Goal: Task Accomplishment & Management: Use online tool/utility

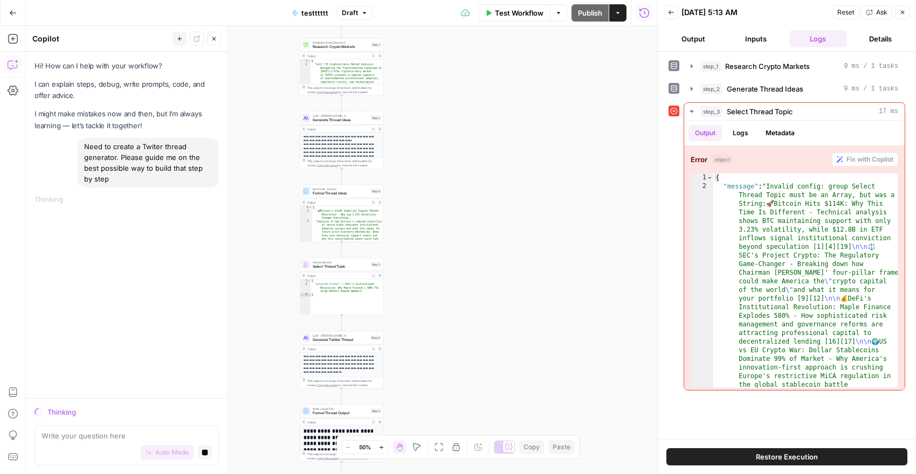
click at [12, 10] on icon "button" at bounding box center [13, 13] width 8 height 8
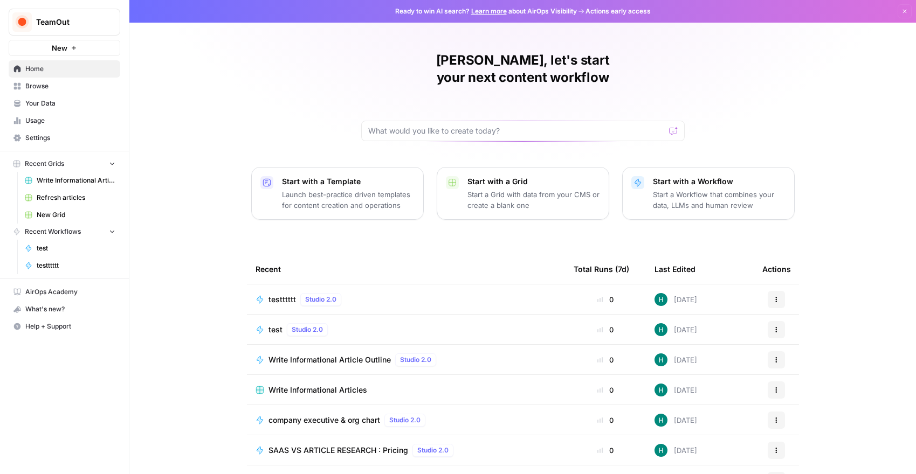
click at [712, 176] on p "Start with a Workflow" at bounding box center [719, 181] width 133 height 11
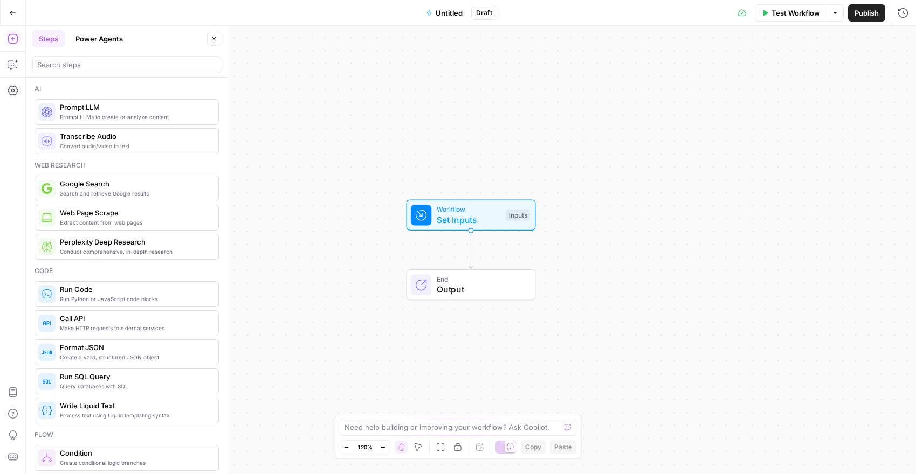
click at [448, 10] on span "Untitled" at bounding box center [449, 13] width 27 height 11
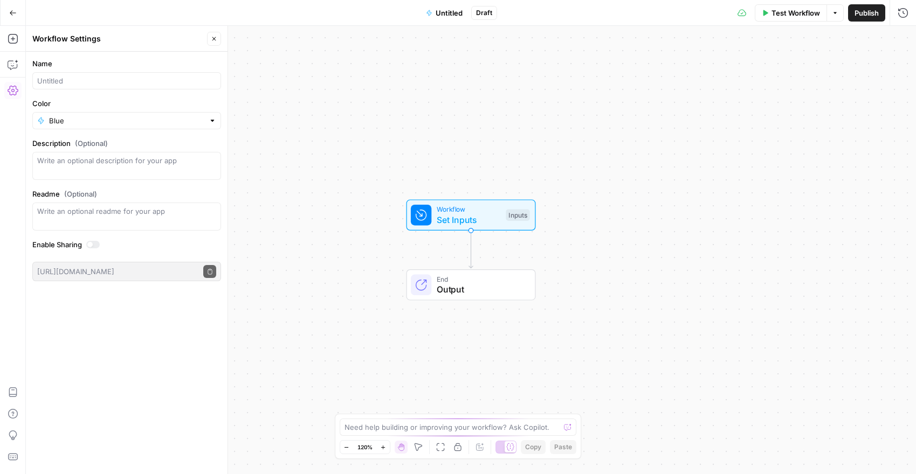
click at [446, 13] on span "Untitled" at bounding box center [449, 13] width 27 height 11
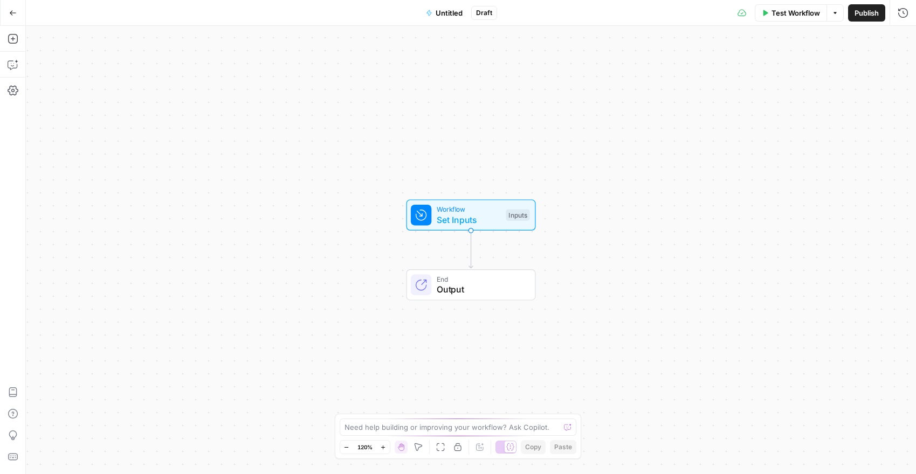
click at [425, 15] on button "Untitled" at bounding box center [444, 12] width 50 height 17
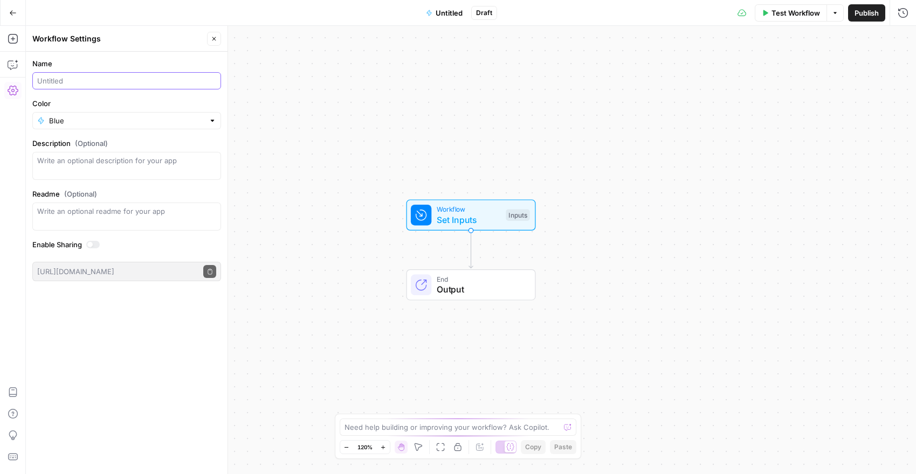
click at [102, 81] on input "Name" at bounding box center [126, 80] width 179 height 11
type input "Content guidelines generator"
click at [116, 157] on textarea "Description (Optional)" at bounding box center [126, 166] width 179 height 22
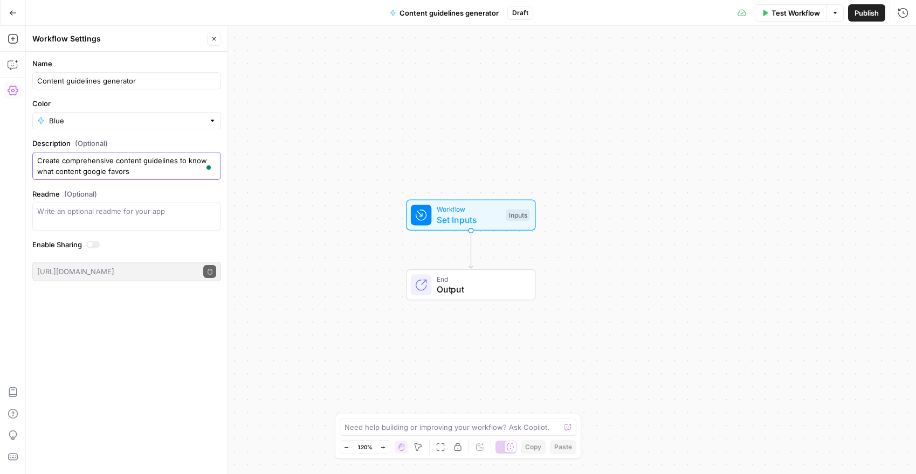
type textarea "Create comprehensive content guidelines to know what content google favors"
click at [255, 214] on div "Workflow Set Inputs Inputs End Output" at bounding box center [471, 250] width 890 height 449
click at [444, 216] on span "Set Inputs" at bounding box center [469, 221] width 64 height 13
click at [473, 219] on span "Set Inputs" at bounding box center [469, 221] width 64 height 13
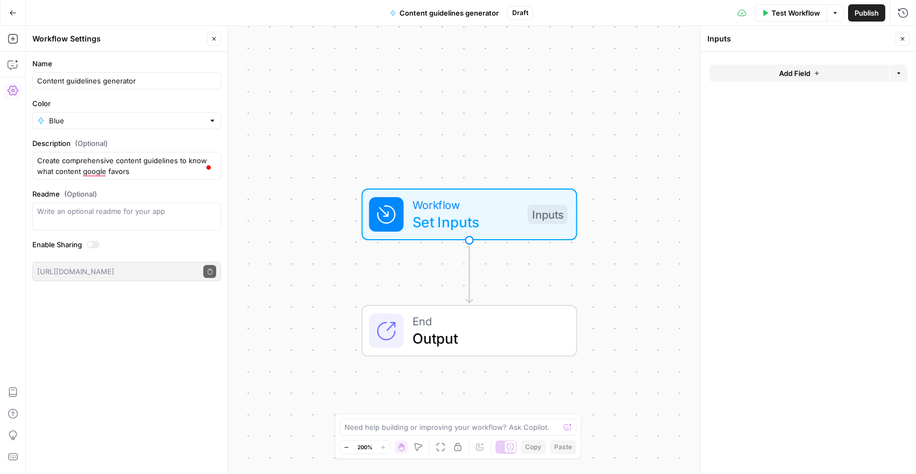
click at [829, 83] on div "Add Field Options" at bounding box center [809, 78] width 198 height 26
click at [820, 74] on button "Add Field" at bounding box center [800, 73] width 180 height 17
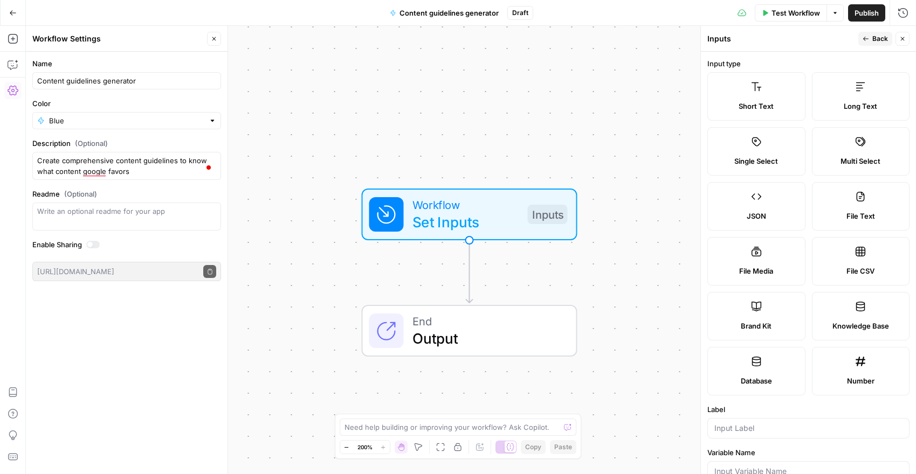
click at [748, 100] on label "Short Text" at bounding box center [756, 96] width 98 height 49
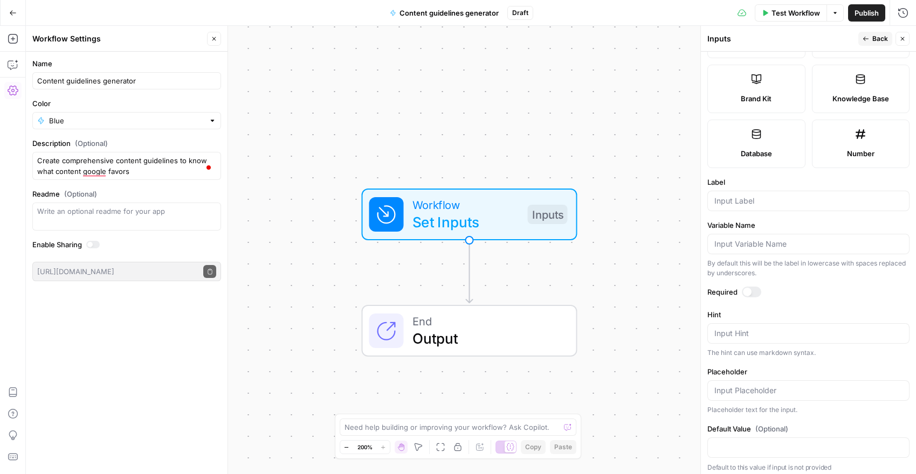
scroll to position [232, 0]
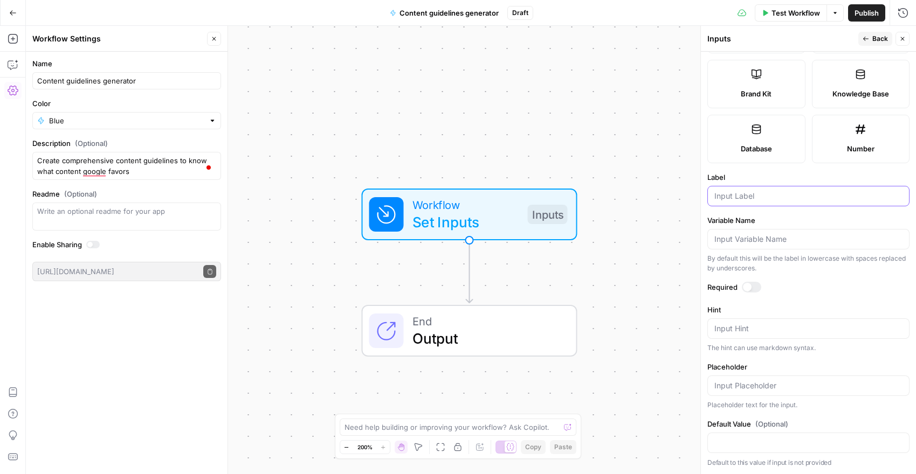
click at [761, 191] on input "Label" at bounding box center [808, 196] width 188 height 11
click at [422, 422] on textarea at bounding box center [453, 427] width 216 height 11
click at [419, 427] on textarea "I need to create a workflow to create content guidelines for my writter, the wa…" at bounding box center [447, 422] width 207 height 22
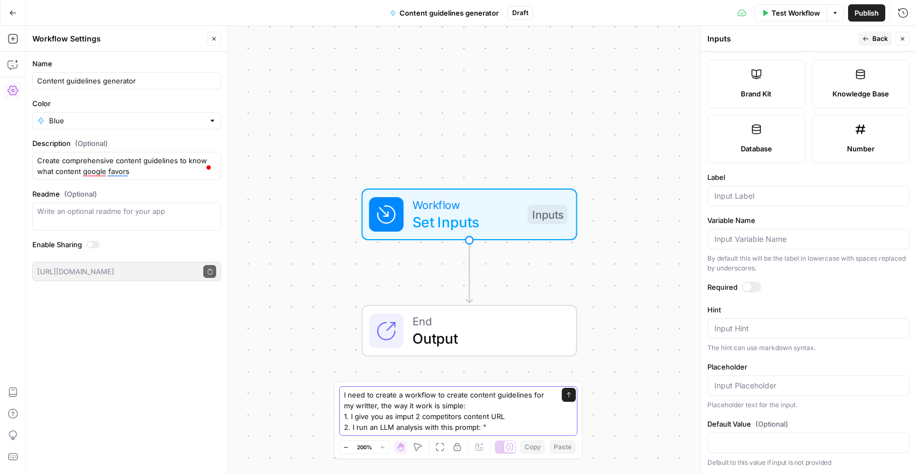
paste textarea "m reverse engineering Google's algorithm preferences for the keyword "large gro…"
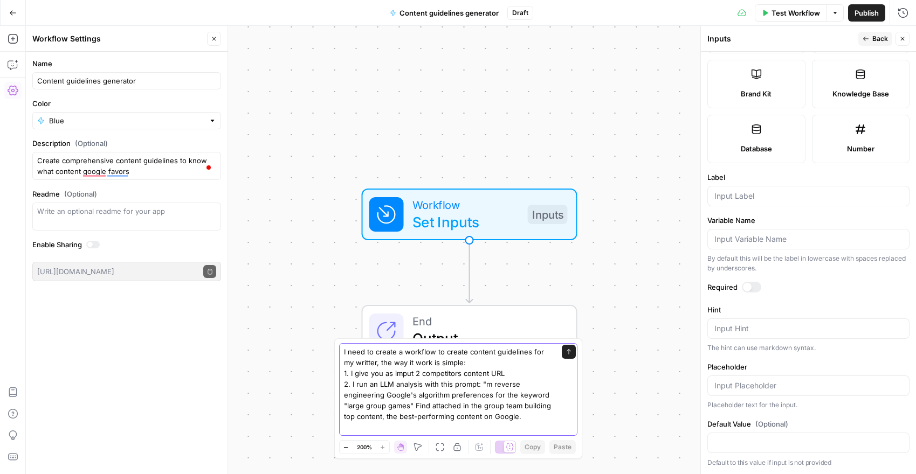
scroll to position [1, 0]
click at [484, 383] on textarea "I need to create a workflow to create content guidelines for my writter, the wa…" at bounding box center [447, 432] width 207 height 173
click at [407, 405] on textarea "I need to create a workflow to create content guidelines for my writter, the wa…" at bounding box center [447, 432] width 207 height 173
drag, startPoint x: 410, startPoint y: 405, endPoint x: 342, endPoint y: 407, distance: 68.0
click at [342, 407] on div "I need to create a workflow to create content guidelines for my writter, the wa…" at bounding box center [458, 389] width 238 height 93
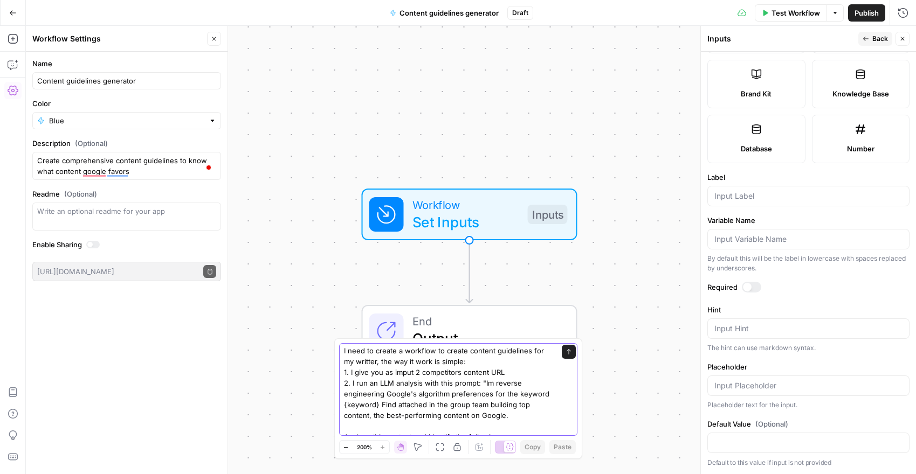
drag, startPoint x: 380, startPoint y: 404, endPoint x: 485, endPoint y: 414, distance: 106.1
click at [485, 414] on textarea "I need to create a workflow to create content guidelines for my writter, the wa…" at bounding box center [447, 432] width 207 height 173
click at [510, 418] on textarea "I need to create a workflow to create content guidelines for my writter, the wa…" at bounding box center [447, 432] width 207 height 173
drag, startPoint x: 510, startPoint y: 418, endPoint x: 380, endPoint y: 405, distance: 130.5
click at [380, 405] on textarea "I need to create a workflow to create content guidelines for my writter, the wa…" at bounding box center [447, 432] width 207 height 173
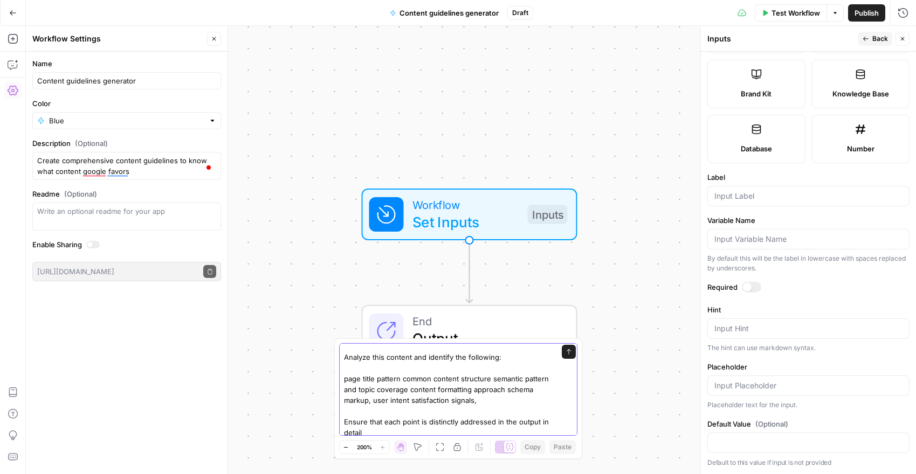
scroll to position [75, 0]
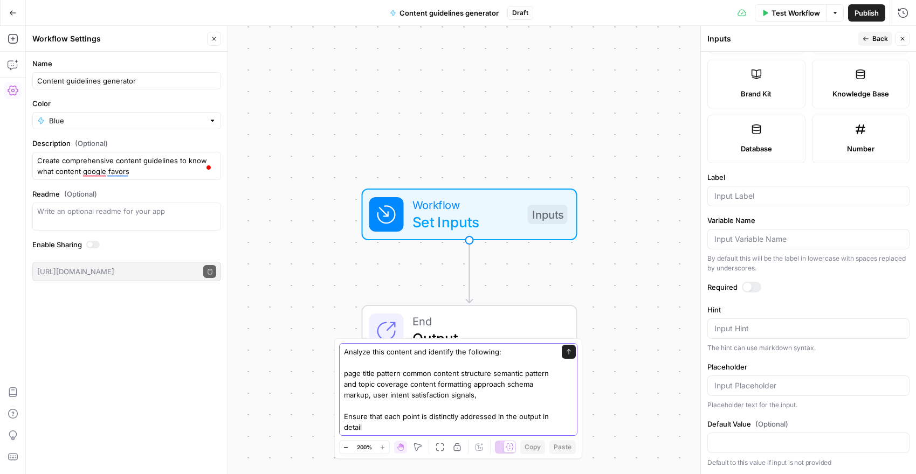
click at [381, 430] on textarea "I need to create a workflow to create content guidelines for my writter, the wa…" at bounding box center [447, 352] width 207 height 162
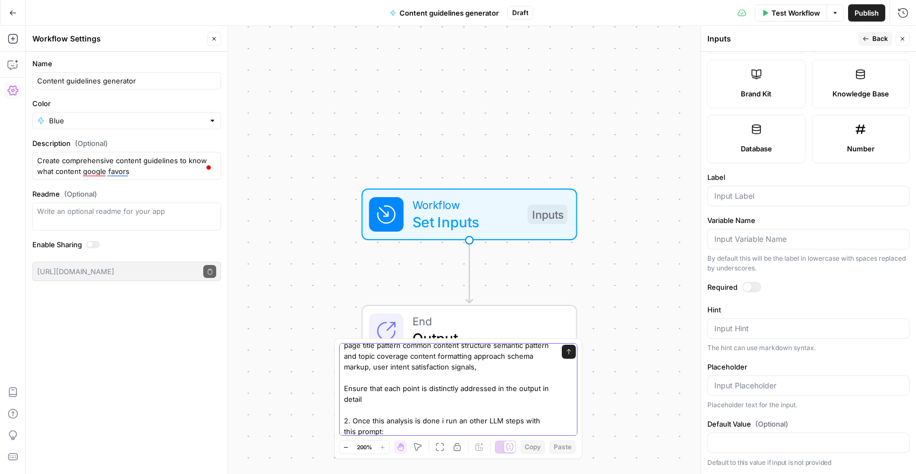
scroll to position [0, 0]
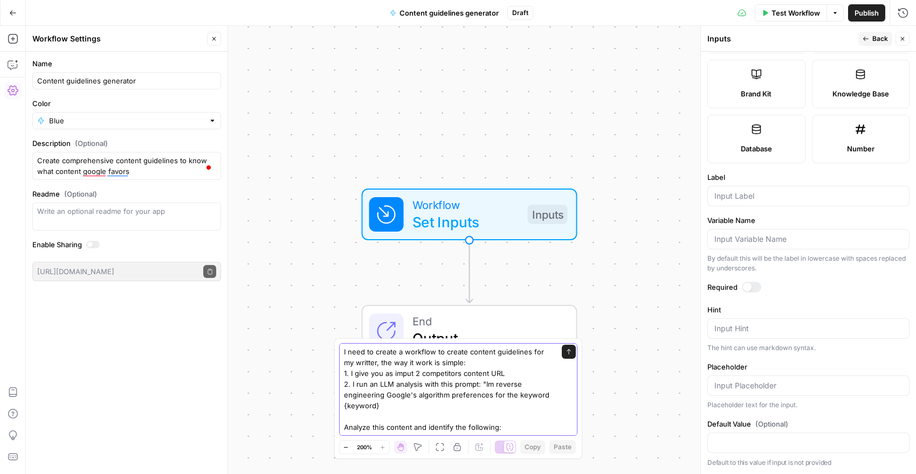
click at [514, 427] on textarea "I need to create a workflow to create content guidelines for my writter, the wa…" at bounding box center [447, 444] width 207 height 194
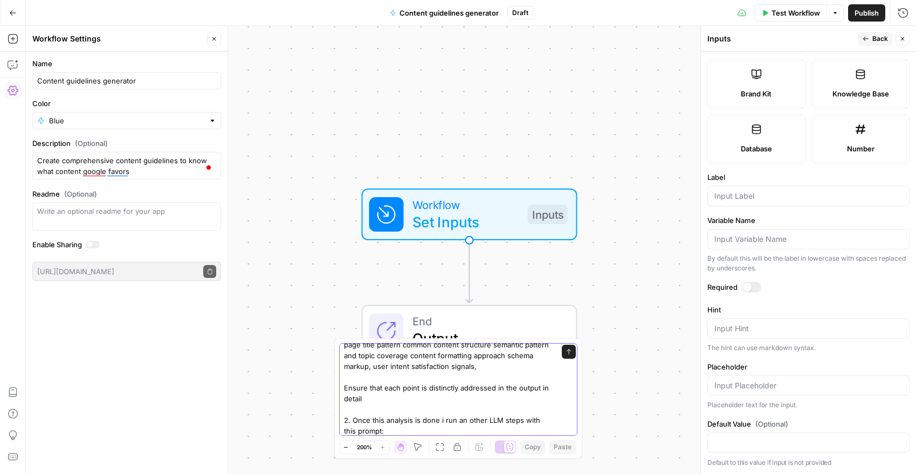
scroll to position [108, 0]
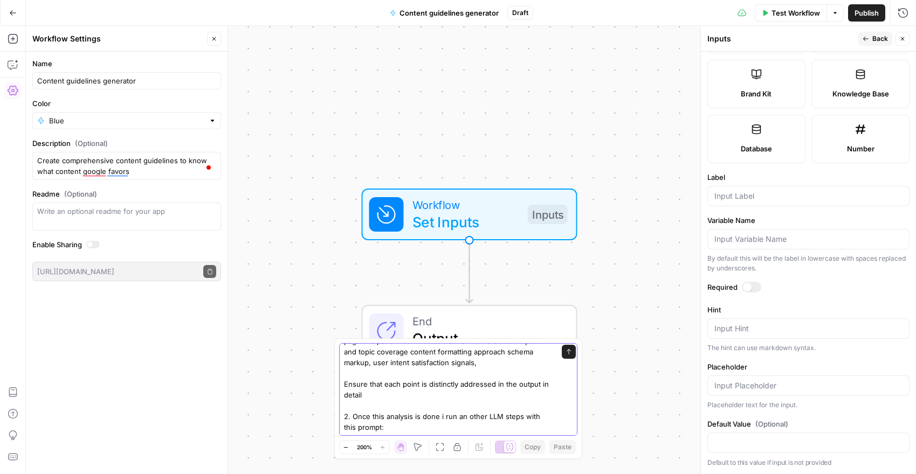
click at [419, 422] on textarea "I need to create a workflow to create content guidelines for my writter, the wa…" at bounding box center [447, 336] width 207 height 194
paste textarea "Based on the previous analysis, and to create a really comprehensive content gu…"
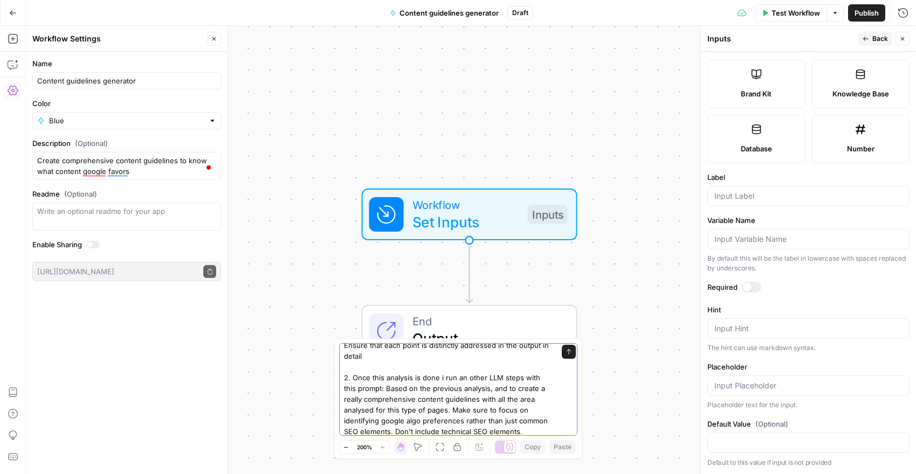
click at [372, 384] on textarea "I need to create a workflow to create content guidelines for my writter, the wa…" at bounding box center [447, 318] width 207 height 237
click at [521, 430] on textarea "I need to create a workflow to create content guidelines for my writter, the wa…" at bounding box center [447, 318] width 207 height 237
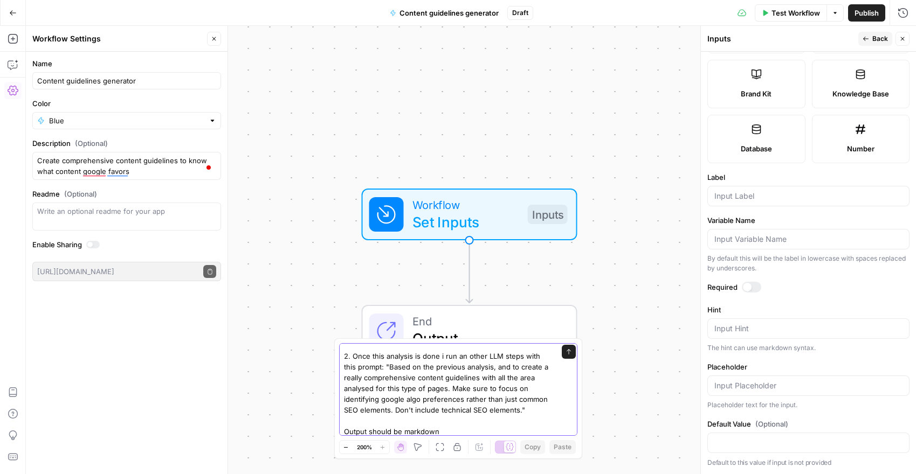
click at [345, 429] on textarea "I need to create a workflow to create content guidelines for my writter, the wa…" at bounding box center [447, 307] width 207 height 259
type textarea "I need to create a workflow to create content guidelines for my writter, the wa…"
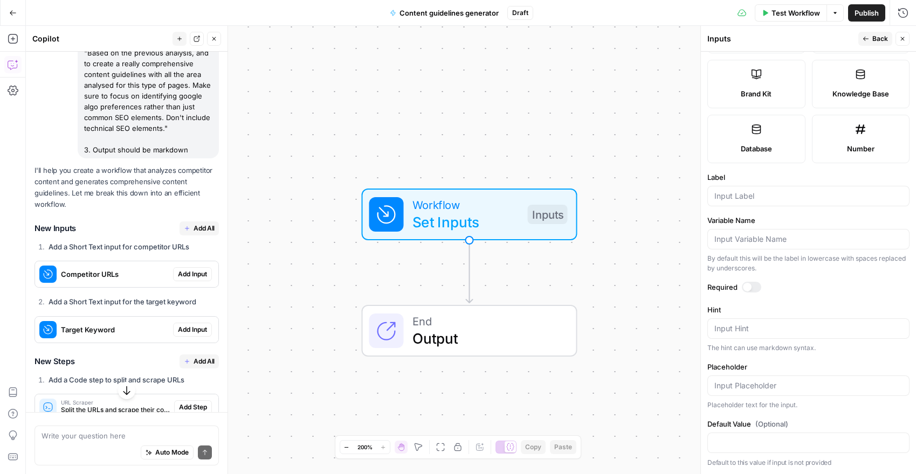
scroll to position [364, 0]
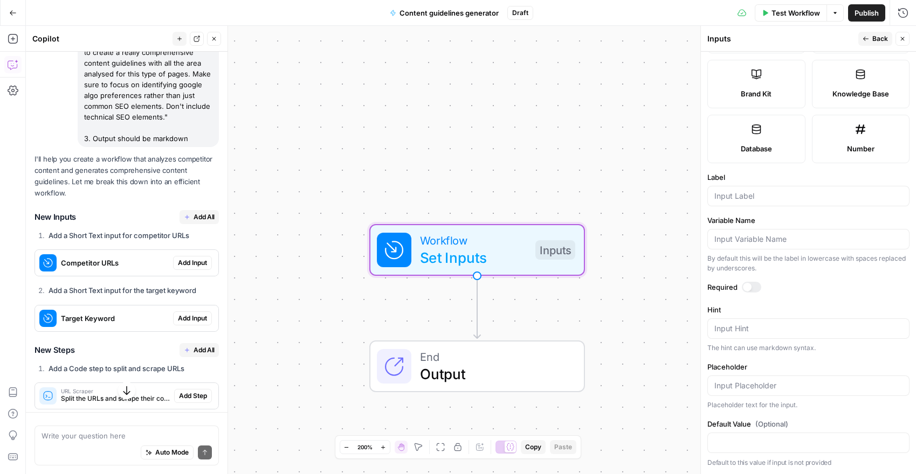
click at [193, 258] on span "Add Input" at bounding box center [192, 263] width 29 height 10
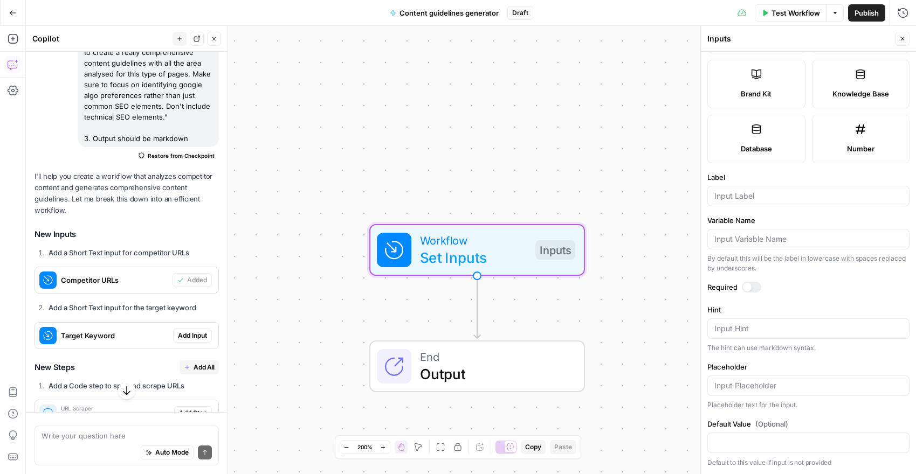
click at [185, 332] on span "Add Input" at bounding box center [192, 336] width 29 height 10
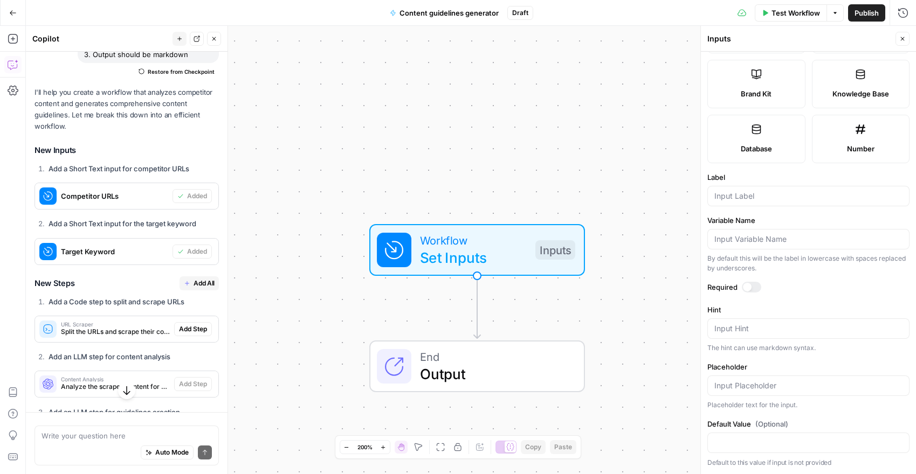
scroll to position [471, 0]
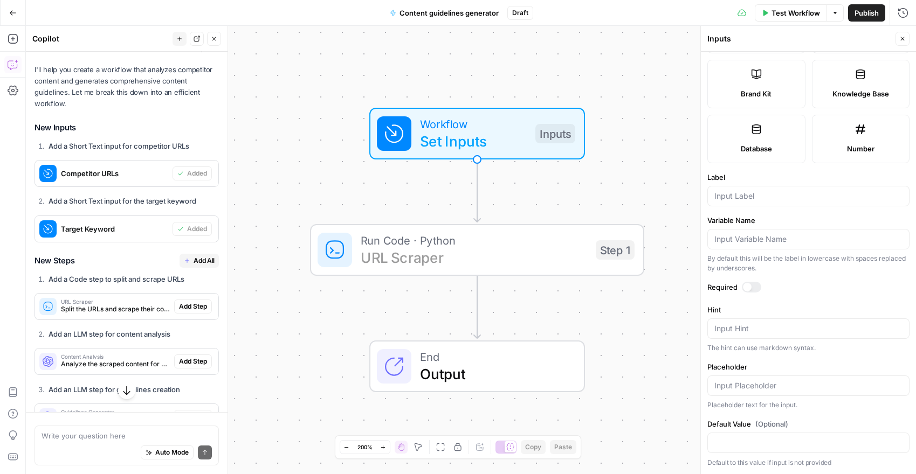
click at [198, 307] on span "Add Step" at bounding box center [193, 307] width 28 height 10
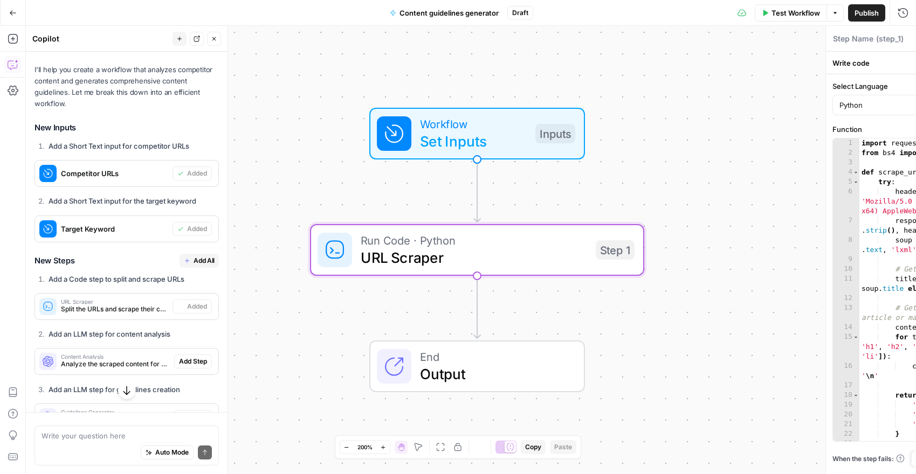
type textarea "URL Scraper"
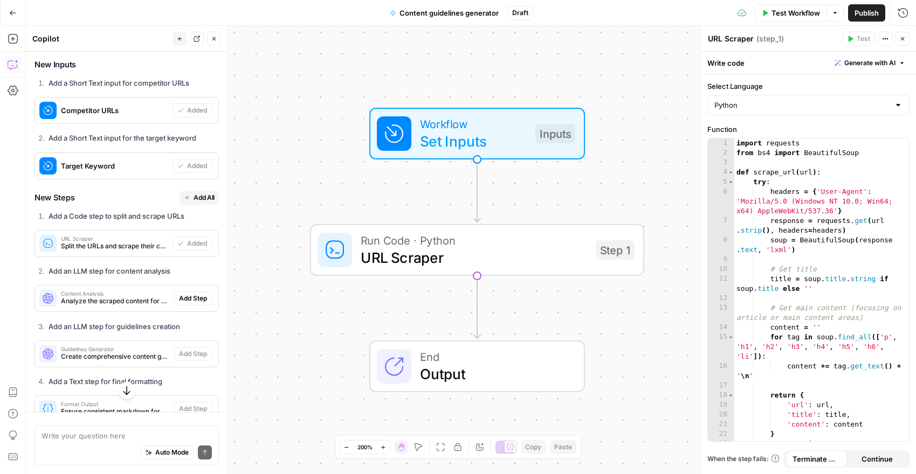
scroll to position [537, 0]
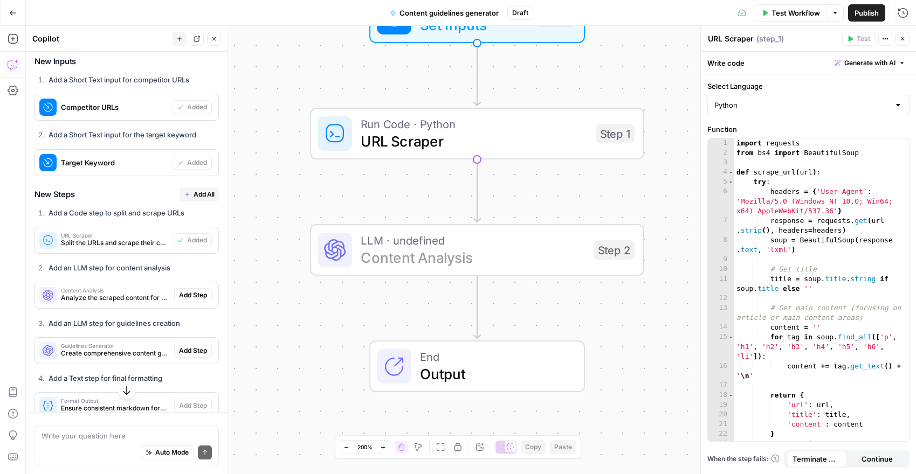
click at [195, 299] on span "Add Step" at bounding box center [193, 296] width 28 height 10
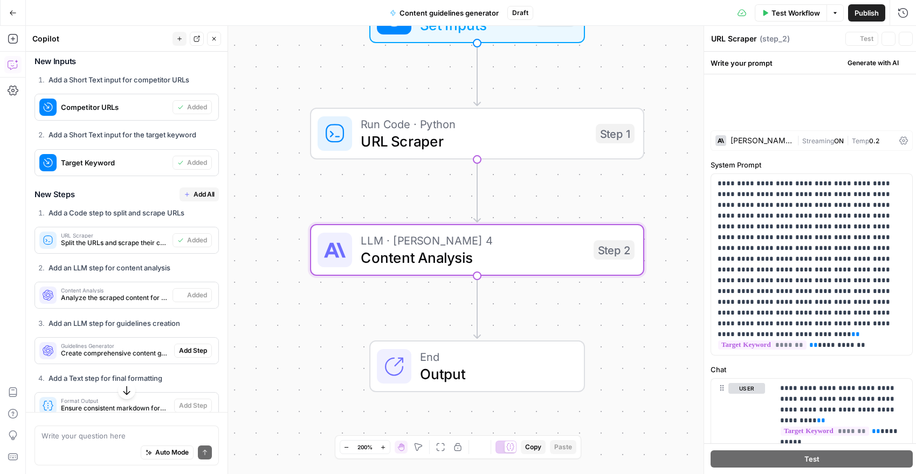
type textarea "Content Analysis"
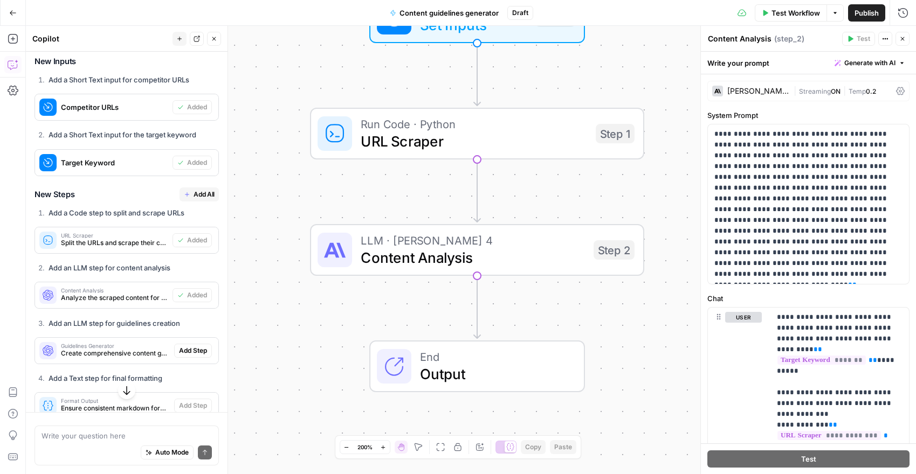
click at [761, 87] on div "[PERSON_NAME] 4" at bounding box center [750, 91] width 77 height 11
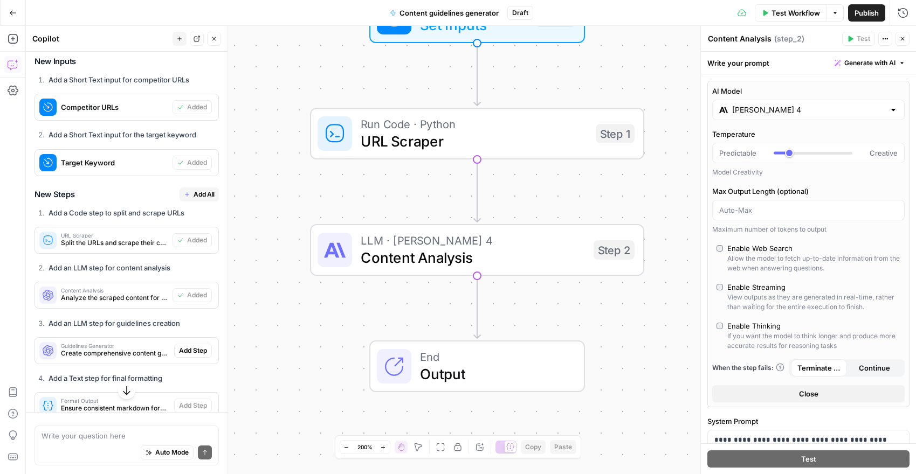
click at [771, 112] on input "[PERSON_NAME] 4" at bounding box center [808, 110] width 153 height 11
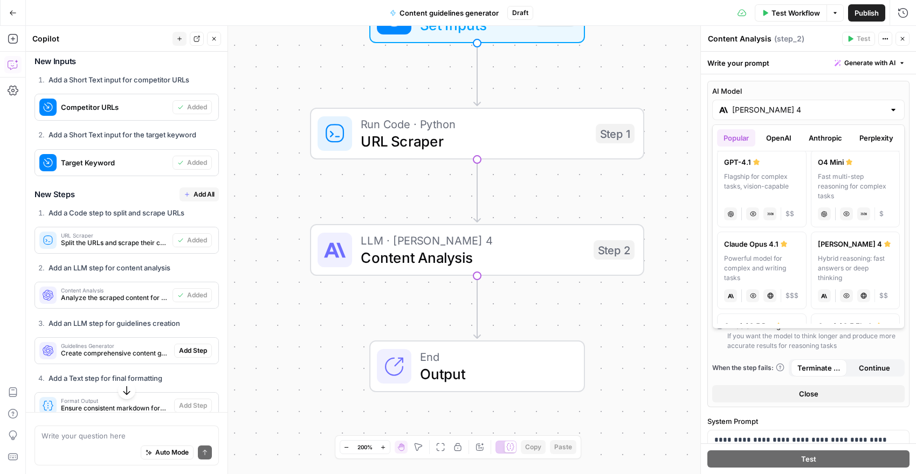
scroll to position [99, 0]
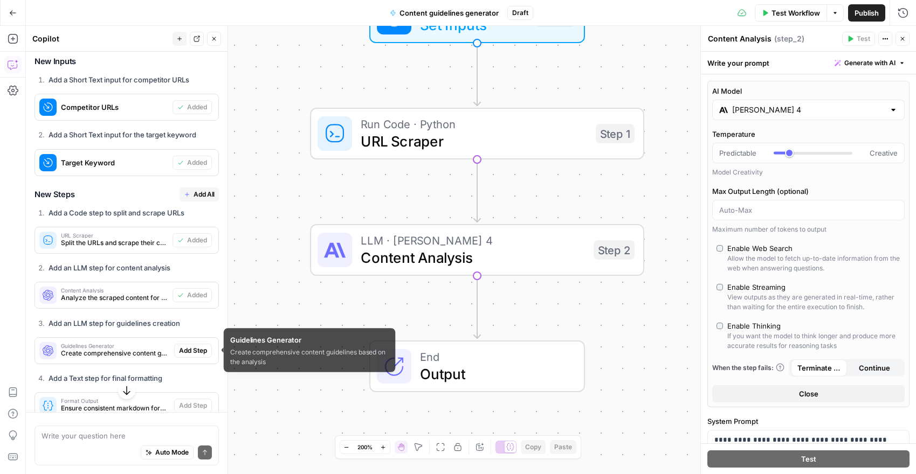
click at [134, 353] on span "Create comprehensive content guidelines based on the analysis" at bounding box center [115, 354] width 109 height 10
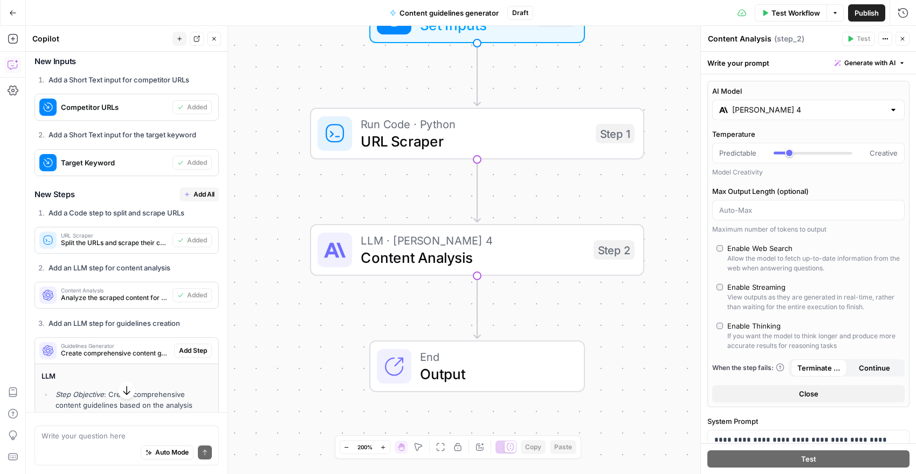
click at [134, 353] on span "Create comprehensive content guidelines based on the analysis" at bounding box center [115, 354] width 109 height 10
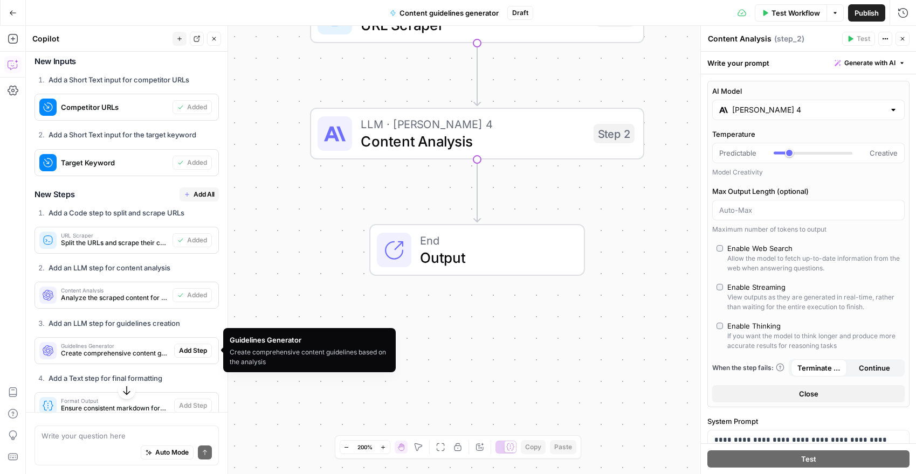
click at [115, 354] on span "Create comprehensive content guidelines based on the analysis" at bounding box center [115, 354] width 109 height 10
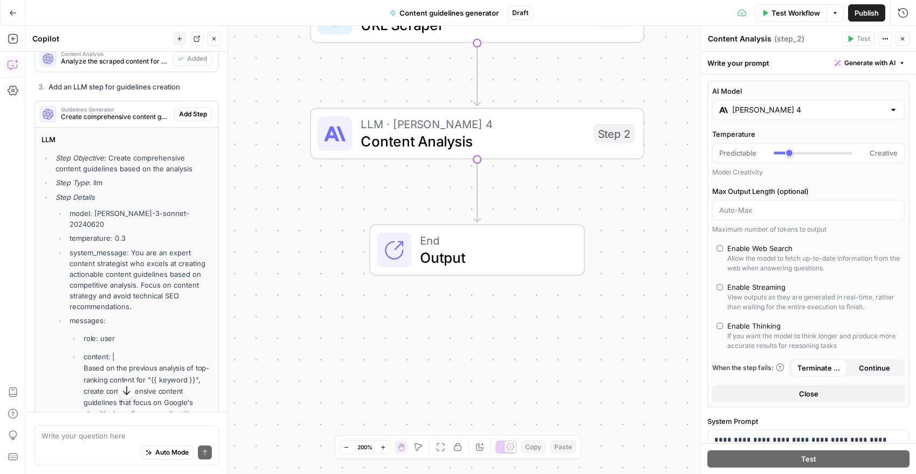
scroll to position [765, 0]
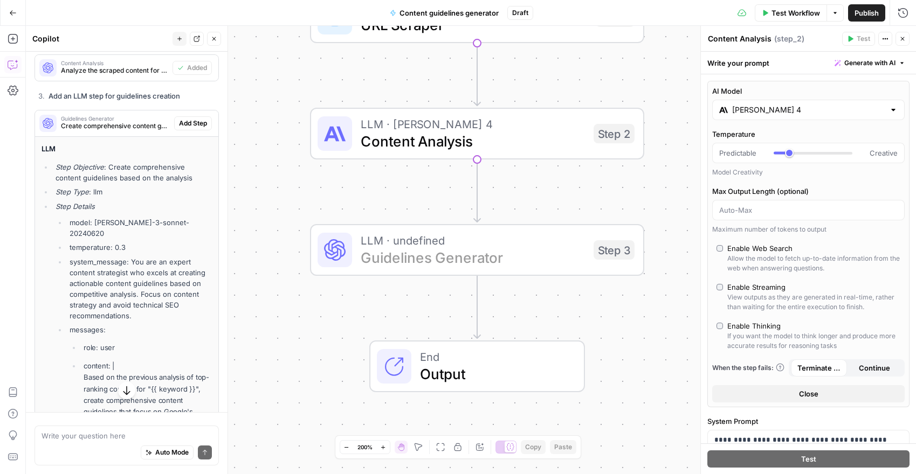
click at [196, 122] on span "Add Step" at bounding box center [193, 124] width 28 height 10
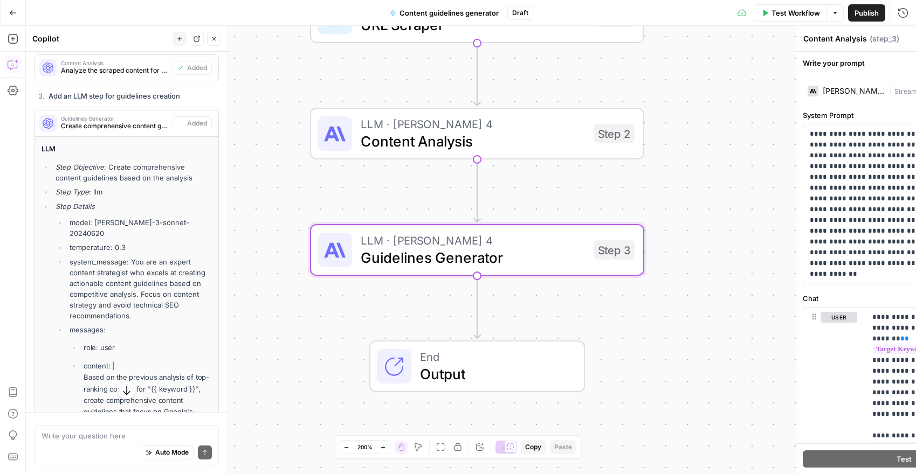
type textarea "Guidelines Generator"
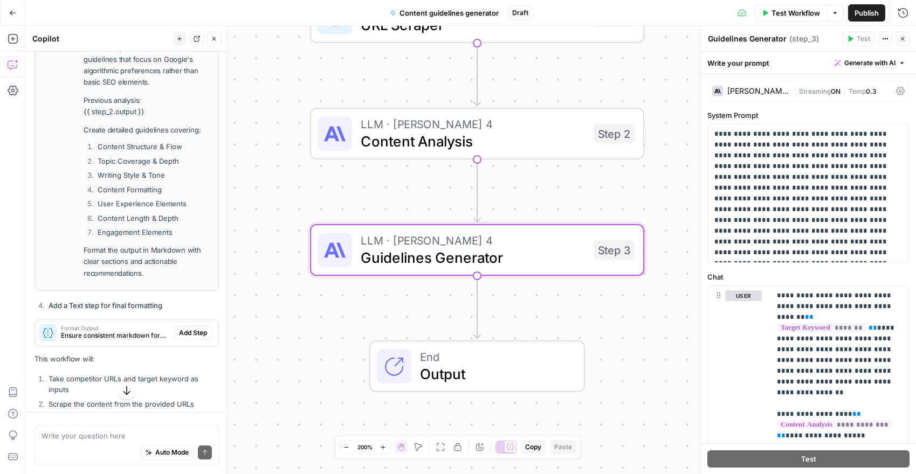
scroll to position [1123, 0]
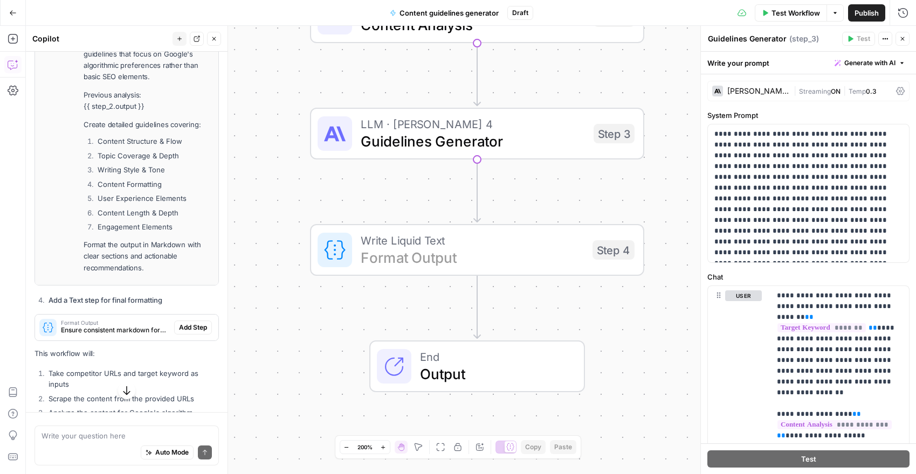
click at [188, 323] on span "Add Step" at bounding box center [193, 328] width 28 height 10
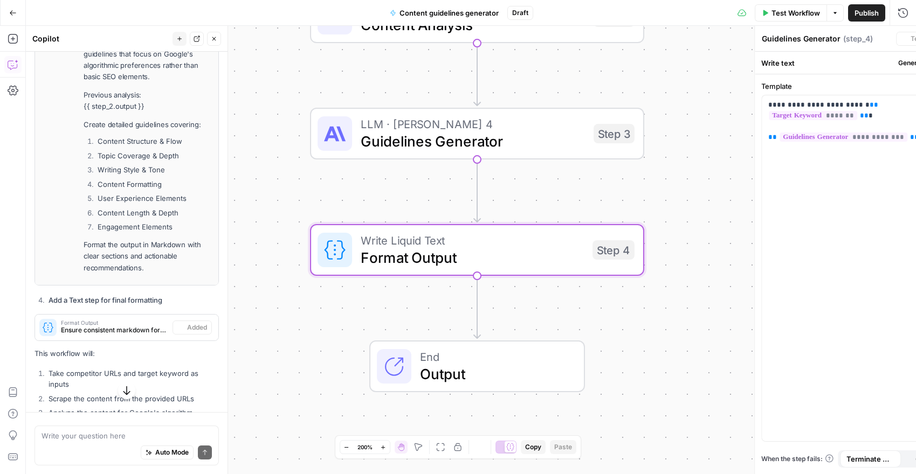
type textarea "Format Output"
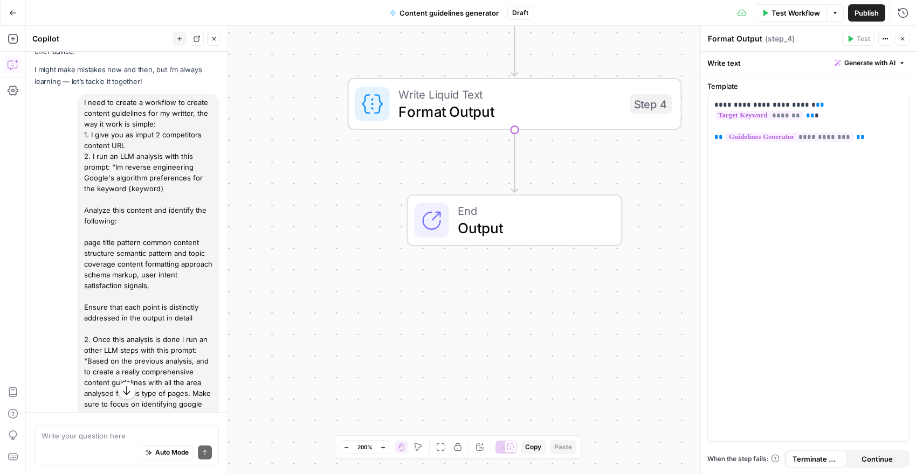
scroll to position [0, 0]
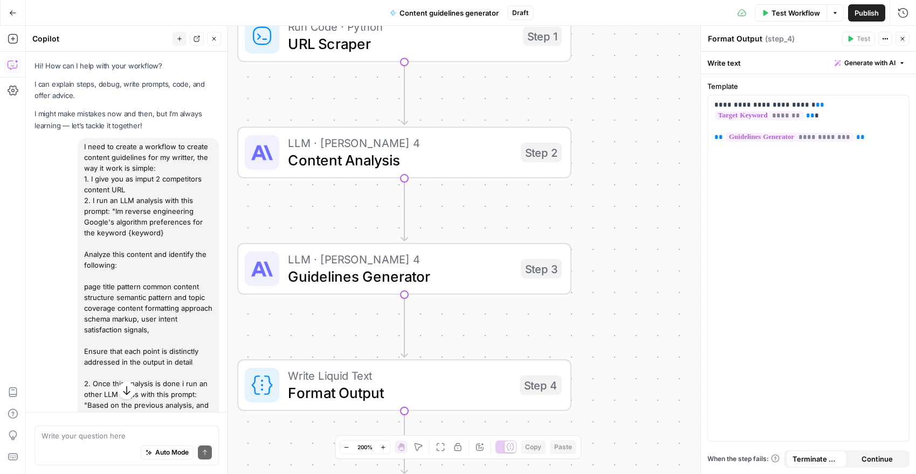
click at [781, 15] on span "Test Workflow" at bounding box center [796, 13] width 49 height 11
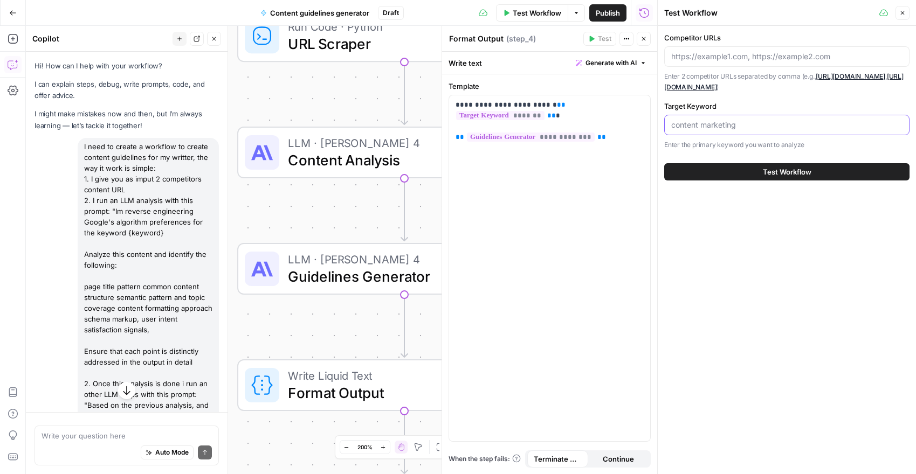
click at [720, 124] on input "Target Keyword" at bounding box center [786, 125] width 231 height 11
click at [734, 57] on input "Competitor URLs" at bounding box center [786, 56] width 231 height 11
paste input "https://www.dealfront.com/blog/zoominfo-competitors/"
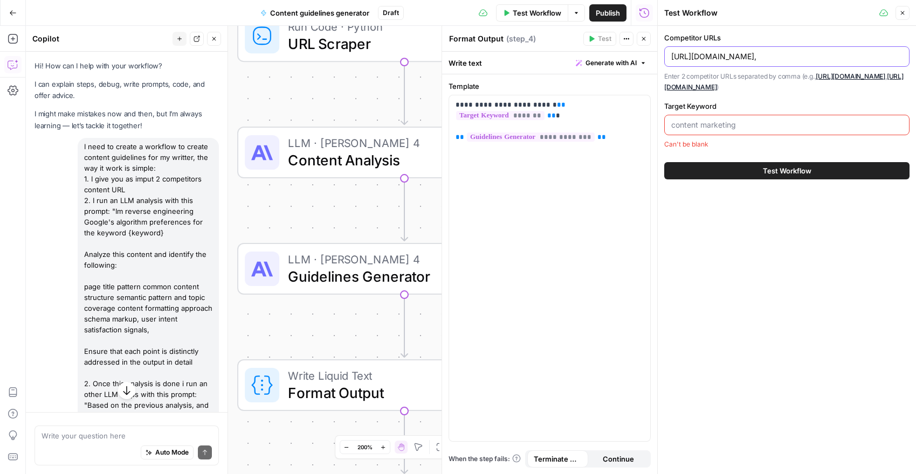
paste input "https://www.cognism.com/blog/zoominfo-competitors"
type input "[URL][DOMAIN_NAME], [URL][DOMAIN_NAME]"
click at [756, 126] on input "Target Keyword" at bounding box center [786, 125] width 231 height 11
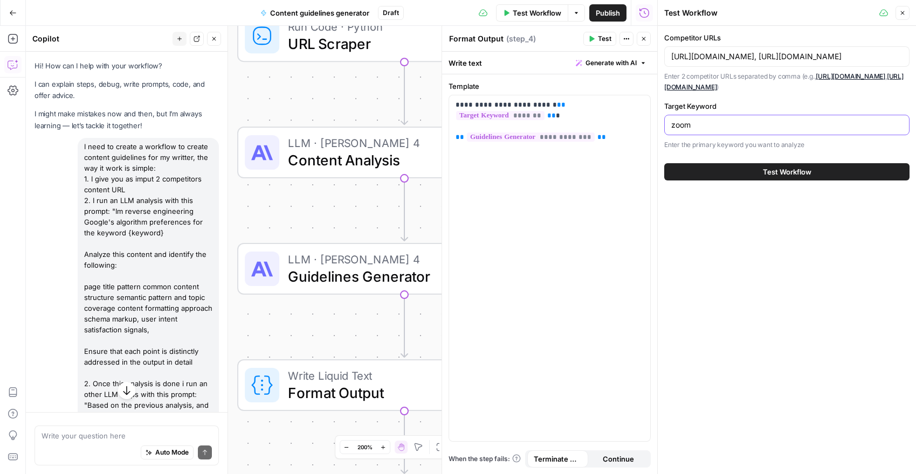
type input "zoominfo competitors"
click at [810, 169] on span "Test Workflow" at bounding box center [787, 172] width 49 height 11
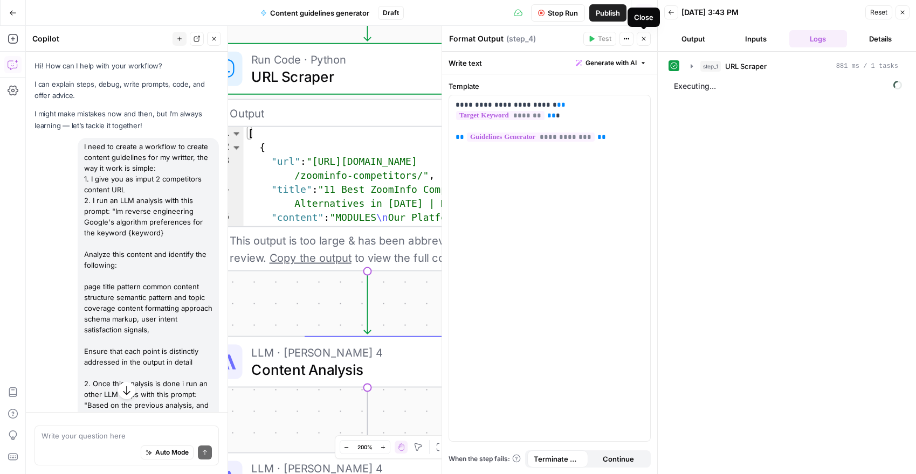
click at [642, 37] on icon "button" at bounding box center [644, 39] width 6 height 6
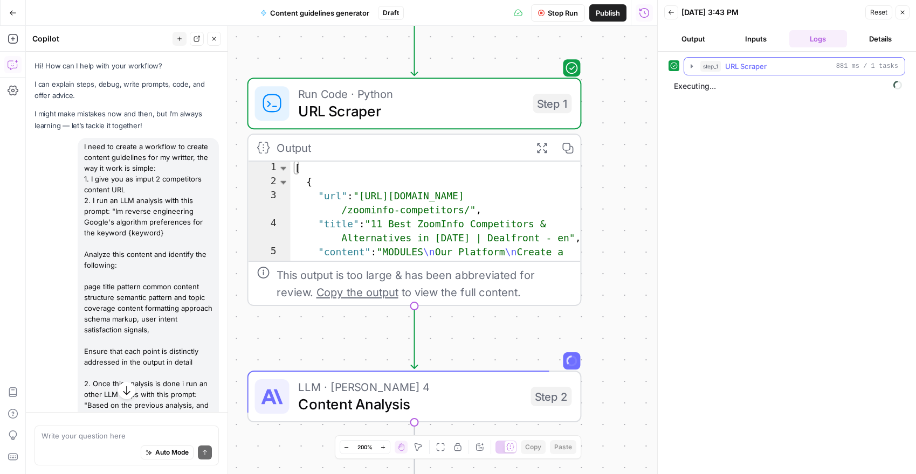
click at [693, 67] on icon "button" at bounding box center [691, 66] width 9 height 9
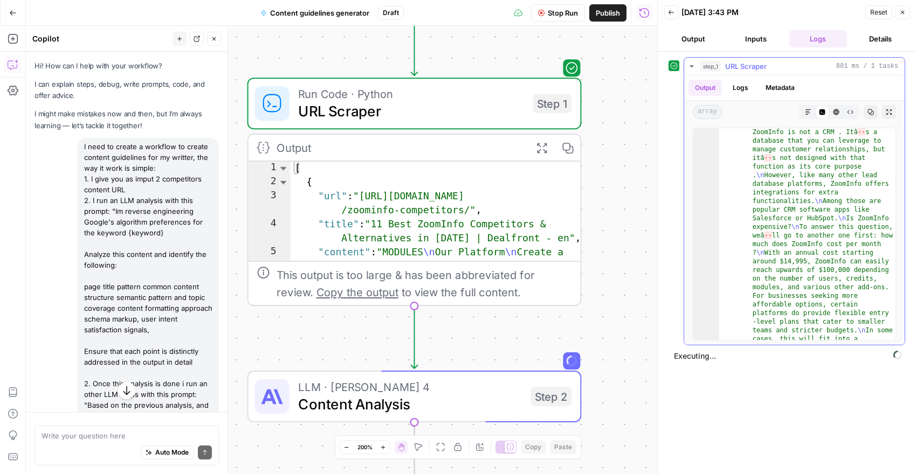
scroll to position [1799, 0]
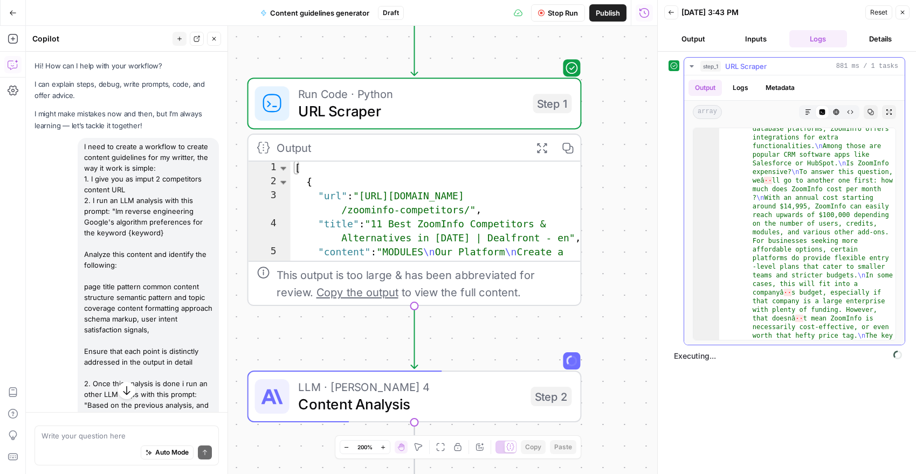
click at [693, 66] on icon "button" at bounding box center [692, 66] width 4 height 2
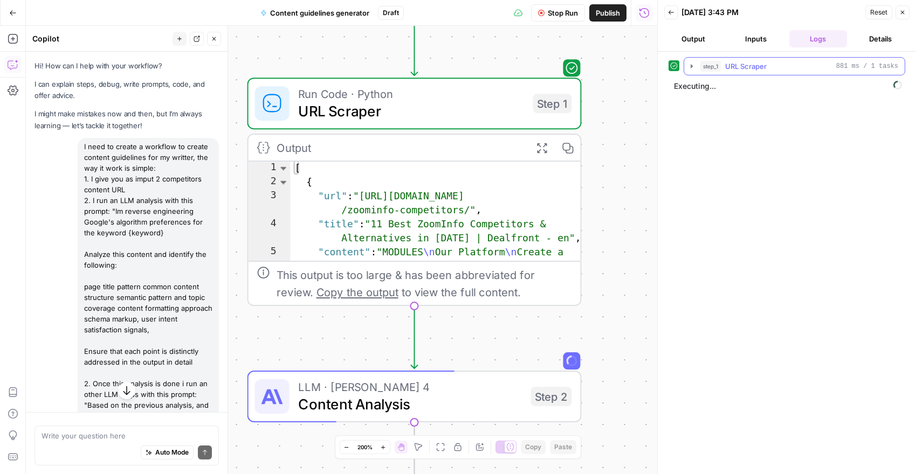
click at [692, 66] on icon "button" at bounding box center [692, 66] width 2 height 4
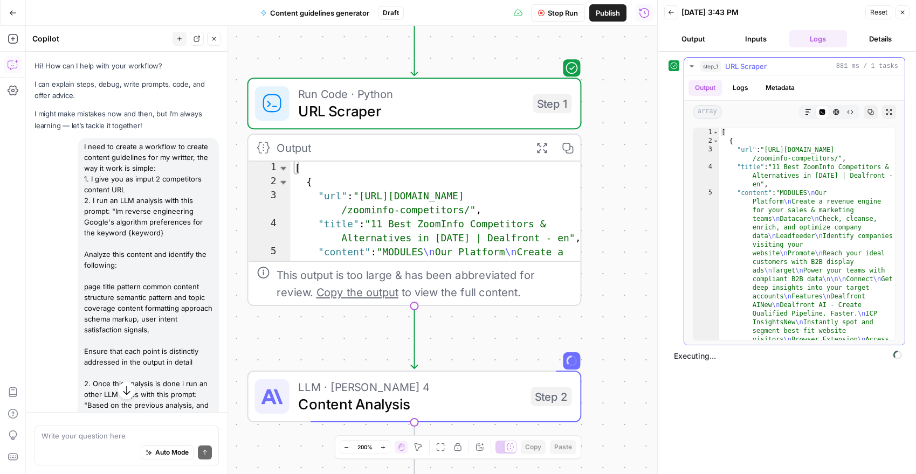
click at [693, 66] on icon "button" at bounding box center [691, 66] width 9 height 9
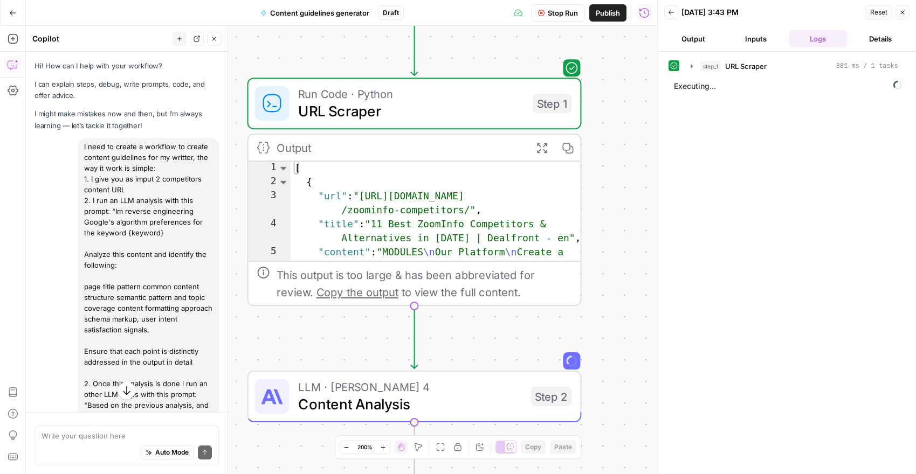
click at [446, 392] on span "LLM · [PERSON_NAME] 4" at bounding box center [410, 387] width 224 height 17
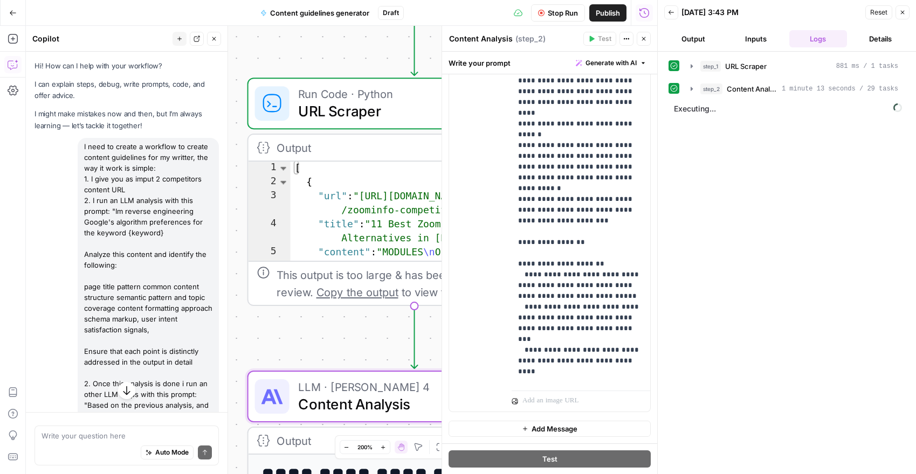
scroll to position [54, 0]
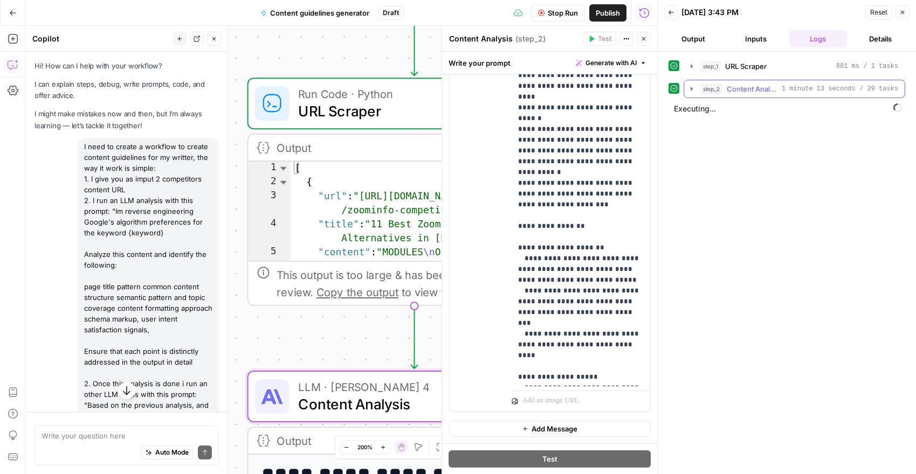
click at [693, 92] on icon "button" at bounding box center [691, 89] width 9 height 9
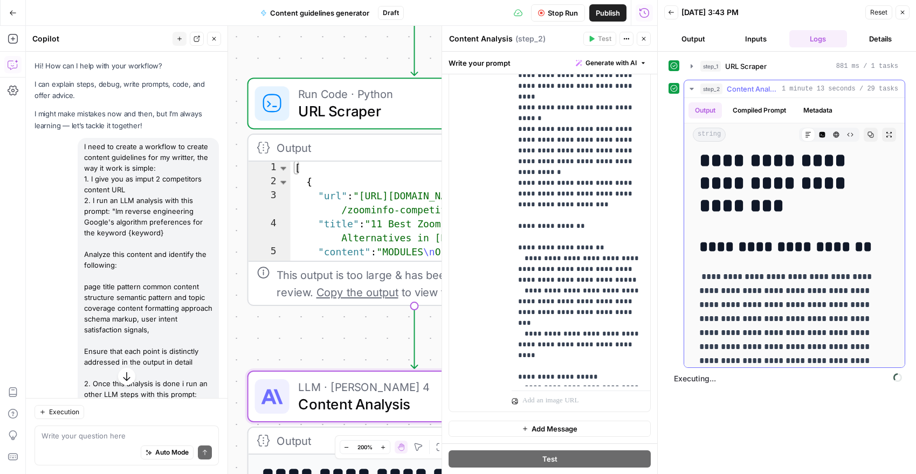
scroll to position [0, 0]
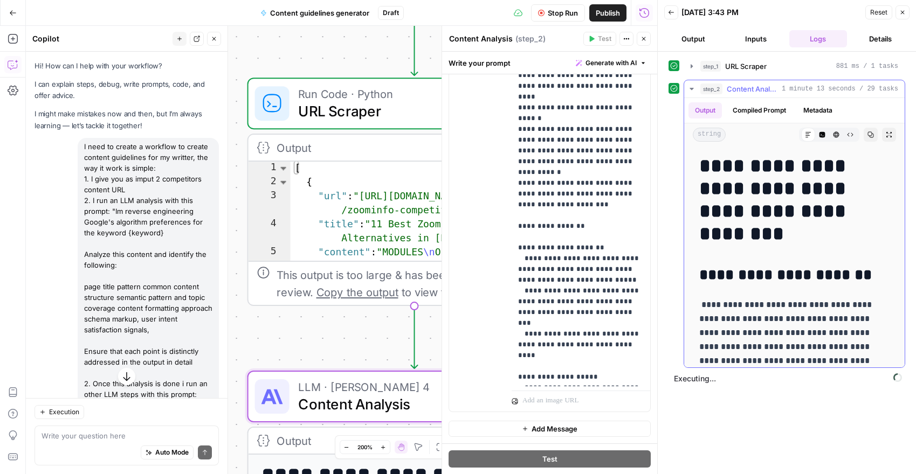
click at [692, 88] on icon "button" at bounding box center [692, 89] width 4 height 2
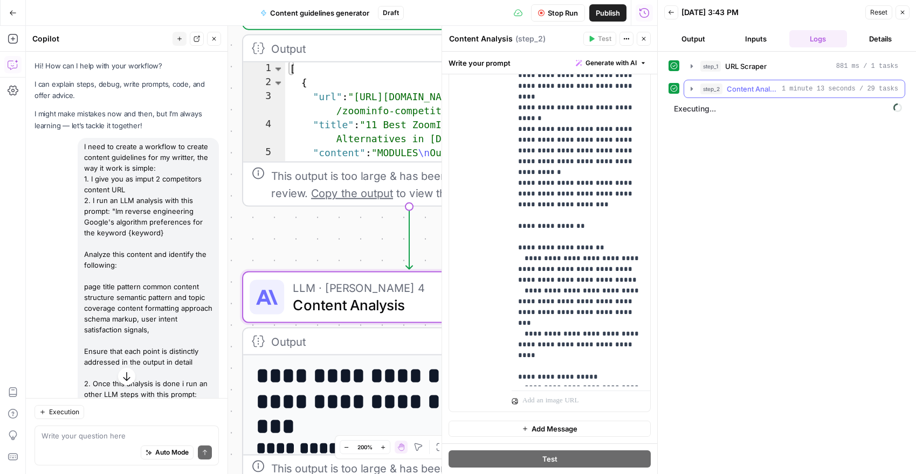
click at [687, 91] on icon "button" at bounding box center [691, 89] width 9 height 9
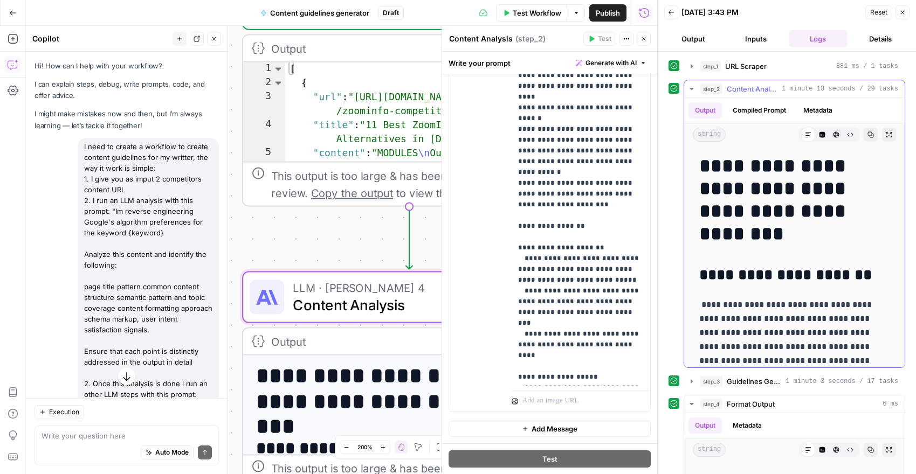
click at [687, 91] on icon "button" at bounding box center [691, 89] width 9 height 9
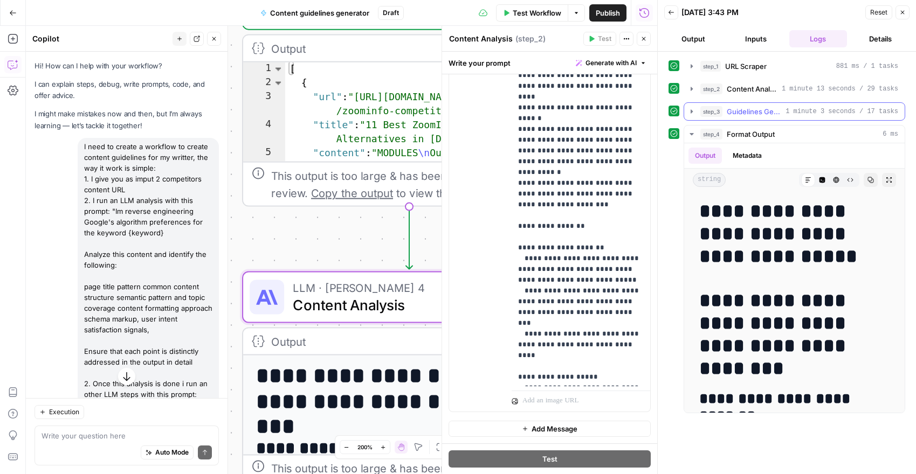
click at [691, 111] on icon "button" at bounding box center [692, 111] width 2 height 4
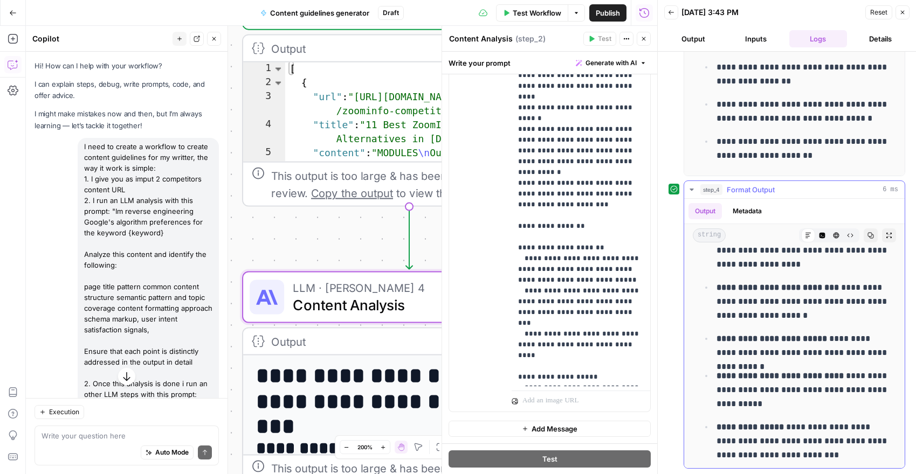
scroll to position [1567, 0]
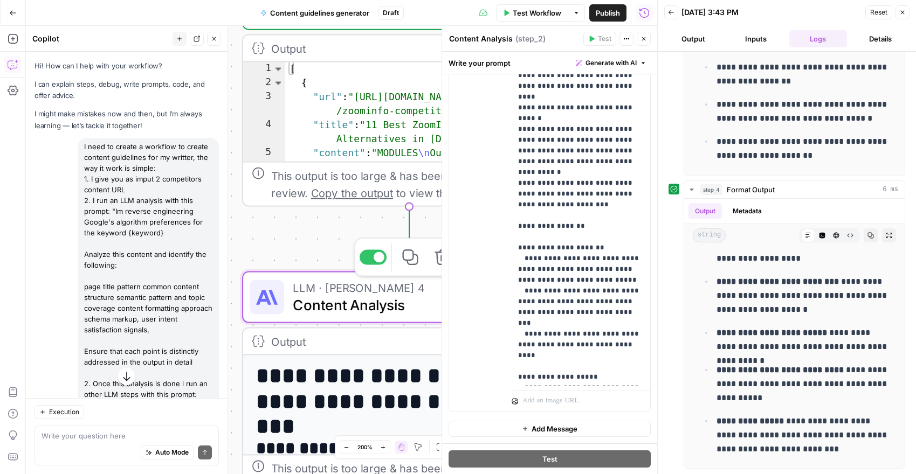
click at [308, 235] on div "Workflow Set Inputs Inputs Run Code · Python URL Scraper Step 1 Output Expand O…" at bounding box center [341, 250] width 631 height 449
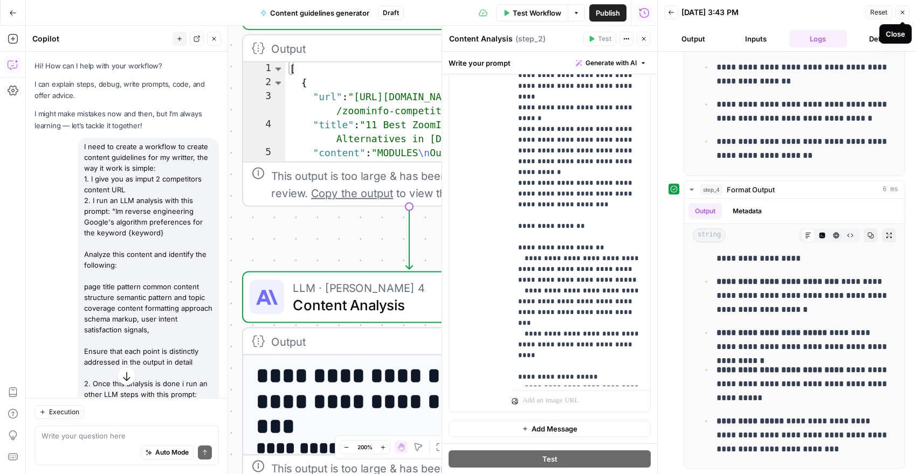
click at [905, 7] on button "Close" at bounding box center [903, 12] width 14 height 14
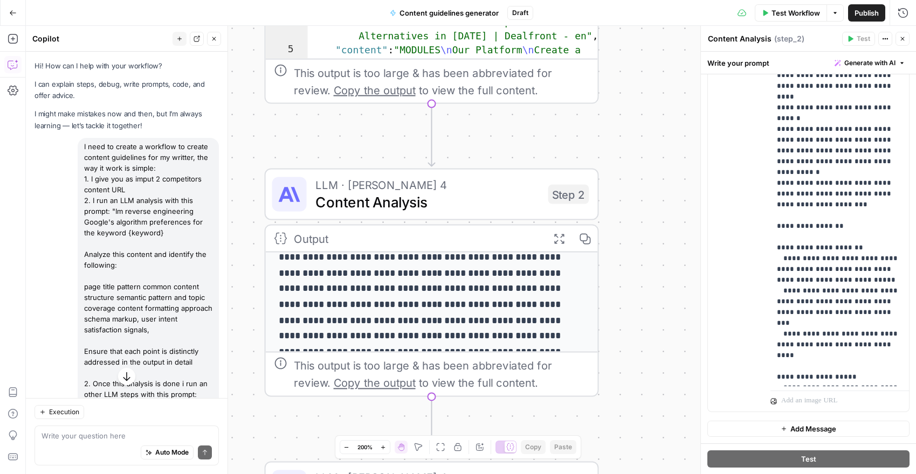
scroll to position [0, 0]
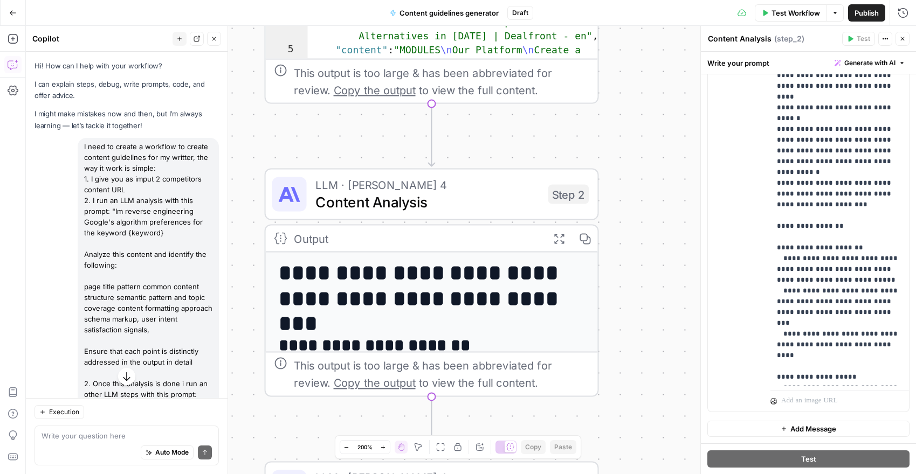
click at [875, 13] on span "Publish" at bounding box center [867, 13] width 24 height 11
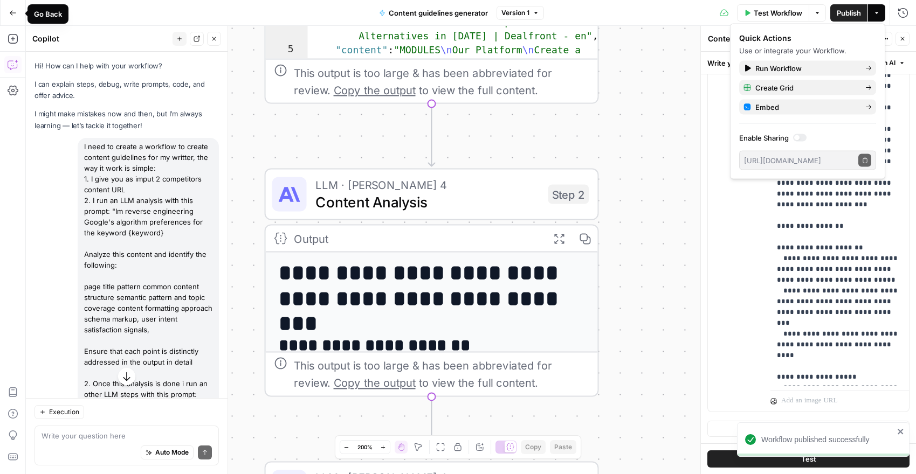
click at [11, 10] on icon "button" at bounding box center [13, 13] width 8 height 8
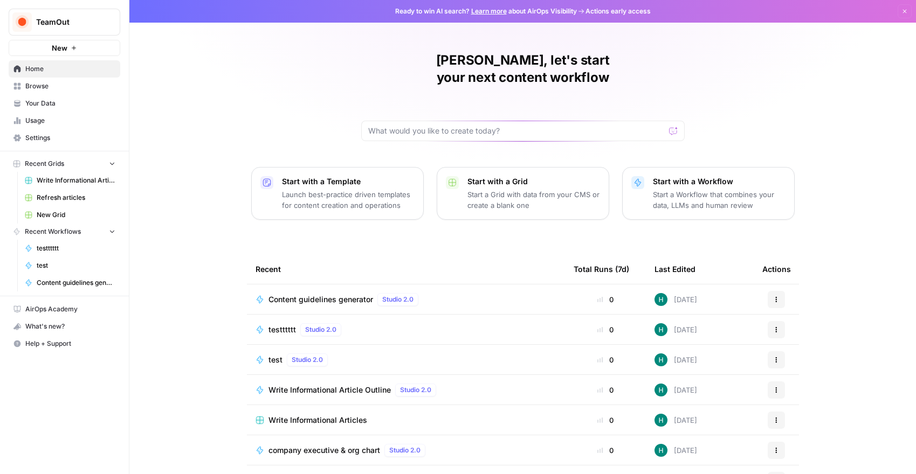
click at [71, 214] on span "New Grid" at bounding box center [76, 215] width 79 height 10
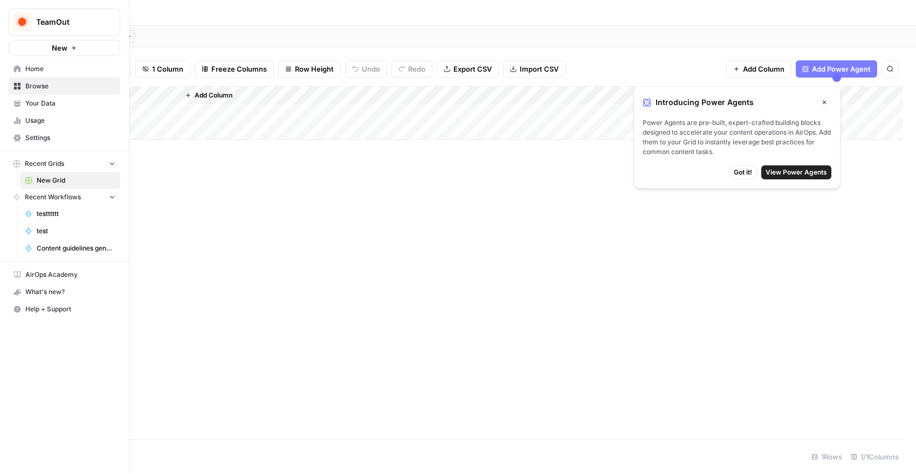
click at [212, 101] on button "Add Column" at bounding box center [209, 95] width 56 height 14
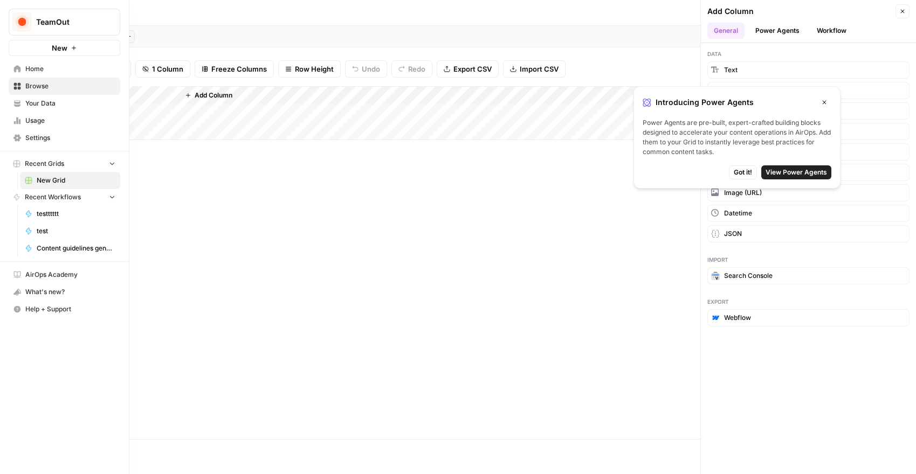
click at [620, 238] on div "Add Column" at bounding box center [473, 262] width 859 height 353
click at [822, 99] on button "Close" at bounding box center [824, 102] width 14 height 14
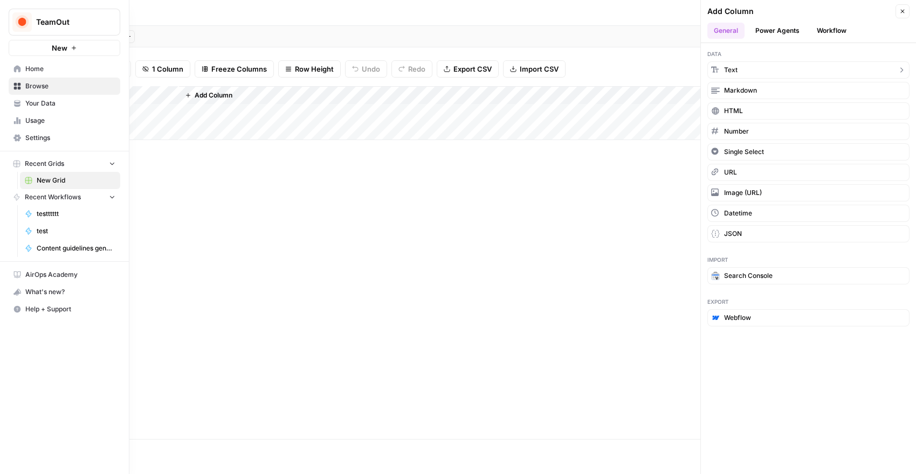
click at [766, 72] on button "Text" at bounding box center [808, 69] width 202 height 17
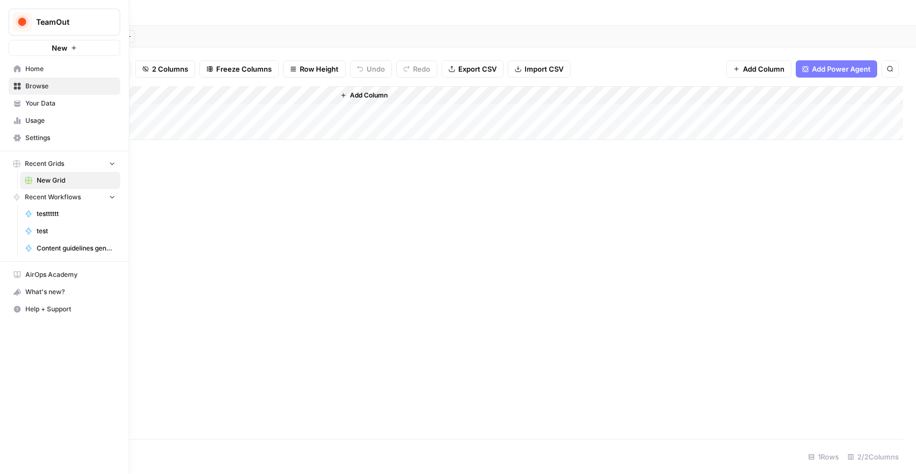
click at [233, 94] on div "Add Column" at bounding box center [473, 113] width 859 height 54
click at [221, 119] on input "New Column" at bounding box center [242, 121] width 109 height 11
type input "Target keyword"
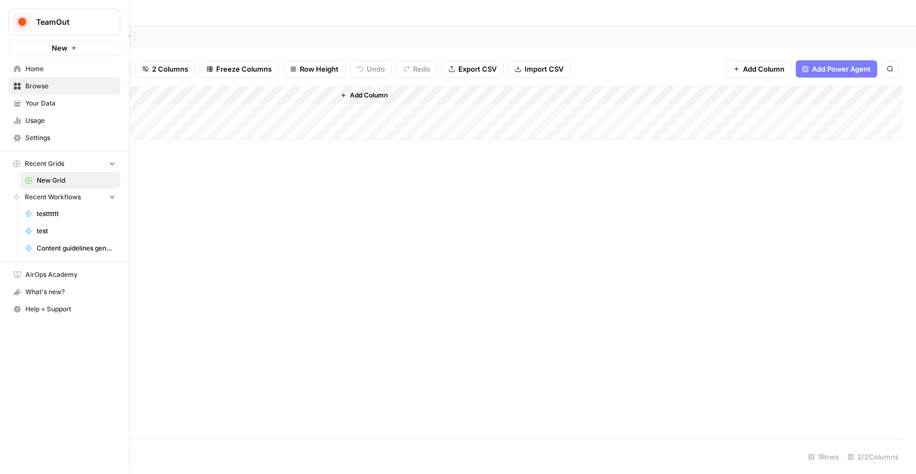
click at [364, 97] on span "Add Column" at bounding box center [369, 96] width 38 height 10
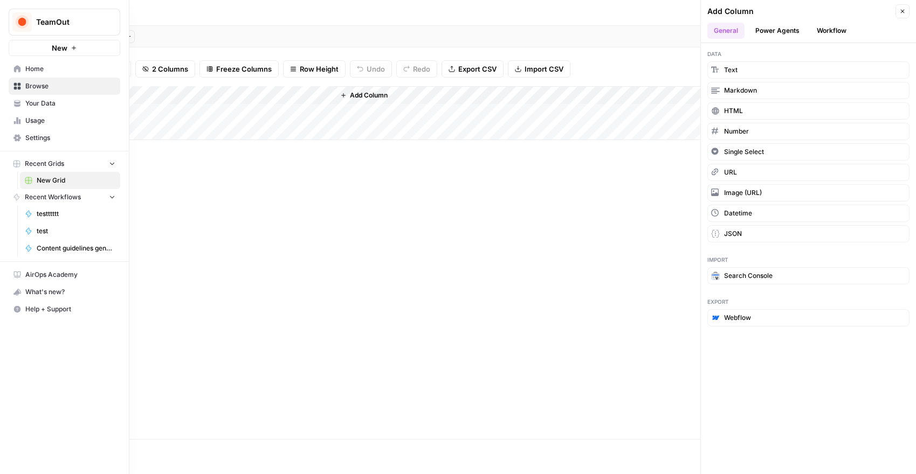
click at [825, 25] on button "Workflow" at bounding box center [831, 31] width 43 height 16
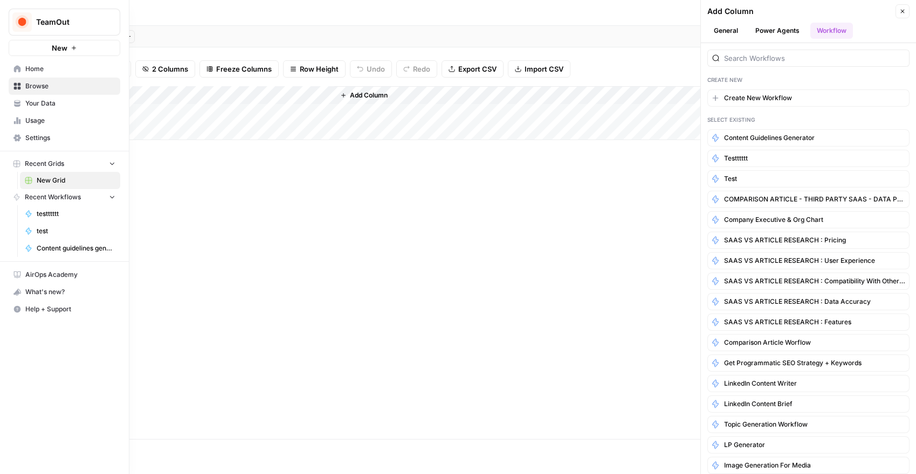
drag, startPoint x: 794, startPoint y: 134, endPoint x: 623, endPoint y: 170, distance: 175.1
click at [623, 170] on div "Go back ******** Blank Add Sheet Filter Sort 2 Columns Freeze Columns Row Heigh…" at bounding box center [473, 237] width 885 height 474
click at [515, 183] on div "Add Column" at bounding box center [473, 262] width 859 height 353
click at [356, 94] on span "Add Column" at bounding box center [369, 96] width 38 height 10
click at [90, 246] on span "Content guidelines generator" at bounding box center [76, 249] width 79 height 10
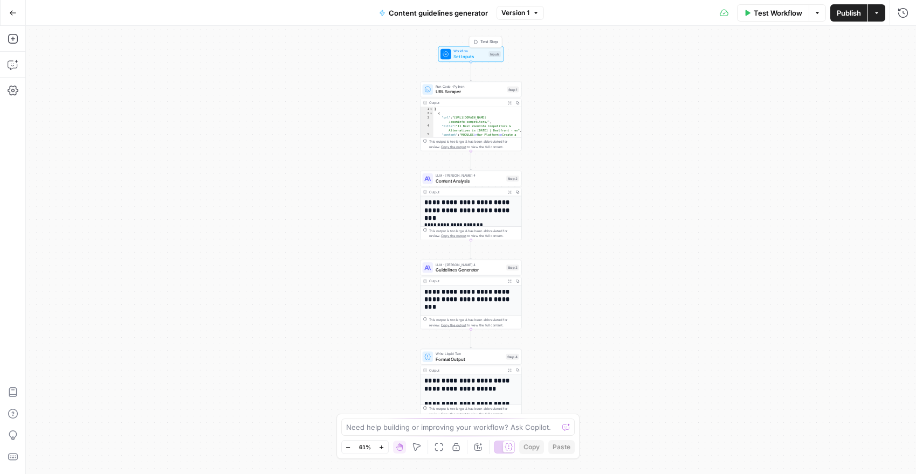
click at [476, 56] on span "Set Inputs" at bounding box center [469, 56] width 32 height 6
click at [9, 13] on icon "button" at bounding box center [13, 13] width 8 height 8
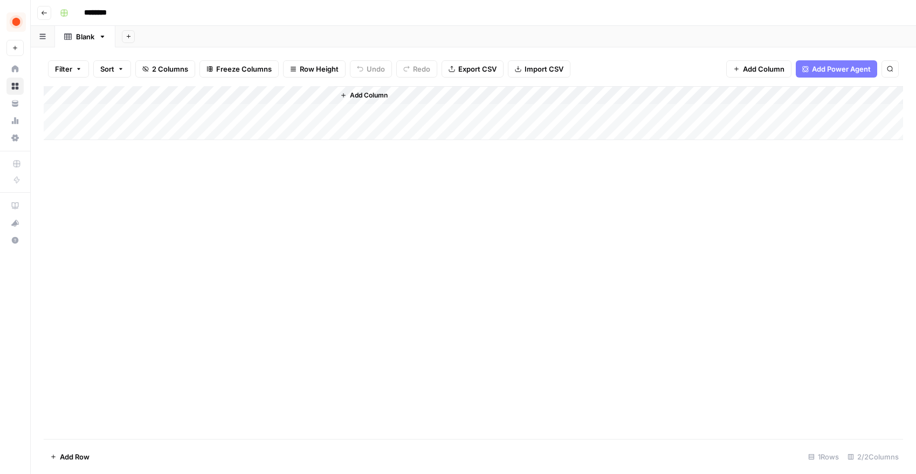
click at [110, 91] on div "Add Column" at bounding box center [473, 113] width 859 height 54
click at [112, 125] on input "Title" at bounding box center [145, 121] width 109 height 11
type input "competitors URL"
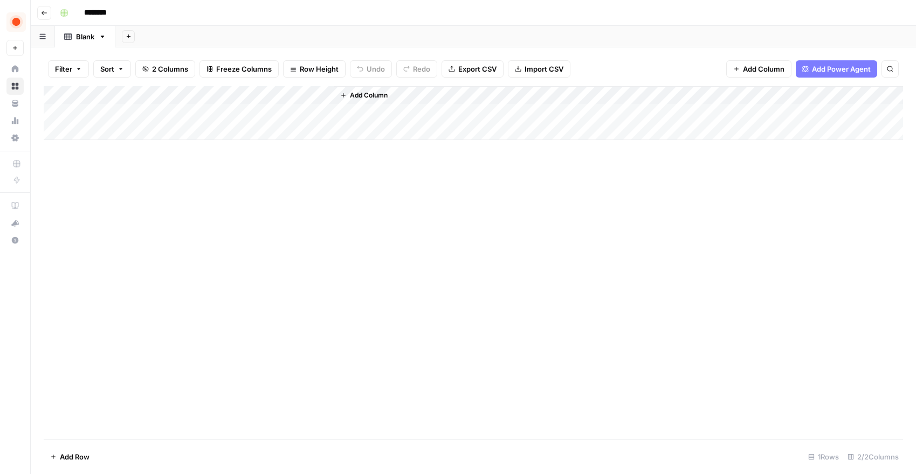
click at [212, 186] on div "Add Column" at bounding box center [473, 262] width 859 height 353
drag, startPoint x: 134, startPoint y: 91, endPoint x: 211, endPoint y: 93, distance: 76.6
click at [211, 94] on div "Add Column" at bounding box center [473, 113] width 859 height 54
click at [124, 125] on div "Add Column" at bounding box center [473, 113] width 859 height 54
click at [366, 99] on span "Add Column" at bounding box center [369, 96] width 38 height 10
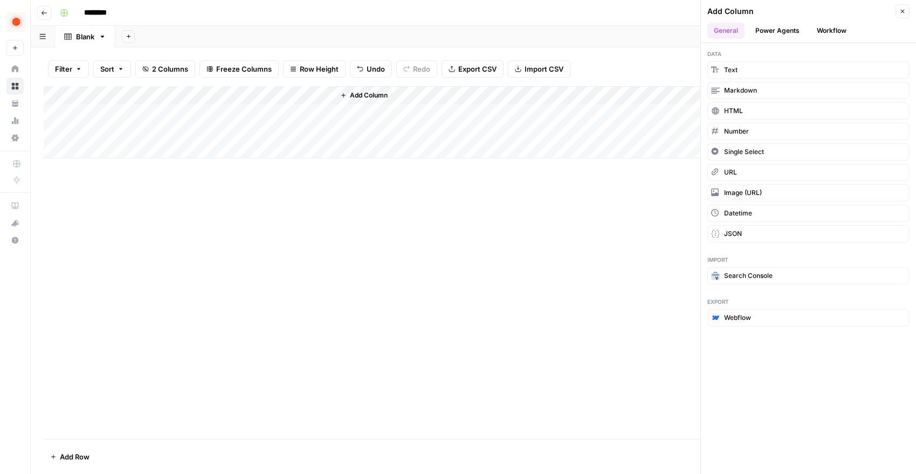
click at [833, 27] on button "Workflow" at bounding box center [831, 31] width 43 height 16
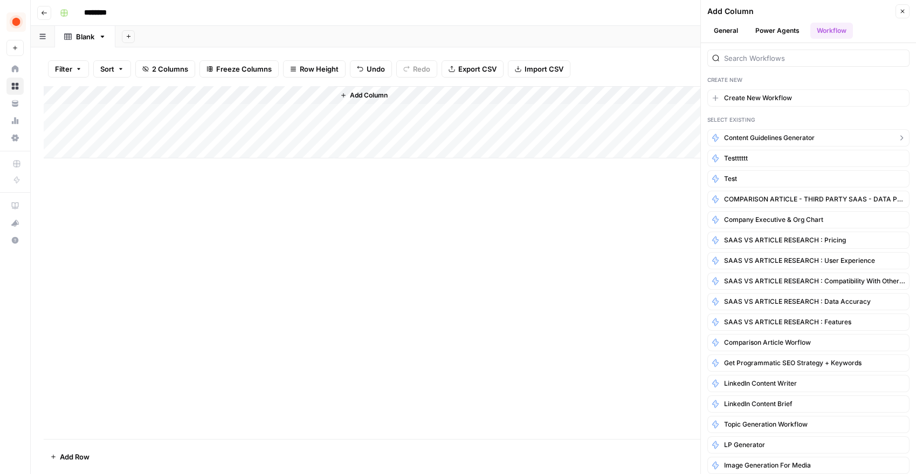
click at [781, 134] on span "Content guidelines generator" at bounding box center [769, 138] width 91 height 10
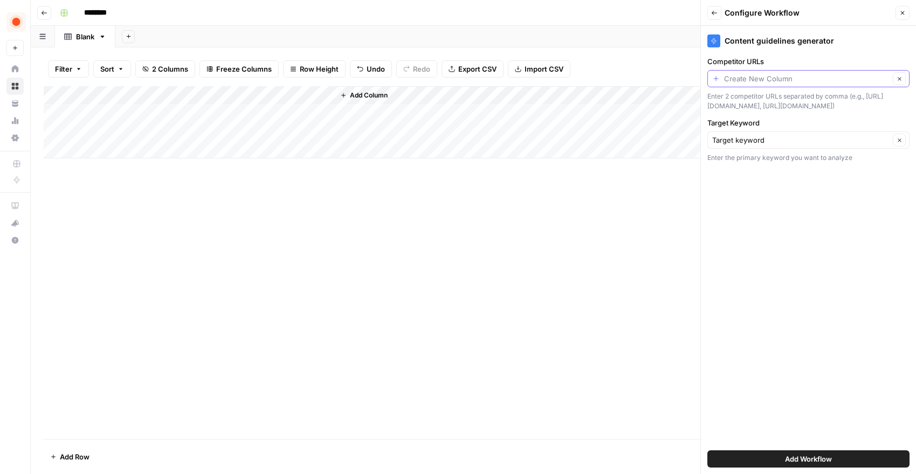
click at [761, 76] on input "Competitor URLs" at bounding box center [807, 78] width 166 height 11
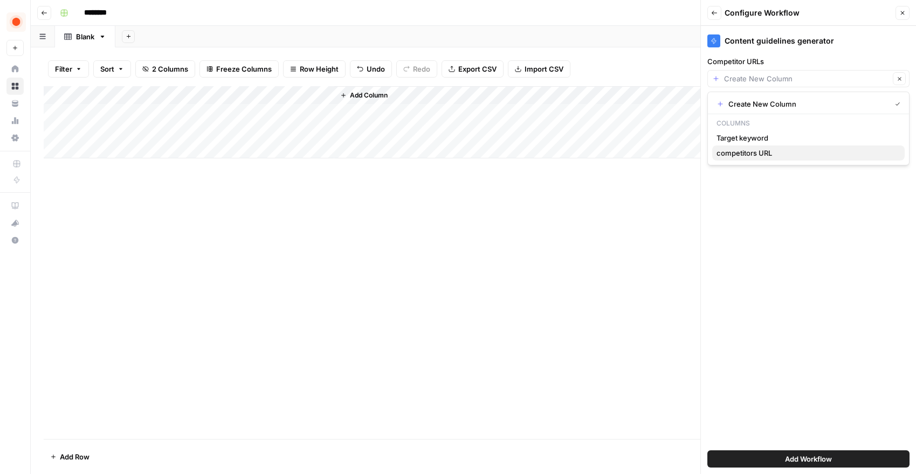
click at [747, 151] on span "competitors URL" at bounding box center [807, 153] width 180 height 11
type input "competitors URL"
click at [494, 200] on div "Add Column" at bounding box center [473, 262] width 859 height 353
click at [835, 462] on button "Add Workflow" at bounding box center [808, 459] width 202 height 17
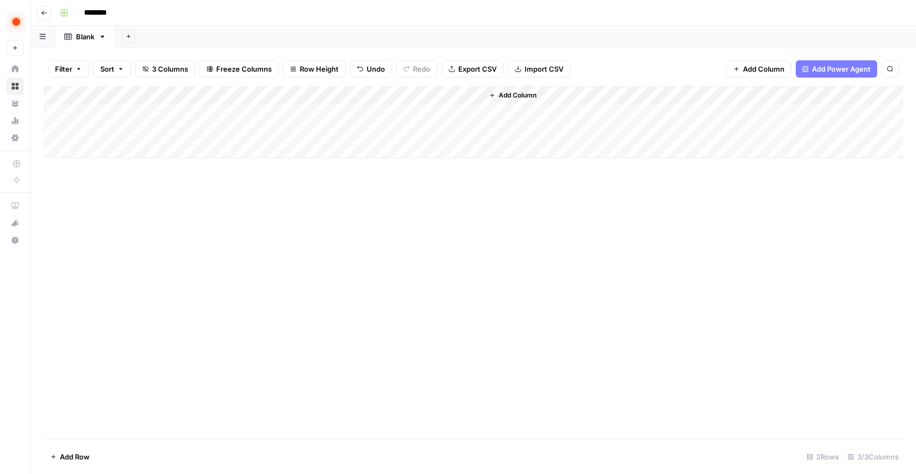
click at [145, 110] on div "Add Column" at bounding box center [473, 122] width 859 height 72
type textarea "**********"
click at [150, 178] on div "Add Column" at bounding box center [473, 262] width 859 height 353
click at [197, 134] on div "Add Column" at bounding box center [473, 122] width 859 height 72
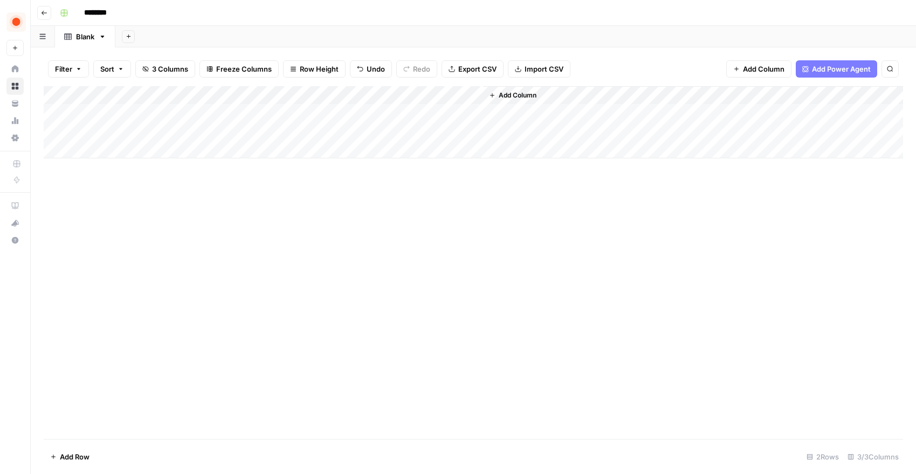
click at [197, 134] on div "Add Column" at bounding box center [473, 122] width 859 height 72
click at [257, 110] on div "Add Column" at bounding box center [473, 122] width 859 height 72
drag, startPoint x: 152, startPoint y: 116, endPoint x: 134, endPoint y: 114, distance: 17.9
click at [152, 115] on div "Add Column" at bounding box center [473, 122] width 859 height 72
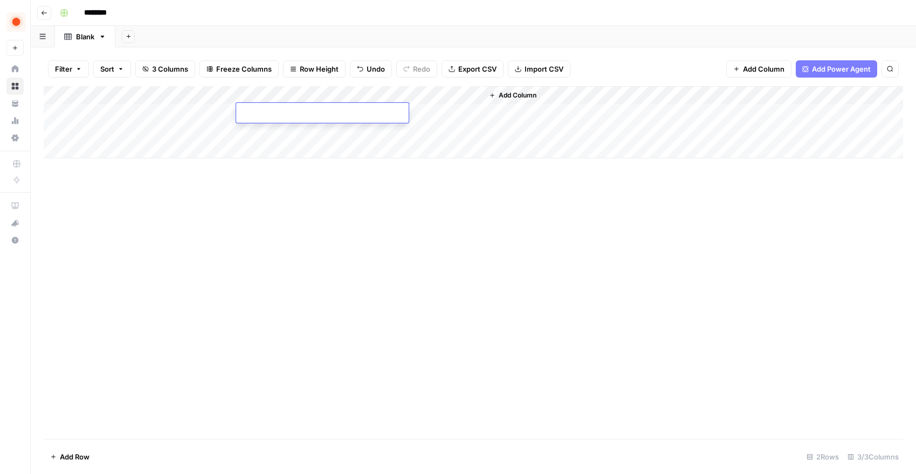
click at [134, 114] on div "Add Column" at bounding box center [473, 122] width 859 height 72
click at [134, 114] on textarea "**********" at bounding box center [167, 113] width 173 height 15
type textarea "**********"
click at [238, 191] on div "Add Column" at bounding box center [473, 262] width 859 height 353
click at [276, 112] on div "Add Column" at bounding box center [473, 122] width 859 height 72
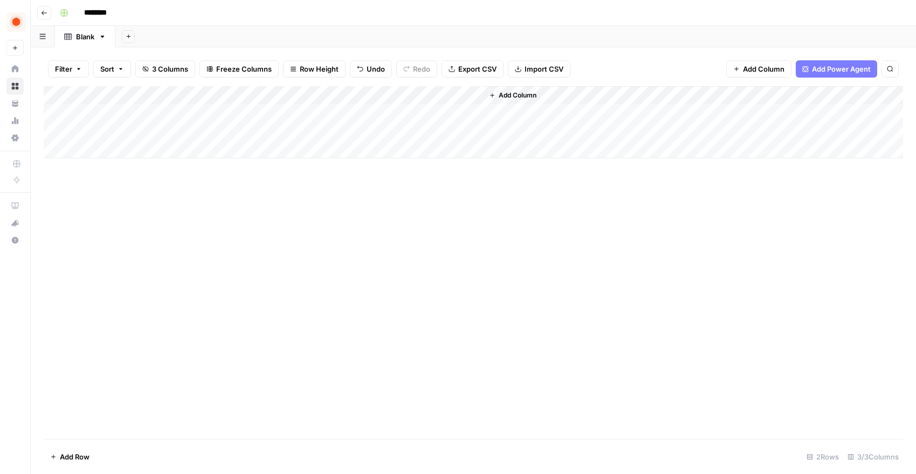
click at [276, 112] on div "Add Column" at bounding box center [473, 122] width 859 height 72
paste textarea "**********"
type textarea "**********"
click at [388, 198] on div "Add Column" at bounding box center [473, 262] width 859 height 353
click at [408, 113] on div "Add Column" at bounding box center [473, 122] width 859 height 72
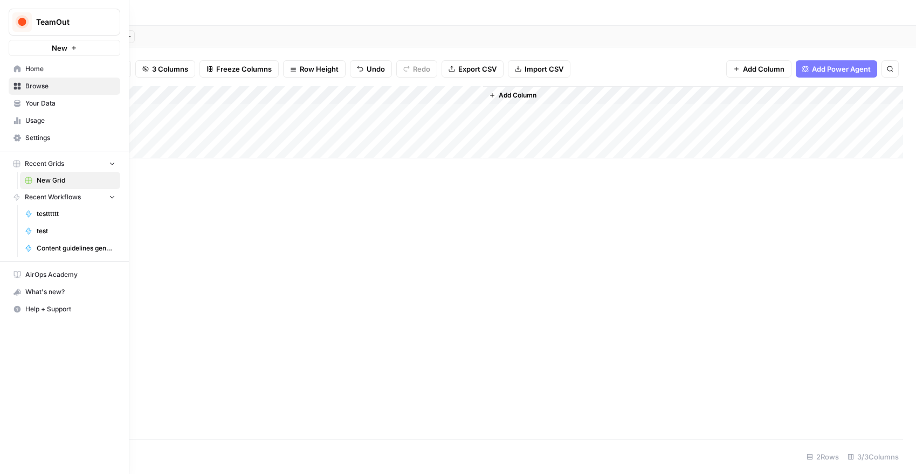
click at [59, 200] on span "Recent Workflows" at bounding box center [53, 197] width 56 height 10
click at [63, 201] on span "Recent Workflows" at bounding box center [53, 197] width 56 height 10
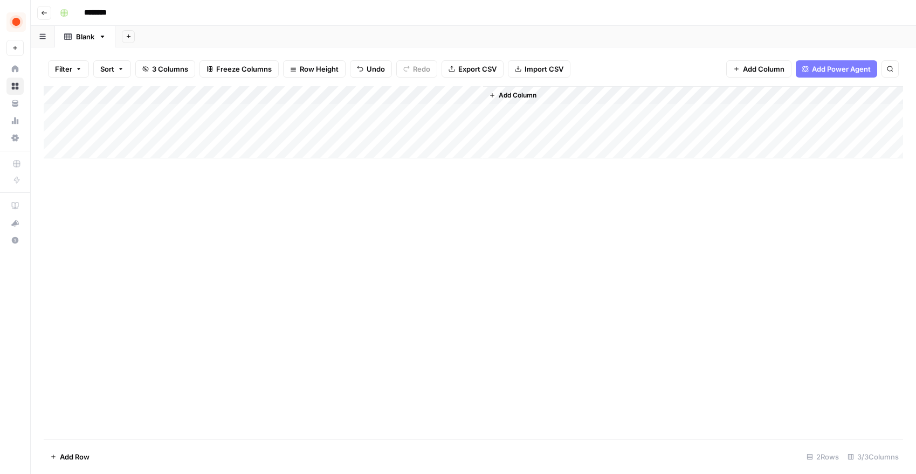
click at [816, 73] on span "Add Power Agent" at bounding box center [841, 69] width 59 height 11
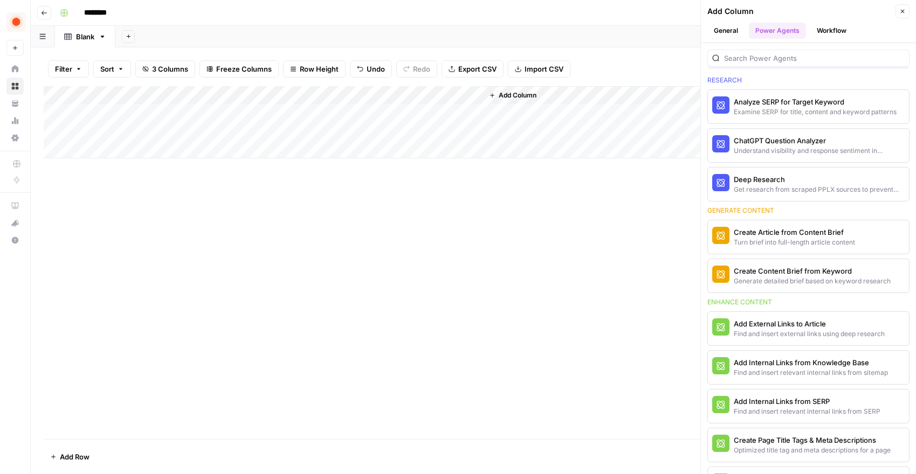
scroll to position [38, 0]
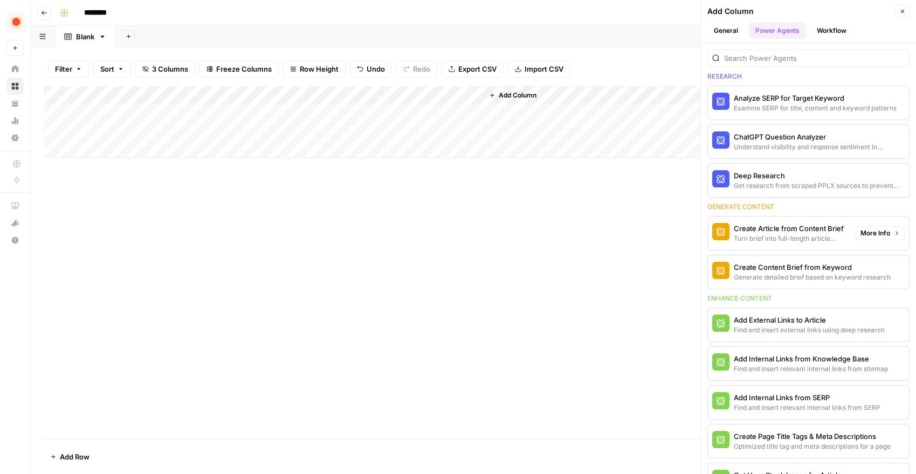
click at [816, 232] on div "Create Article from Content Brief" at bounding box center [790, 228] width 113 height 11
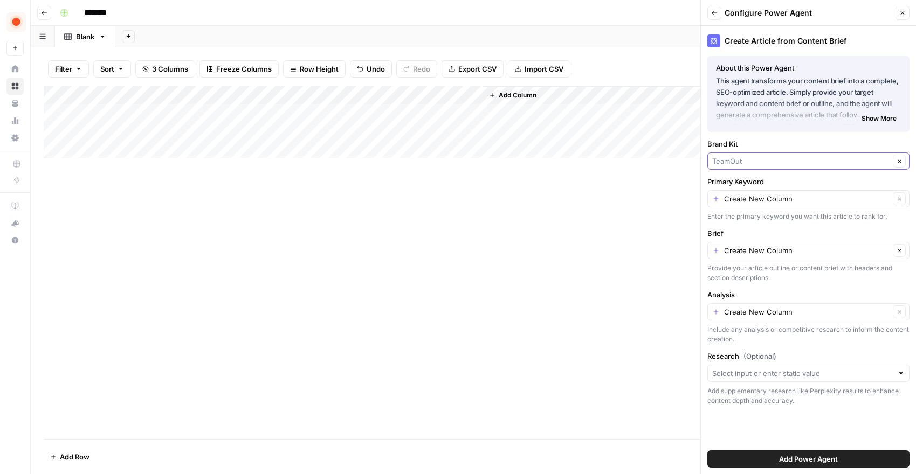
click at [758, 160] on input "Brand Kit" at bounding box center [800, 161] width 177 height 11
type input "TeamOut"
click at [817, 129] on div "About this Power Agent This agent transforms your content brief into a complete…" at bounding box center [808, 94] width 202 height 76
click at [780, 251] on input "Brief" at bounding box center [807, 250] width 166 height 11
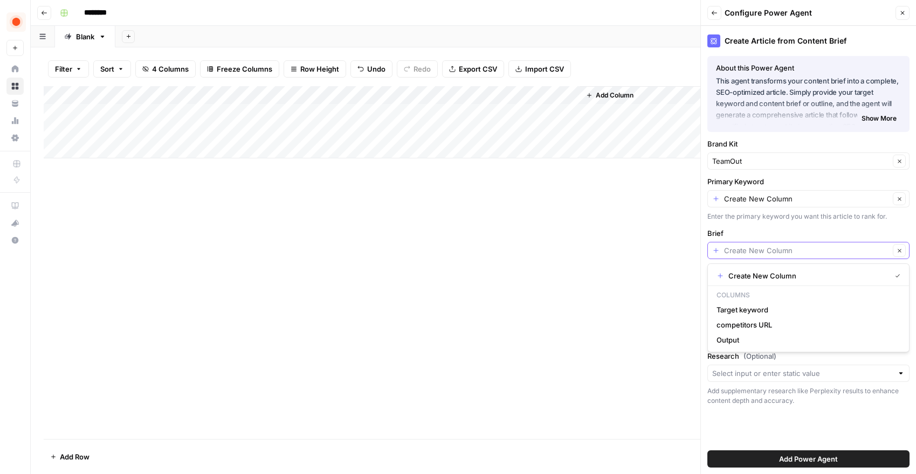
type input "Create New Column"
click at [367, 114] on div "Add Column" at bounding box center [473, 122] width 859 height 72
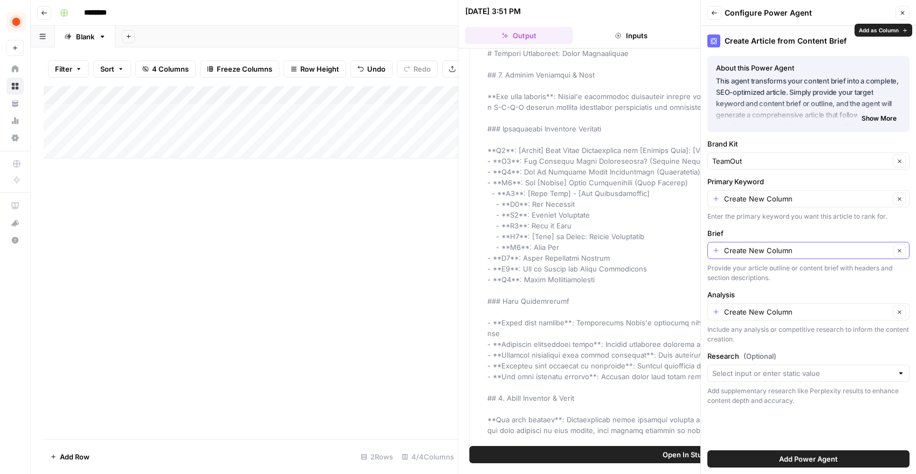
scroll to position [66, 0]
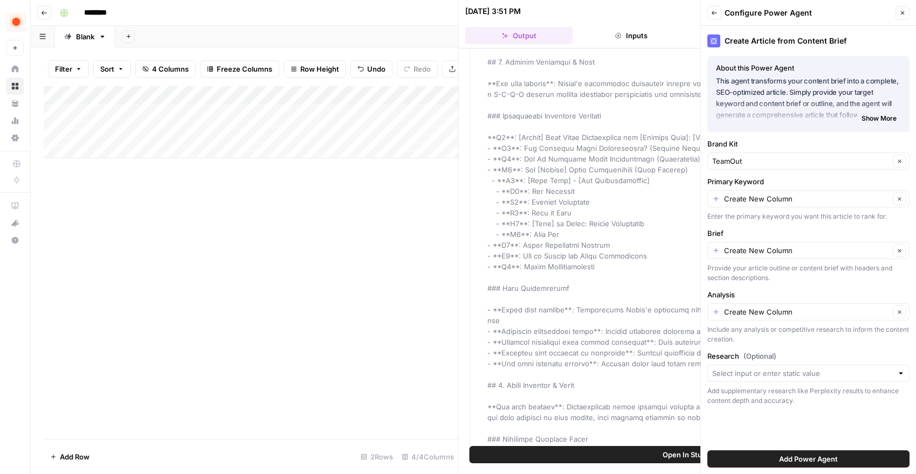
click at [717, 12] on icon "button" at bounding box center [714, 13] width 6 height 6
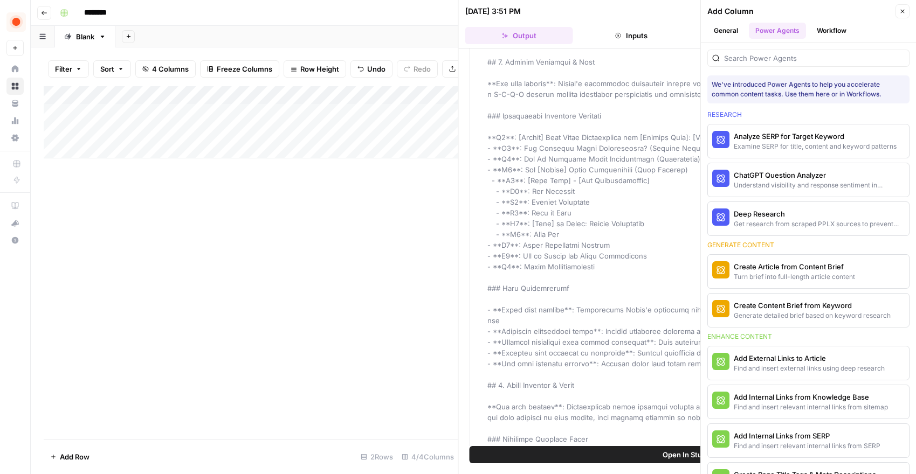
scroll to position [38, 0]
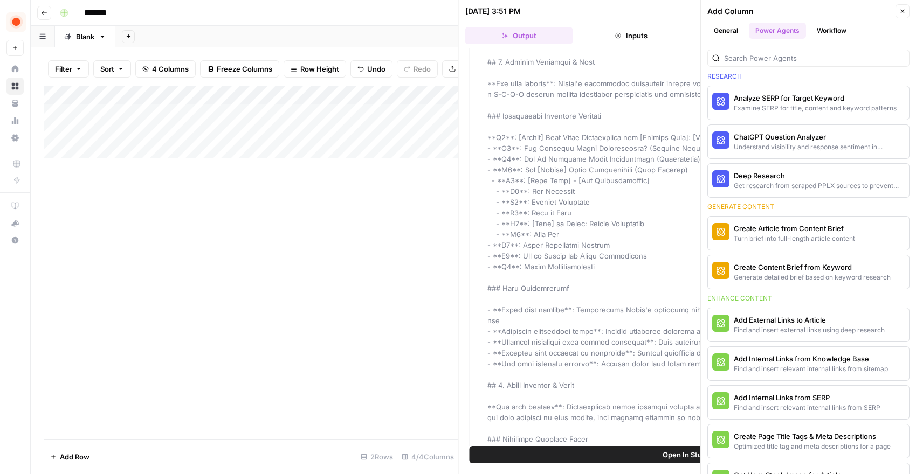
click at [903, 10] on icon "button" at bounding box center [902, 11] width 6 height 6
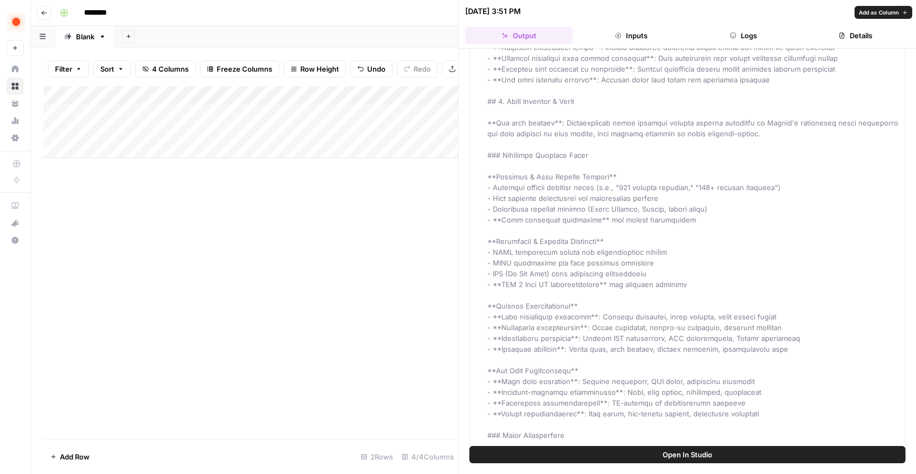
scroll to position [374, 0]
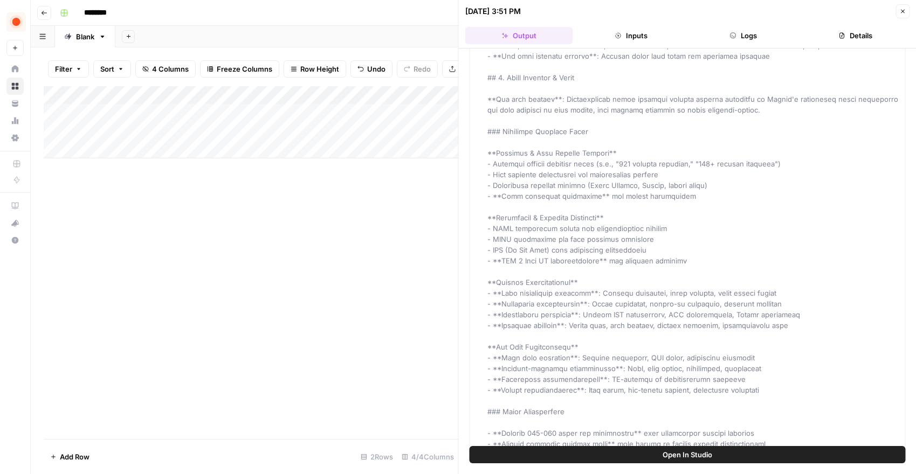
click at [381, 329] on div "Add Column" at bounding box center [251, 262] width 415 height 353
click at [903, 10] on icon "button" at bounding box center [903, 12] width 4 height 4
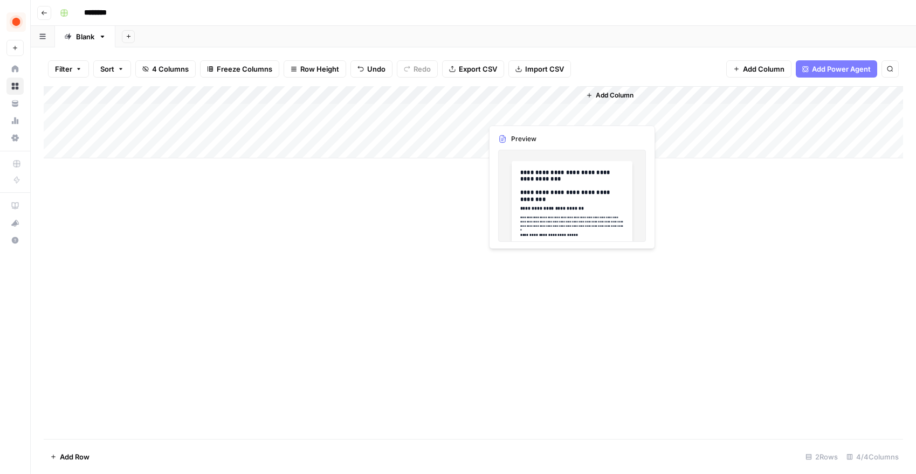
click at [536, 115] on div "Add Column" at bounding box center [473, 122] width 859 height 72
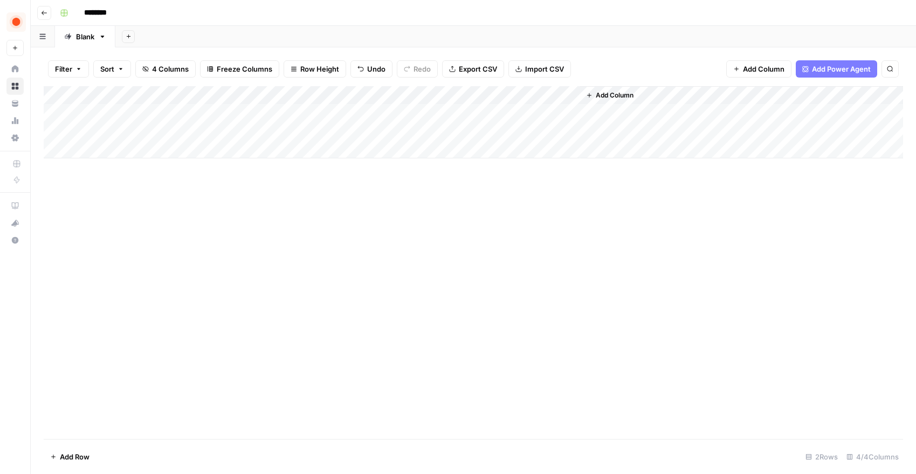
click at [595, 94] on button "Add Column" at bounding box center [610, 95] width 56 height 14
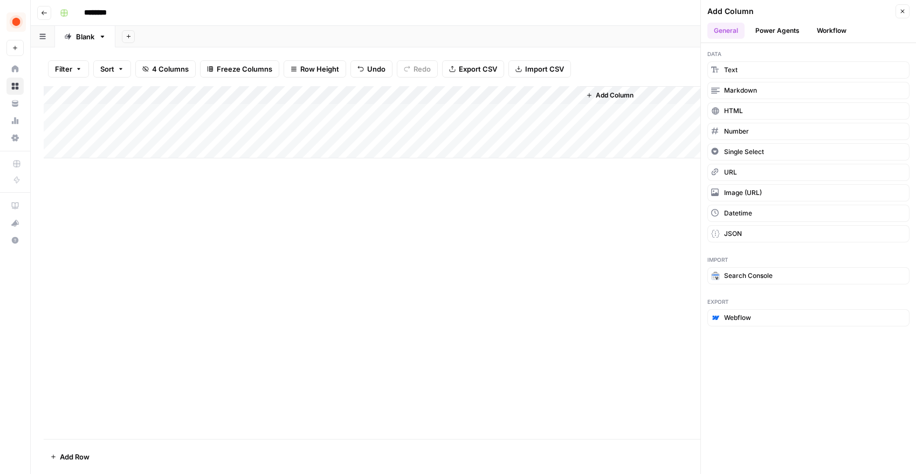
click at [792, 33] on button "Power Agents" at bounding box center [777, 31] width 57 height 16
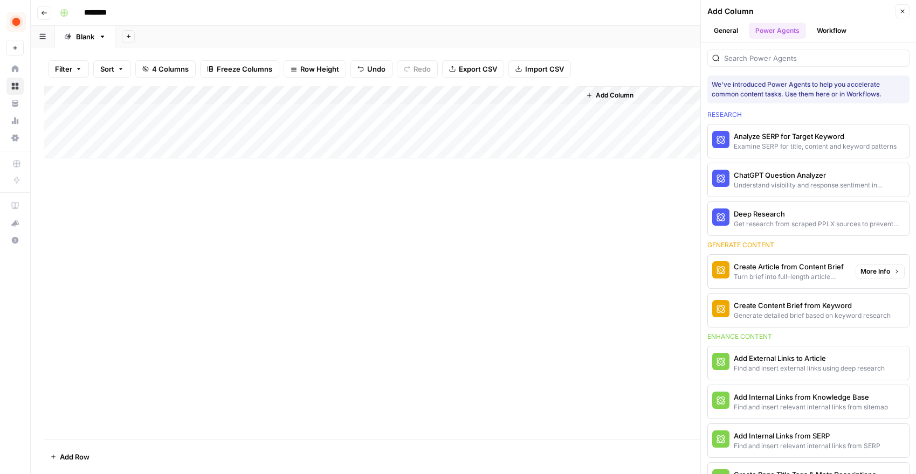
click at [781, 272] on div "Turn brief into full-length article content" at bounding box center [790, 277] width 113 height 10
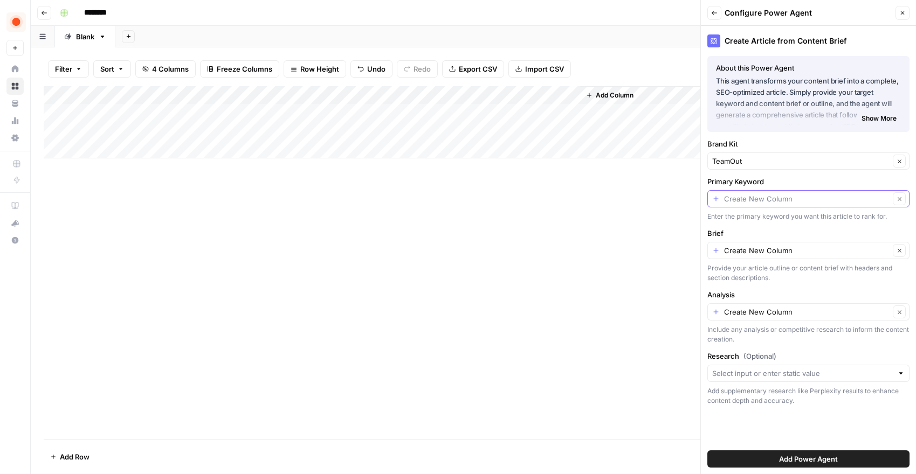
click at [756, 200] on input "Primary Keyword" at bounding box center [807, 199] width 166 height 11
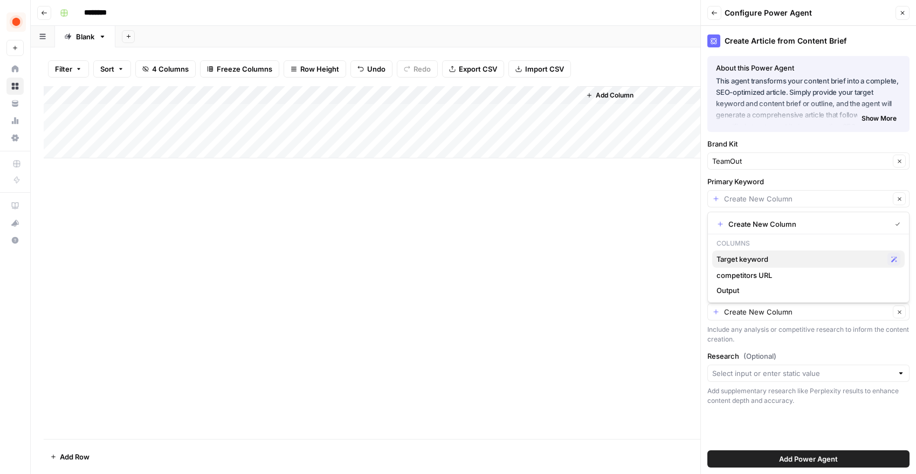
click at [764, 263] on span "Target keyword" at bounding box center [800, 259] width 167 height 11
type input "Target keyword"
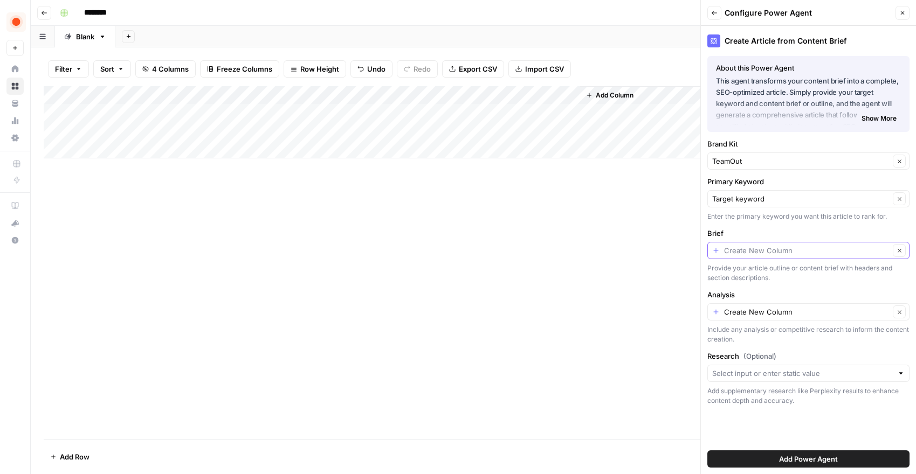
click at [760, 254] on input "Brief" at bounding box center [807, 250] width 166 height 11
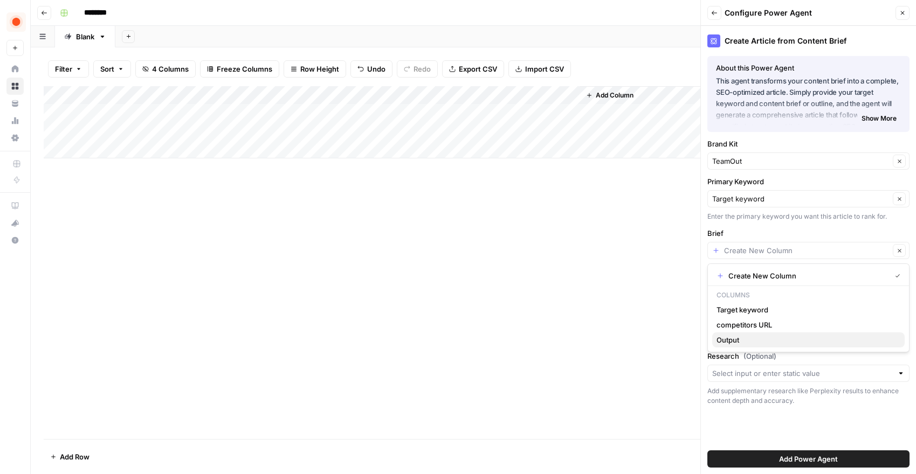
click at [757, 342] on span "Output" at bounding box center [807, 340] width 180 height 11
type input "Output"
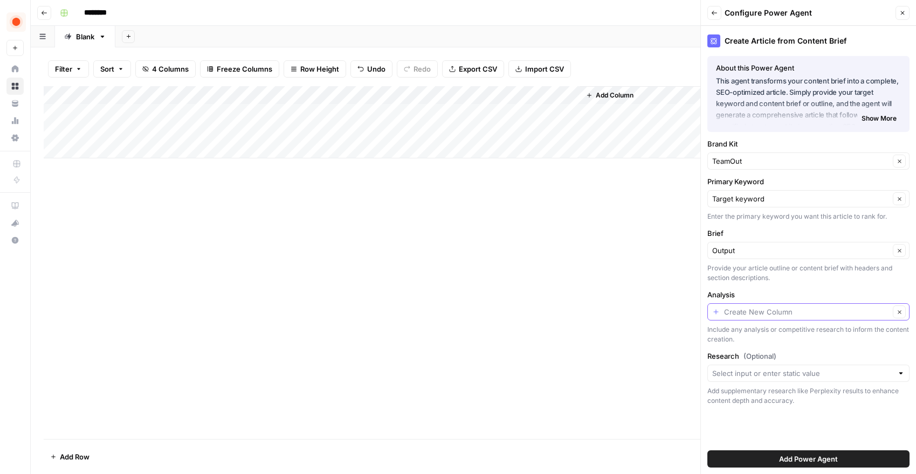
click at [761, 312] on input "Analysis" at bounding box center [807, 312] width 166 height 11
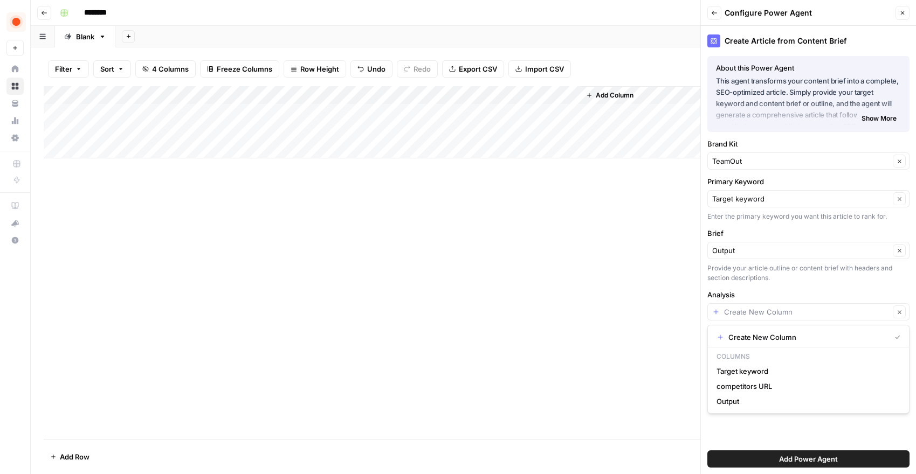
type input "Create New Column"
click at [766, 292] on label "Analysis" at bounding box center [808, 295] width 202 height 11
click at [766, 307] on input "Create New Column" at bounding box center [807, 312] width 166 height 11
type input "Create New Column"
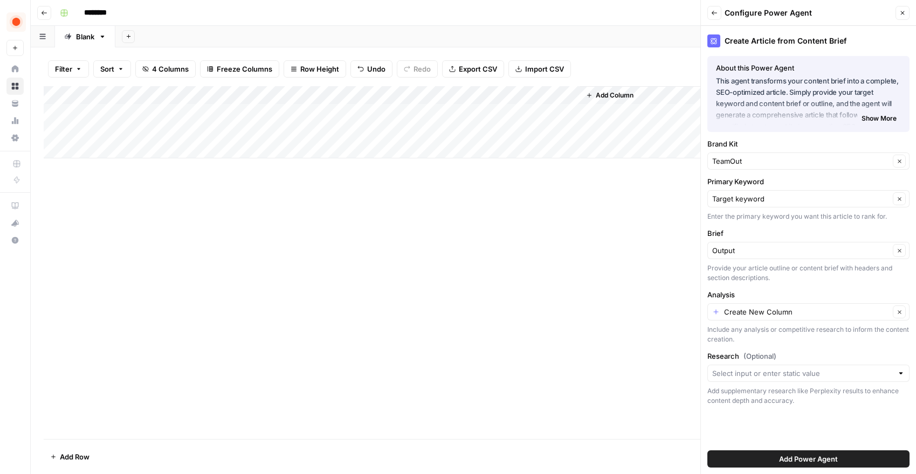
click at [767, 287] on div "Create Article from Content Brief About this Power Agent This agent transforms …" at bounding box center [808, 250] width 215 height 449
click at [762, 309] on input "Analysis" at bounding box center [807, 312] width 166 height 11
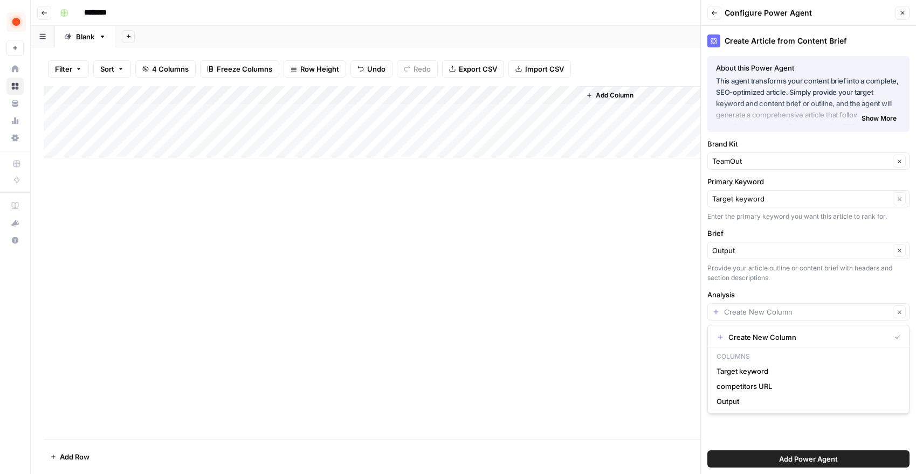
type input "Create New Column"
click at [759, 287] on div "Create Article from Content Brief About this Power Agent This agent transforms …" at bounding box center [808, 250] width 215 height 449
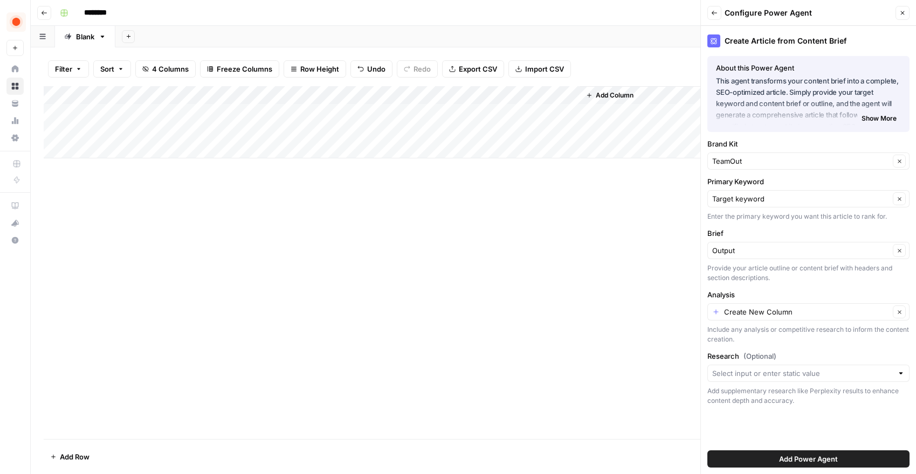
click at [599, 97] on span "Add Column" at bounding box center [615, 96] width 38 height 10
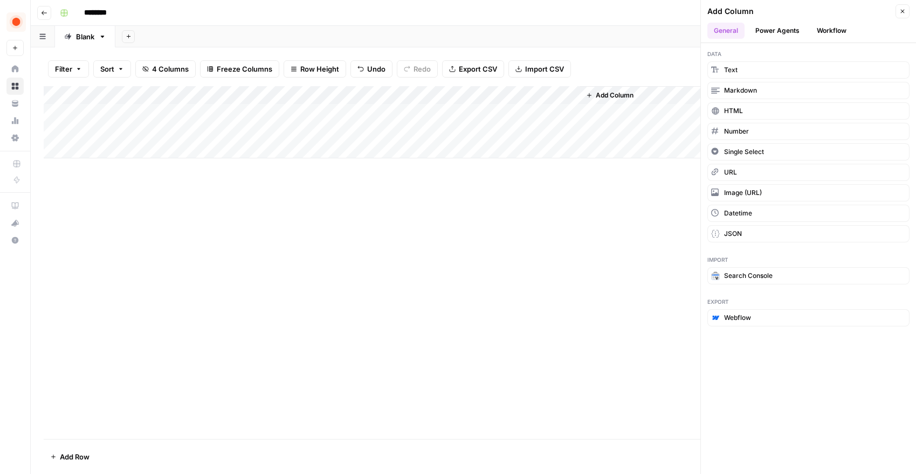
click at [788, 26] on button "Power Agents" at bounding box center [777, 31] width 57 height 16
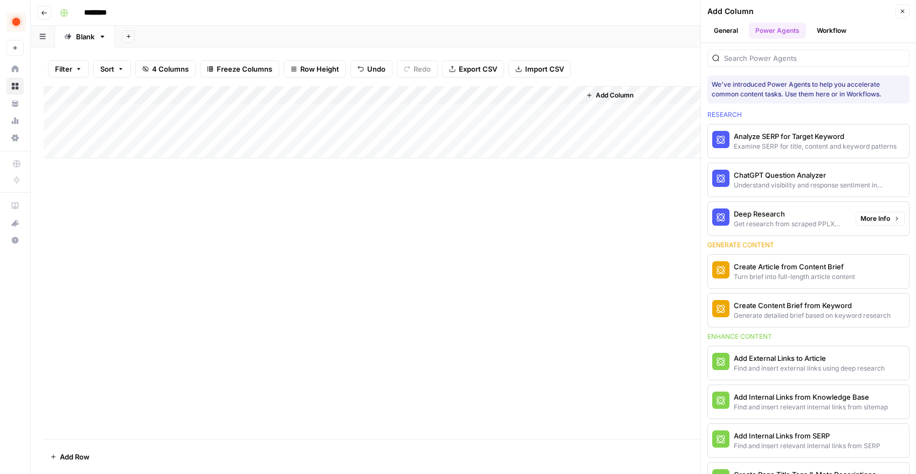
click at [800, 214] on div "Deep Research" at bounding box center [790, 214] width 113 height 11
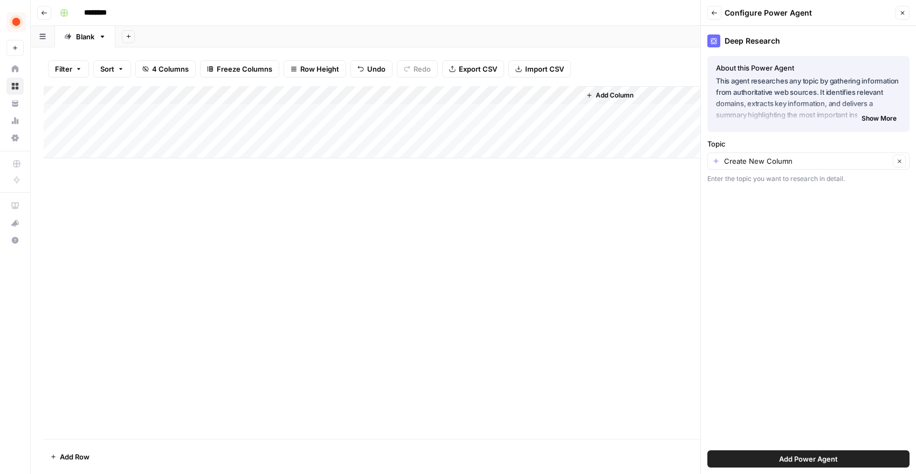
click at [773, 168] on div "Create New Column Clear" at bounding box center [808, 161] width 202 height 17
click at [761, 163] on input "Topic" at bounding box center [807, 161] width 166 height 11
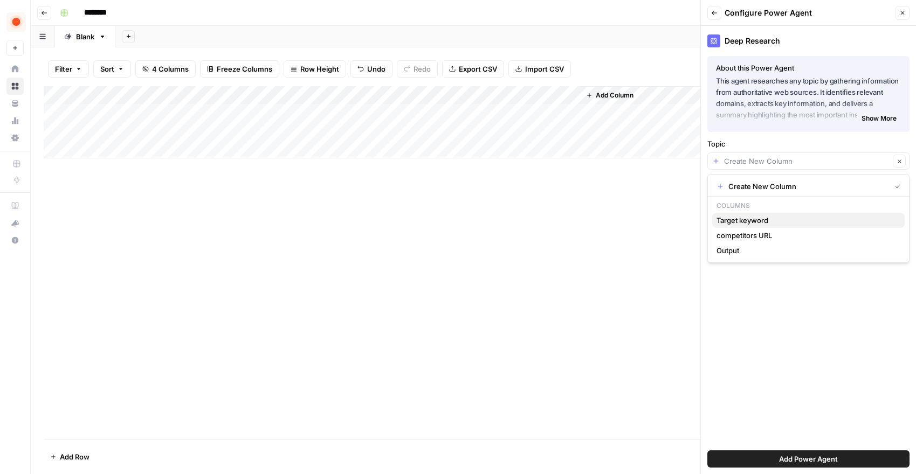
click at [765, 221] on span "Target keyword" at bounding box center [807, 220] width 180 height 11
type input "Target keyword"
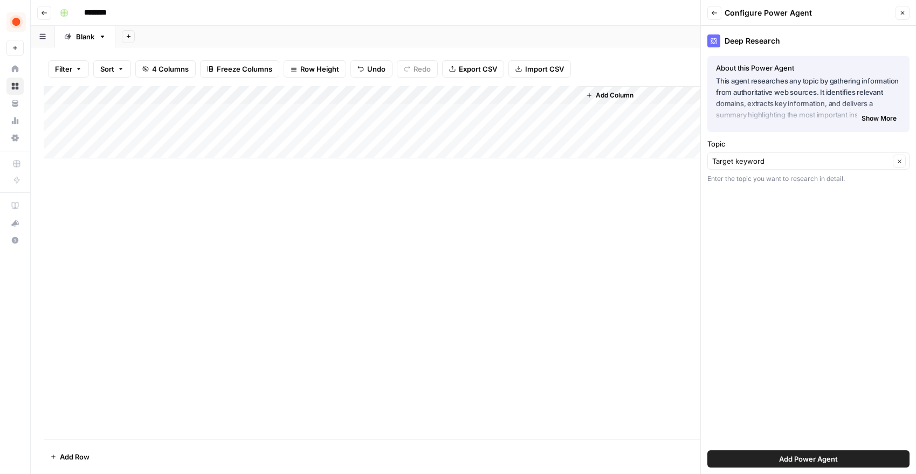
click at [775, 457] on button "Add Power Agent" at bounding box center [808, 459] width 202 height 17
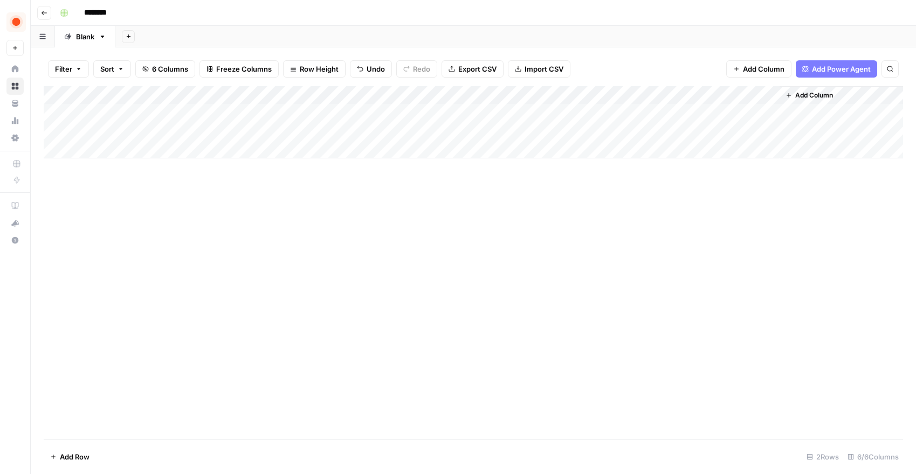
click at [621, 92] on div "Add Column" at bounding box center [473, 122] width 859 height 72
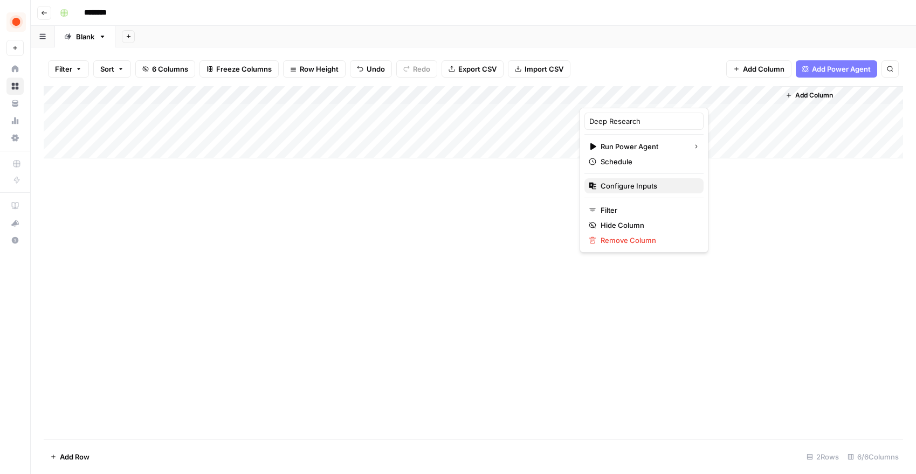
click at [627, 182] on span "Configure Inputs" at bounding box center [648, 186] width 94 height 11
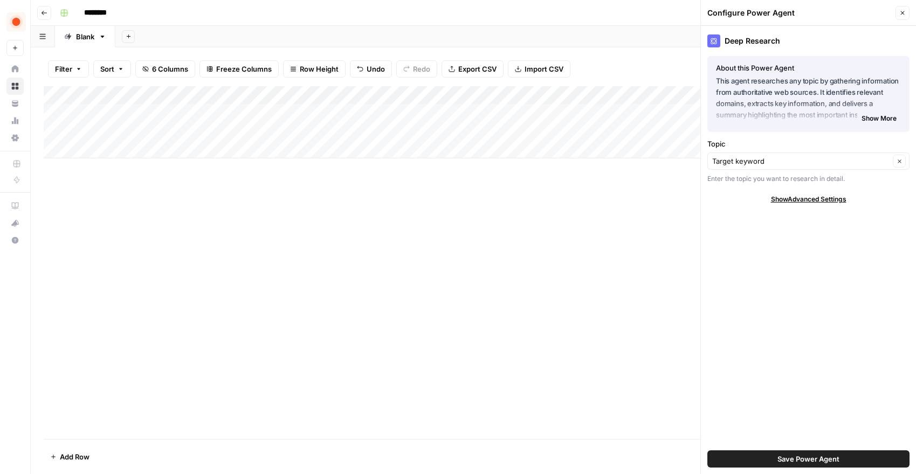
click at [800, 199] on span "Show Advanced Settings" at bounding box center [808, 200] width 75 height 10
click at [788, 200] on span "Hide Advanced Settings" at bounding box center [808, 200] width 73 height 10
click at [628, 87] on div "Add Column" at bounding box center [473, 122] width 859 height 72
click at [622, 43] on div "Add Sheet" at bounding box center [515, 37] width 801 height 22
click at [906, 15] on button "Close" at bounding box center [903, 13] width 14 height 14
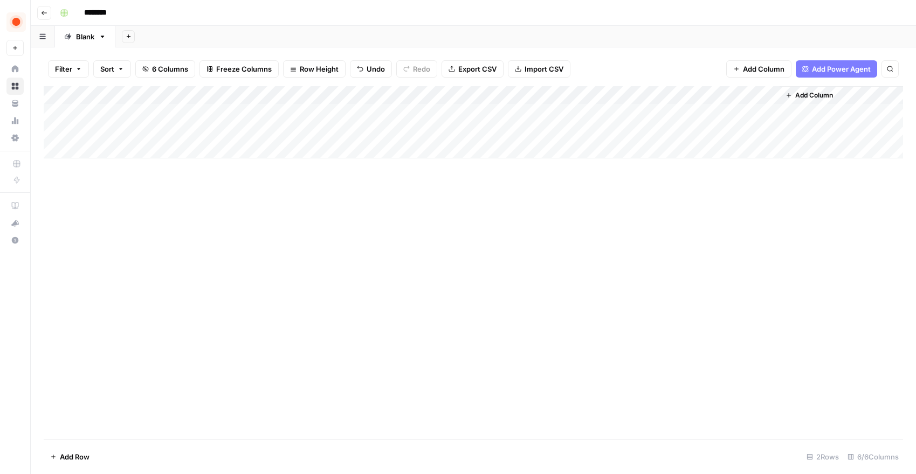
click at [628, 92] on div "Add Column" at bounding box center [473, 122] width 859 height 72
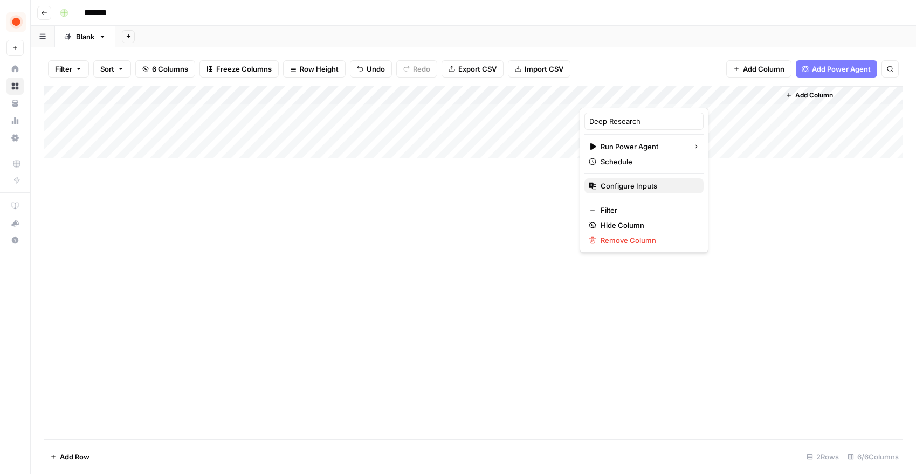
click at [658, 183] on span "Configure Inputs" at bounding box center [648, 186] width 94 height 11
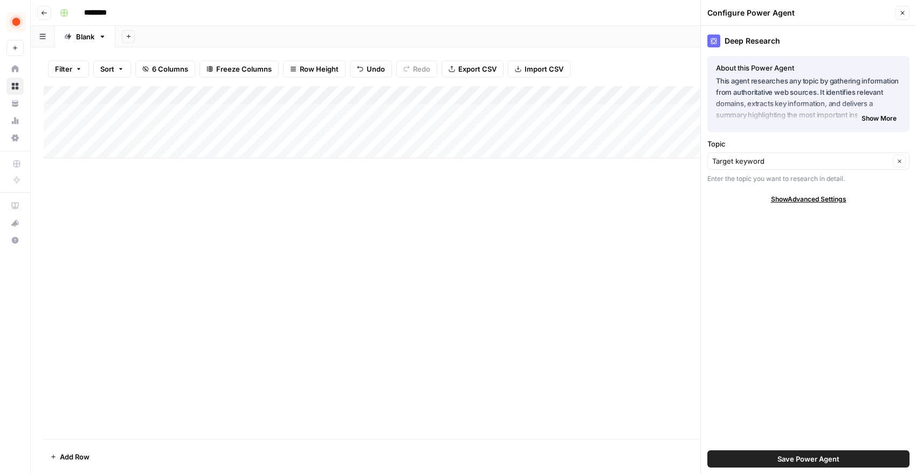
click at [599, 326] on div "Add Column" at bounding box center [473, 262] width 859 height 353
click at [629, 113] on div "Add Column" at bounding box center [473, 122] width 859 height 72
click at [577, 228] on div "Add Column" at bounding box center [473, 262] width 859 height 353
click at [902, 13] on icon "button" at bounding box center [902, 13] width 6 height 6
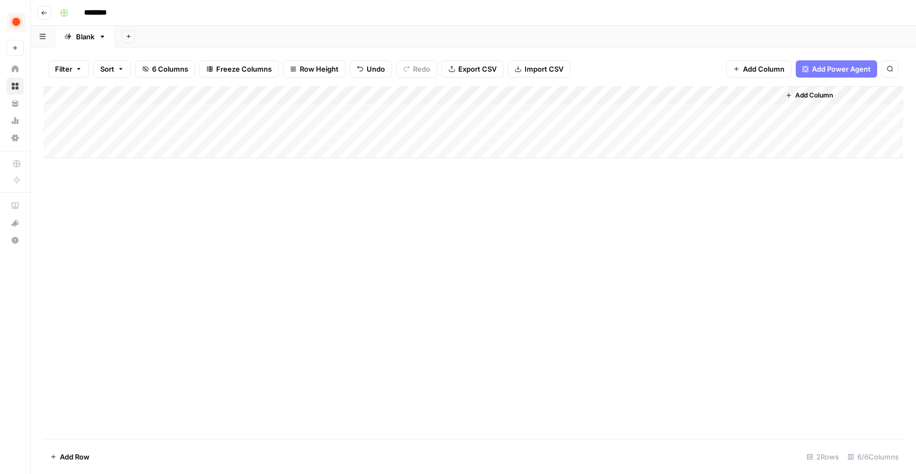
click at [803, 97] on span "Add Column" at bounding box center [814, 96] width 38 height 10
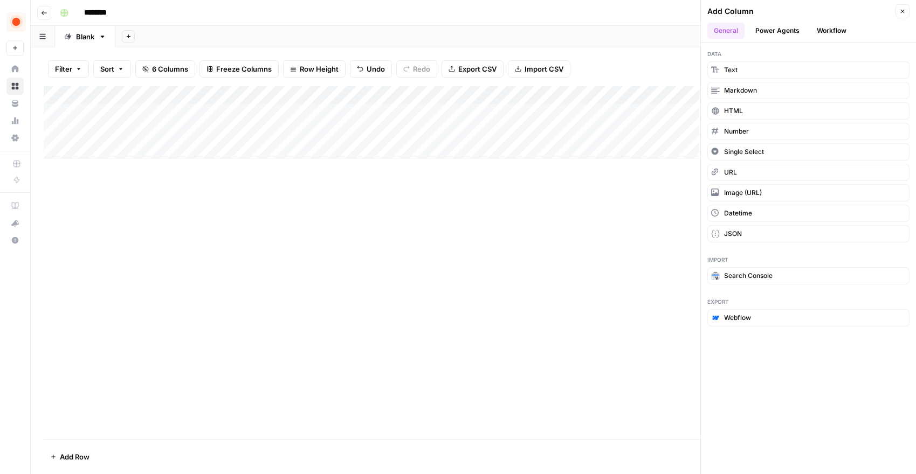
click at [781, 29] on button "Power Agents" at bounding box center [777, 31] width 57 height 16
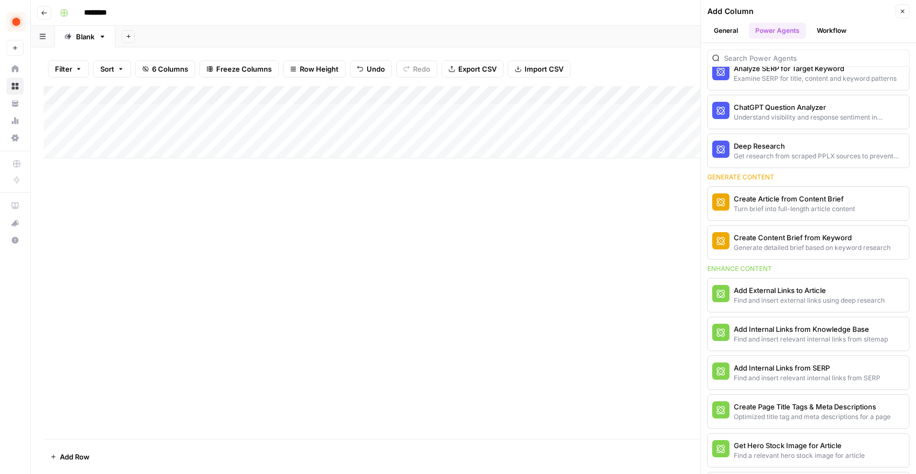
scroll to position [71, 0]
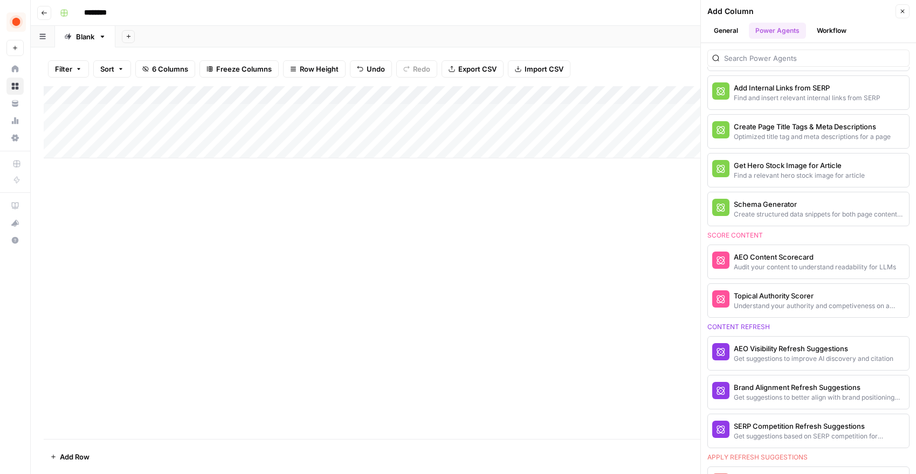
scroll to position [359, 0]
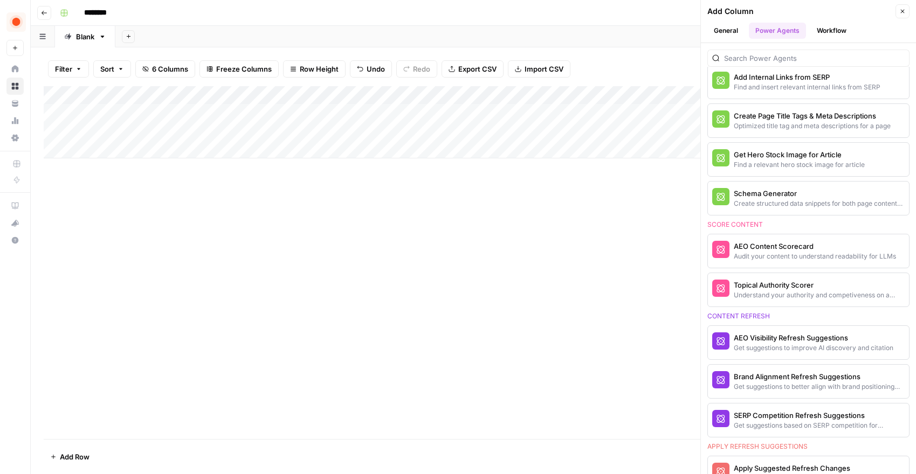
click at [604, 206] on div "Add Column" at bounding box center [473, 262] width 859 height 353
click at [642, 212] on div "Add Column" at bounding box center [473, 262] width 859 height 353
click at [900, 11] on icon "button" at bounding box center [902, 11] width 6 height 6
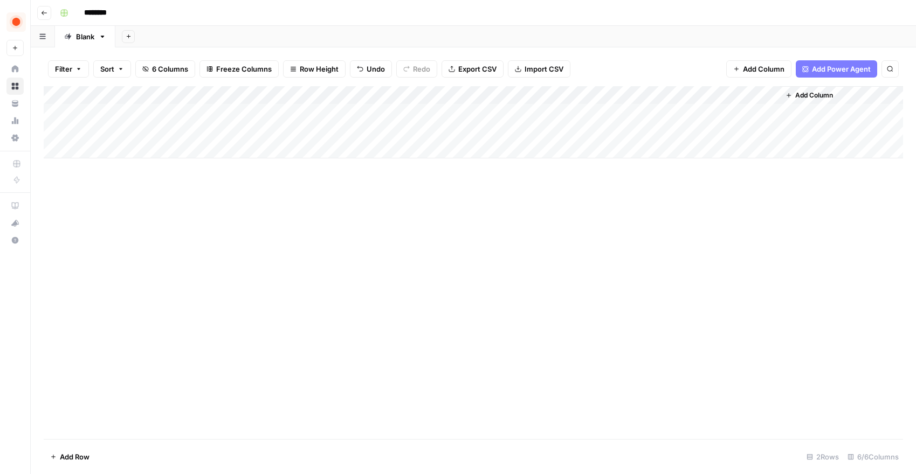
click at [94, 16] on input "********" at bounding box center [109, 12] width 60 height 17
type input "*"
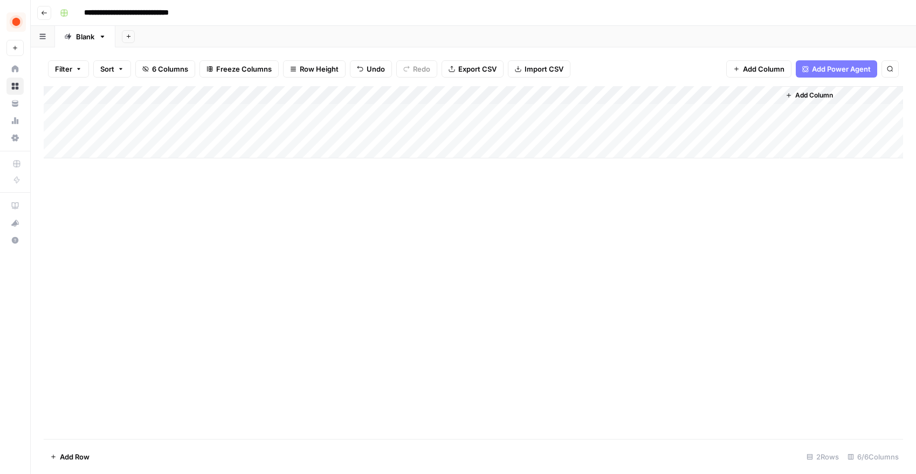
type input "**********"
click at [273, 273] on div "Add Column" at bounding box center [473, 262] width 859 height 353
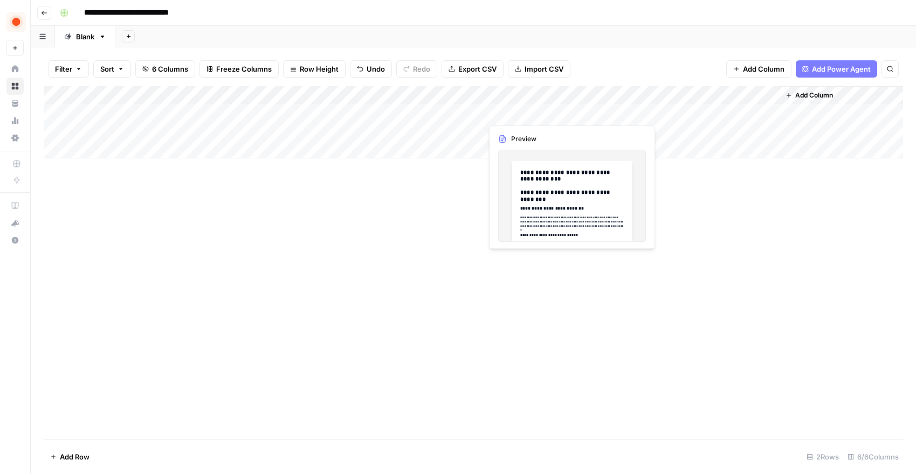
click at [518, 115] on div "Add Column" at bounding box center [473, 122] width 859 height 72
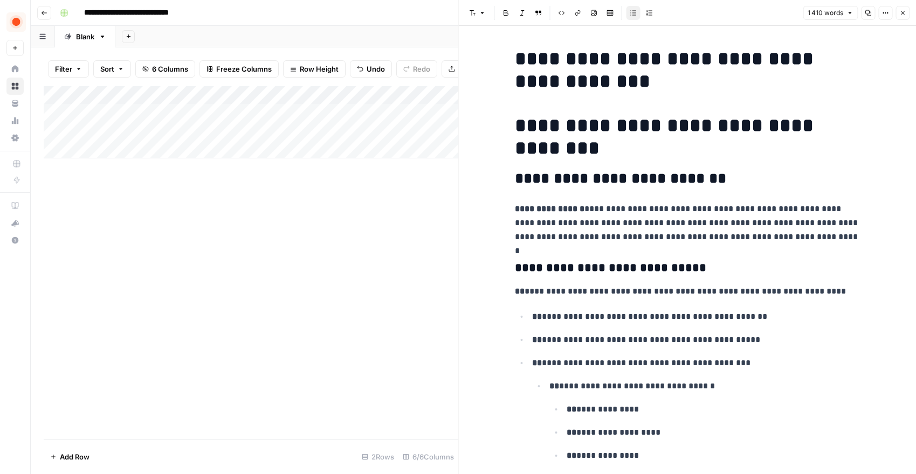
click at [905, 11] on icon "button" at bounding box center [902, 13] width 6 height 6
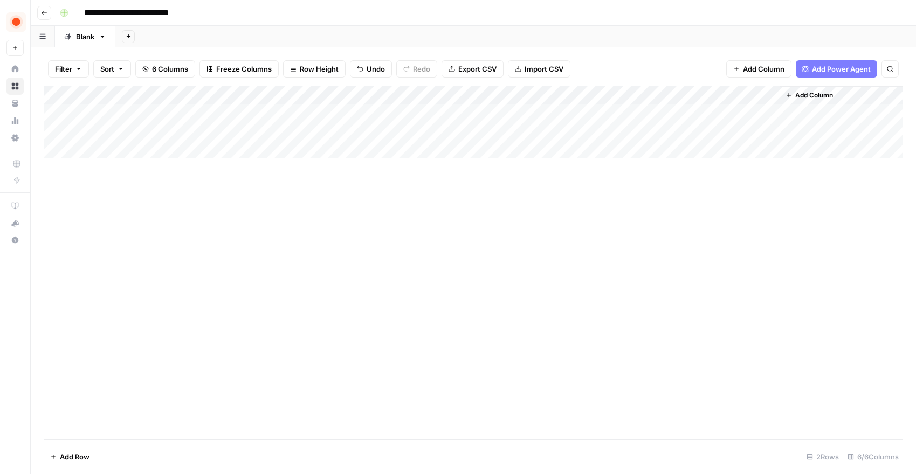
click at [618, 112] on div "Add Column" at bounding box center [473, 122] width 859 height 72
click at [625, 112] on div "Add Column" at bounding box center [473, 122] width 859 height 72
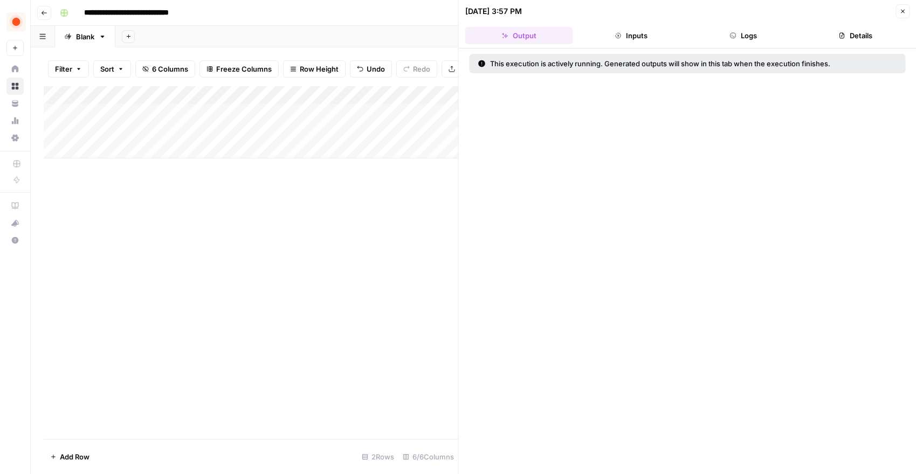
click at [638, 41] on button "Inputs" at bounding box center [631, 35] width 108 height 17
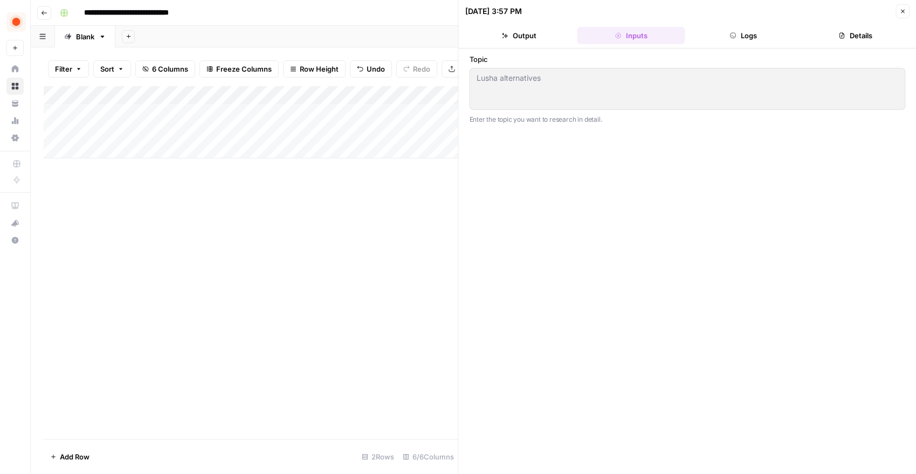
click at [720, 37] on button "Logs" at bounding box center [744, 35] width 108 height 17
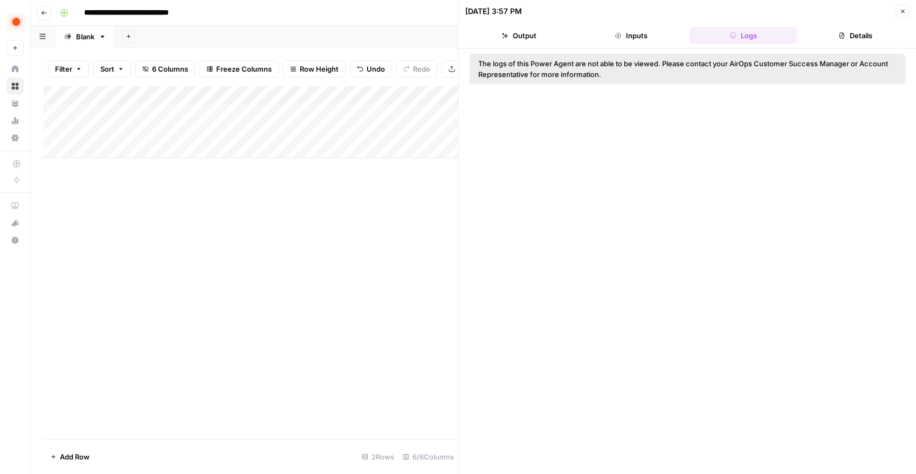
click at [826, 32] on button "Details" at bounding box center [856, 35] width 108 height 17
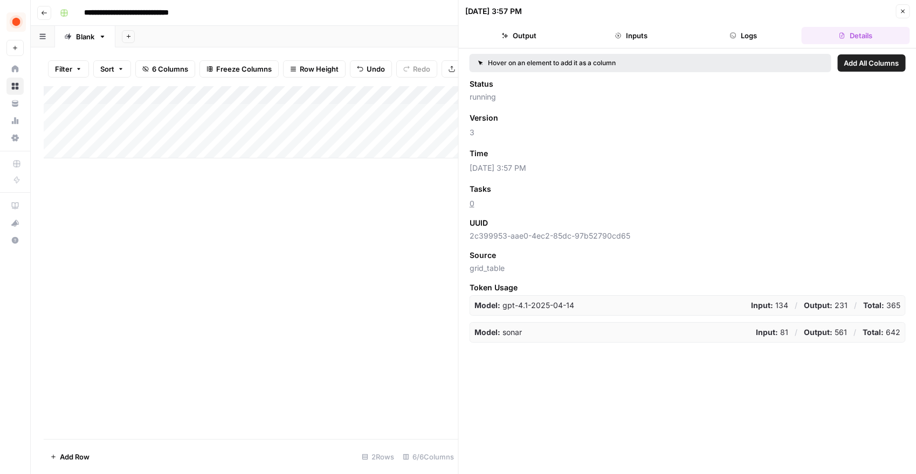
click at [899, 12] on button "Close" at bounding box center [903, 11] width 14 height 14
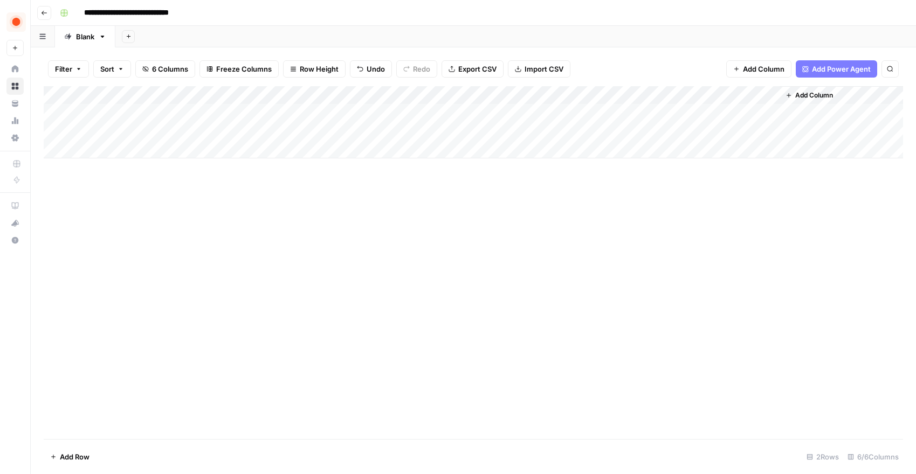
click at [98, 130] on div "Add Column" at bounding box center [473, 122] width 859 height 72
type textarea "*"
type textarea "**********"
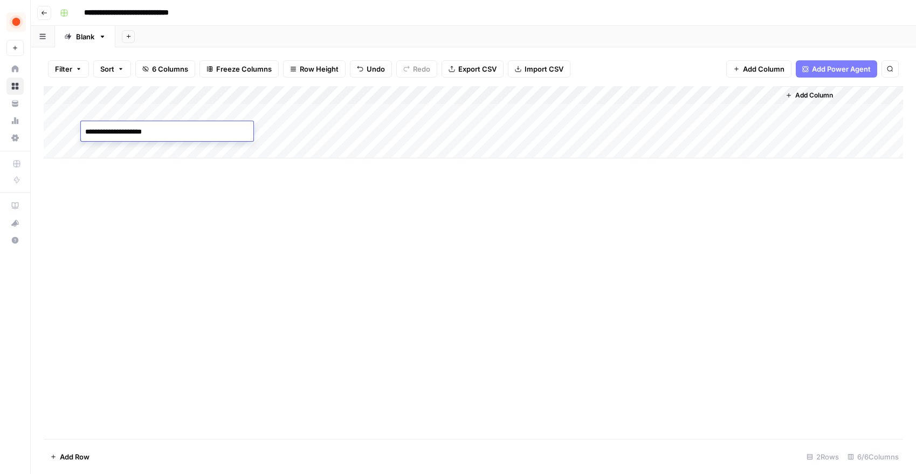
click at [268, 131] on div "Add Column" at bounding box center [473, 122] width 859 height 72
click at [267, 129] on div "Add Column" at bounding box center [473, 122] width 859 height 72
click at [267, 129] on textarea at bounding box center [322, 132] width 173 height 15
type textarea "**********"
click at [657, 112] on div "Add Column" at bounding box center [473, 122] width 859 height 72
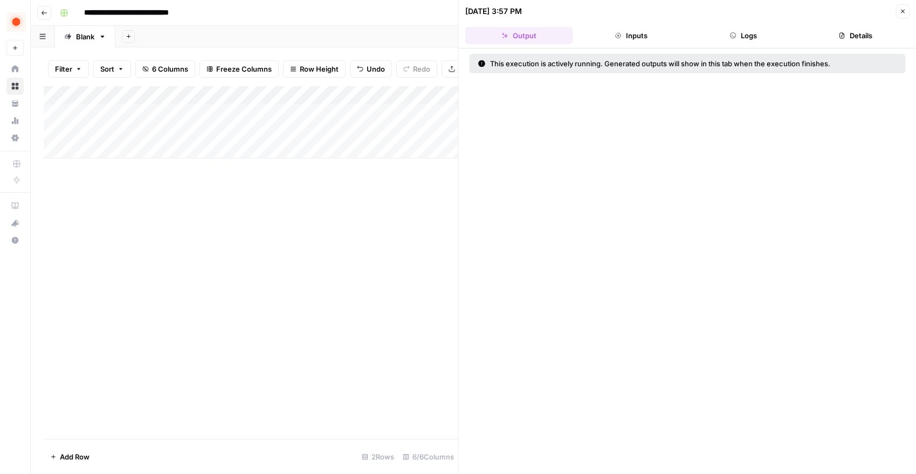
click at [634, 38] on button "Inputs" at bounding box center [631, 35] width 108 height 17
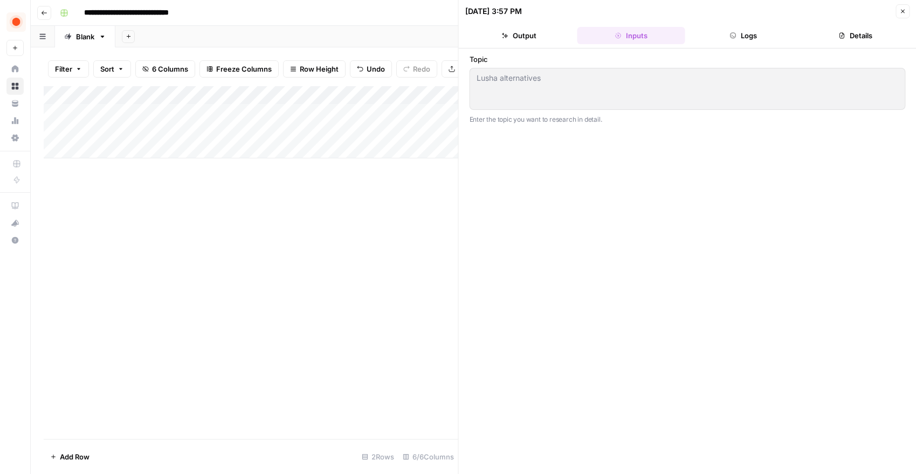
click at [712, 29] on button "Logs" at bounding box center [744, 35] width 108 height 17
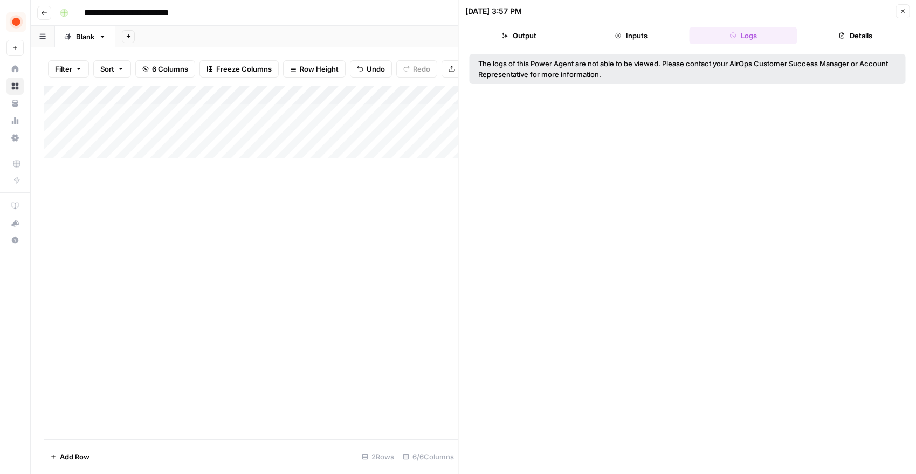
click at [824, 35] on button "Details" at bounding box center [856, 35] width 108 height 17
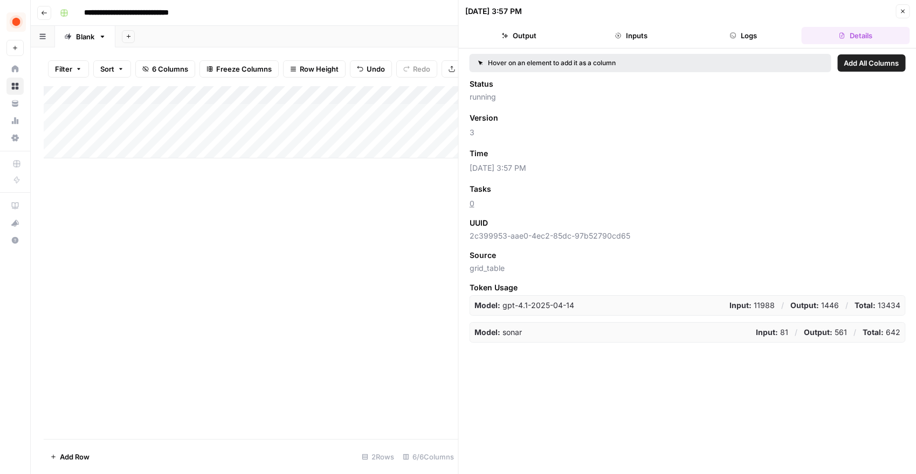
click at [897, 15] on button "Close" at bounding box center [903, 11] width 14 height 14
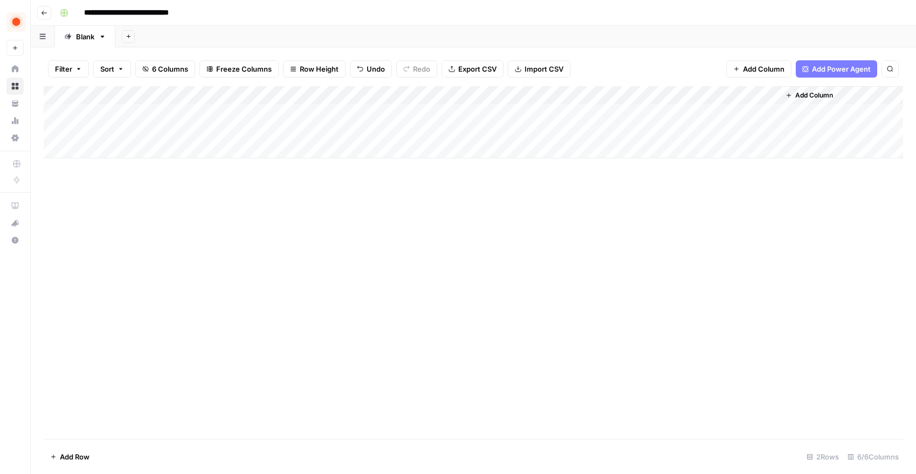
click at [725, 99] on div "Add Column" at bounding box center [473, 122] width 859 height 72
click at [645, 174] on div "Add Column" at bounding box center [473, 262] width 859 height 353
click at [292, 130] on div "Add Column" at bounding box center [473, 122] width 859 height 72
type textarea "**********"
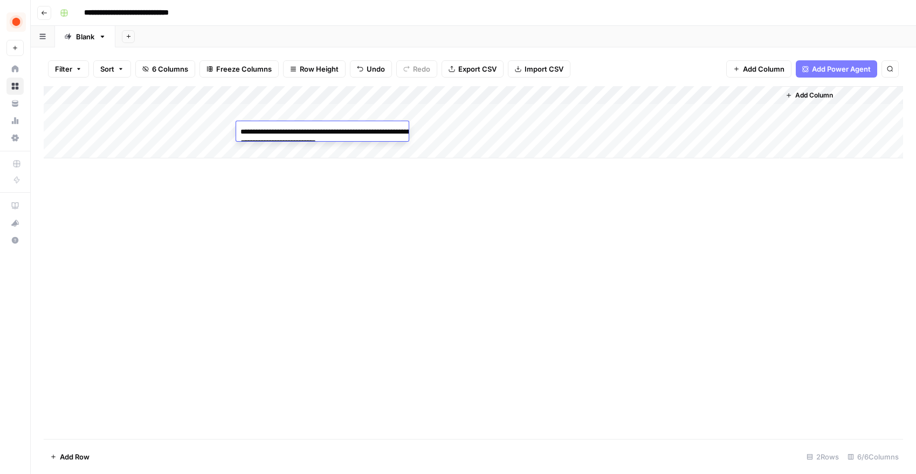
click at [438, 214] on div "Add Column" at bounding box center [473, 262] width 859 height 353
click at [405, 131] on div "Add Column" at bounding box center [473, 122] width 859 height 72
click at [120, 146] on div "Add Column" at bounding box center [473, 122] width 859 height 72
click at [711, 116] on div "Add Column" at bounding box center [473, 131] width 859 height 91
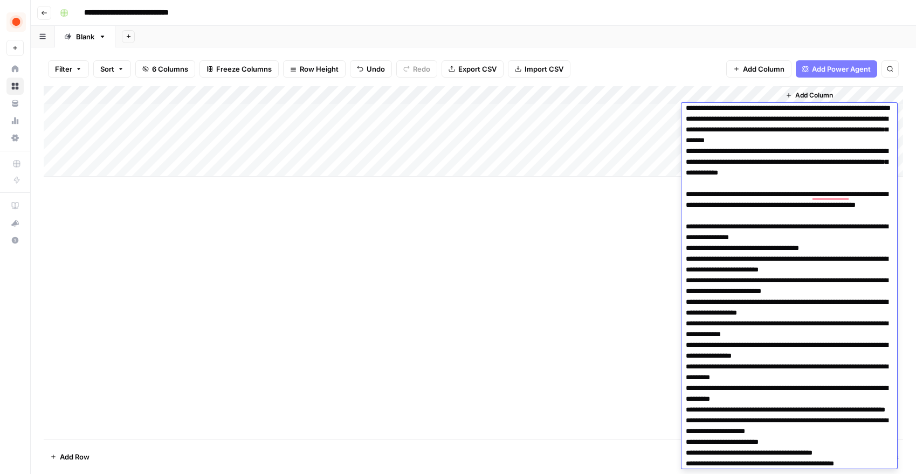
scroll to position [1654, 0]
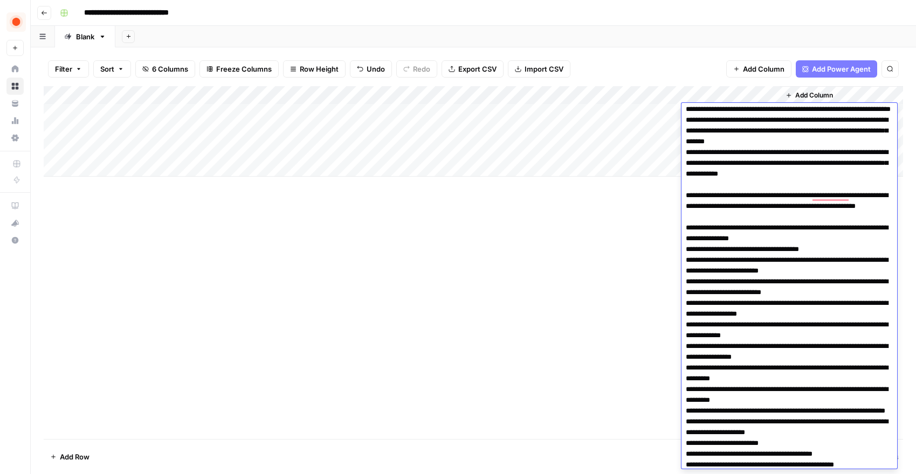
click at [528, 217] on div "Add Column" at bounding box center [473, 262] width 859 height 353
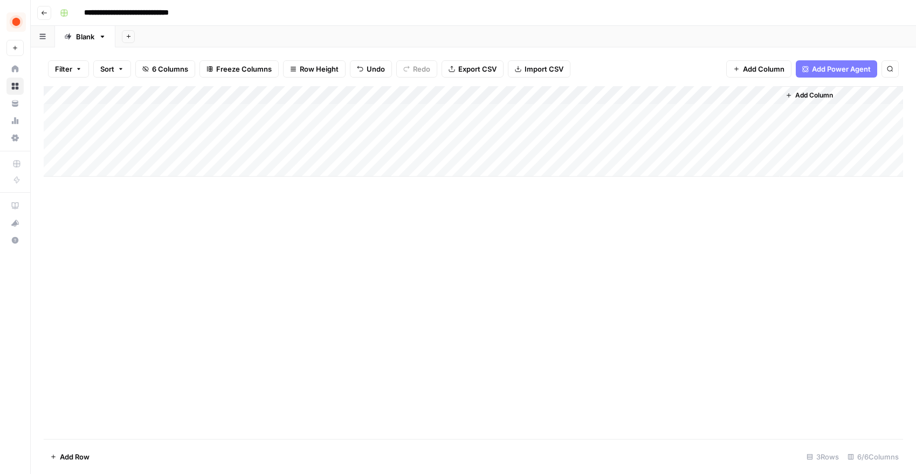
click at [800, 94] on span "Add Column" at bounding box center [814, 96] width 38 height 10
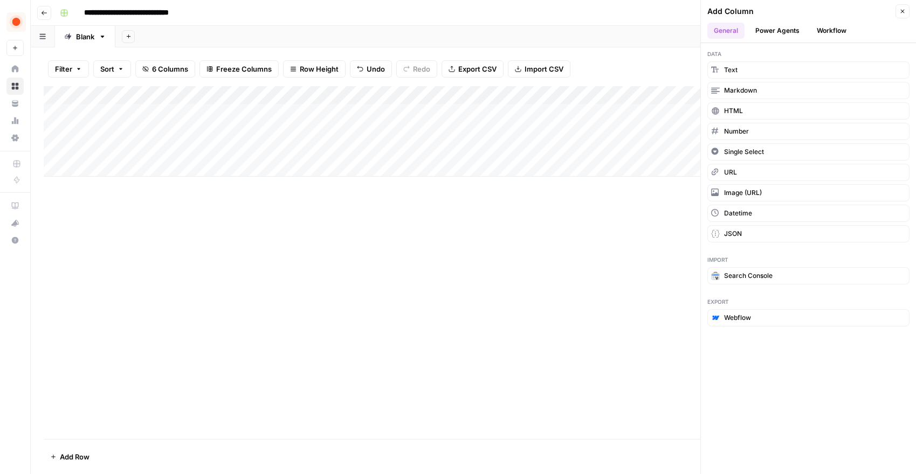
click at [772, 36] on button "Power Agents" at bounding box center [777, 31] width 57 height 16
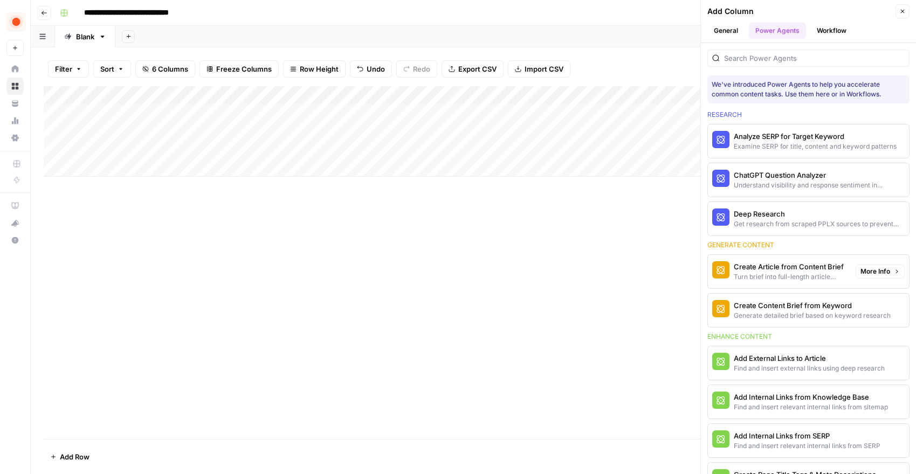
click at [803, 271] on div "Create Article from Content Brief" at bounding box center [790, 267] width 113 height 11
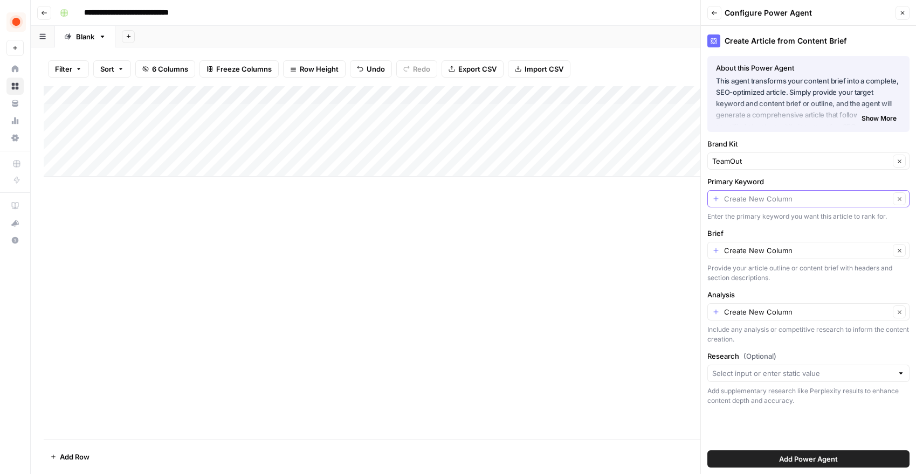
click at [756, 203] on input "Primary Keyword" at bounding box center [807, 199] width 166 height 11
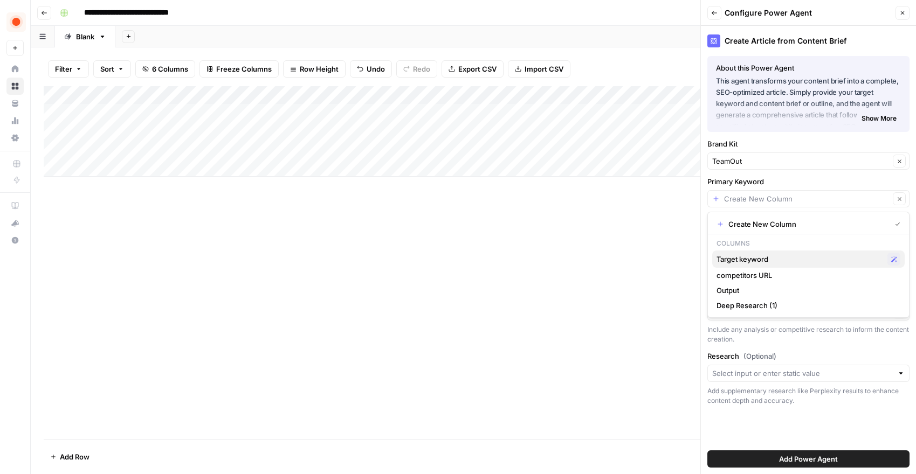
click at [771, 253] on div "Target keyword Possible Match" at bounding box center [809, 259] width 184 height 13
type input "Target keyword"
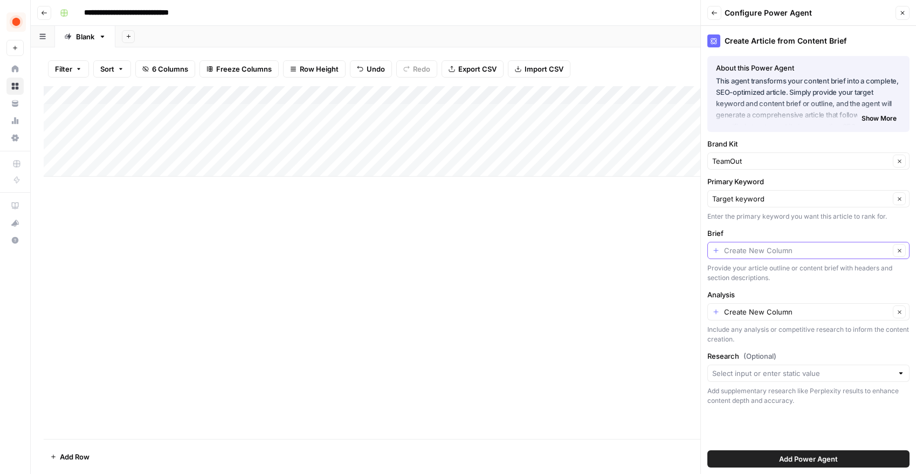
click at [769, 250] on input "Brief" at bounding box center [807, 250] width 166 height 11
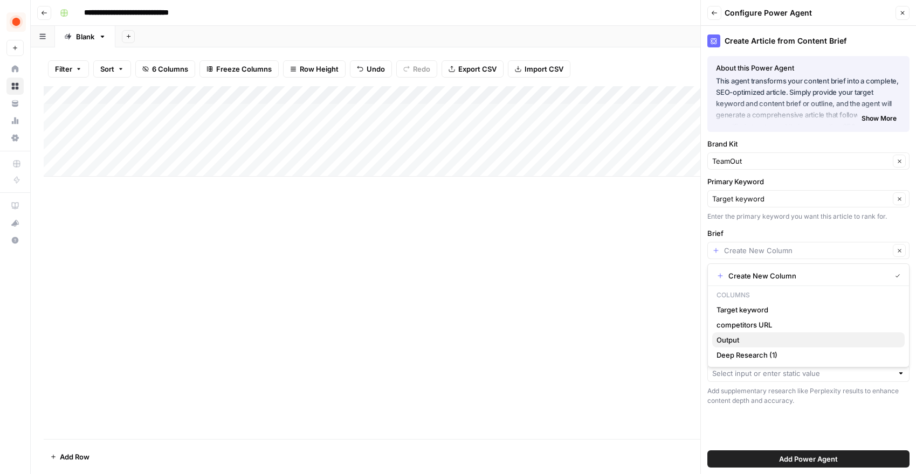
click at [739, 340] on span "Output" at bounding box center [807, 340] width 180 height 11
click at [740, 340] on div "Include any analysis or competitive research to inform the content creation." at bounding box center [808, 334] width 202 height 19
type input "Output"
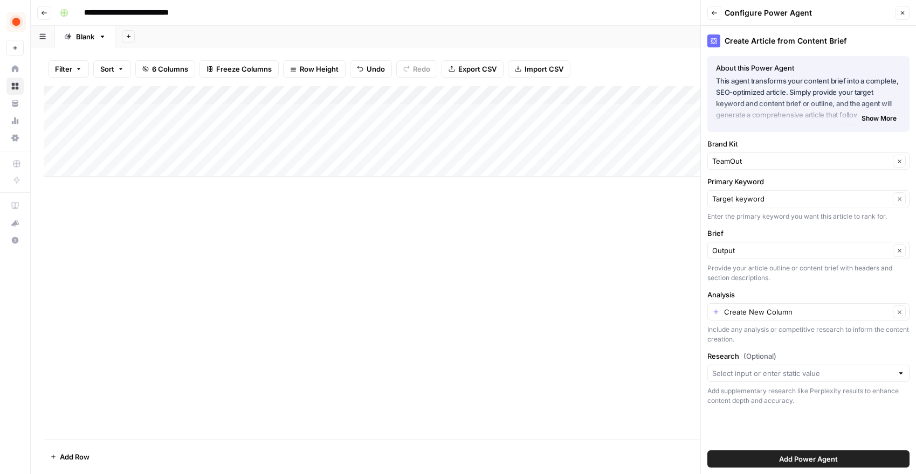
click at [511, 93] on div "Add Column" at bounding box center [473, 131] width 859 height 91
click at [515, 118] on input "Output" at bounding box center [546, 121] width 109 height 11
type input "Content Guidelines"
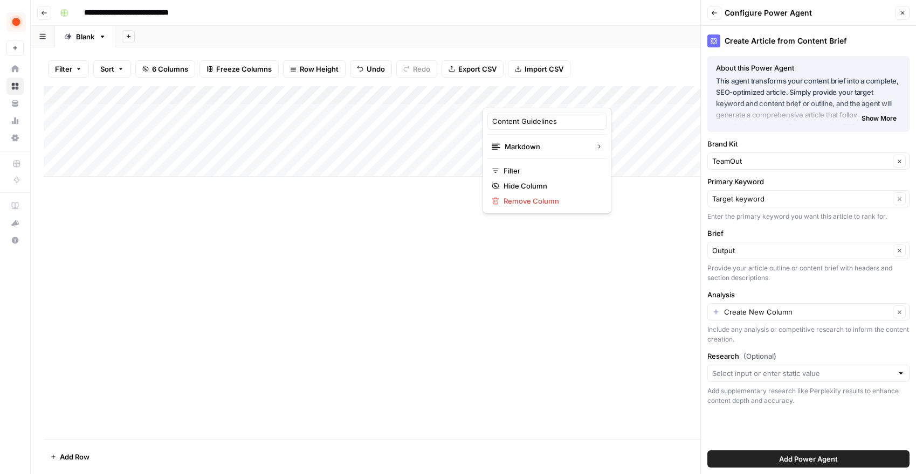
type input "Content Guidelines"
click at [747, 312] on input "Analysis" at bounding box center [807, 312] width 166 height 11
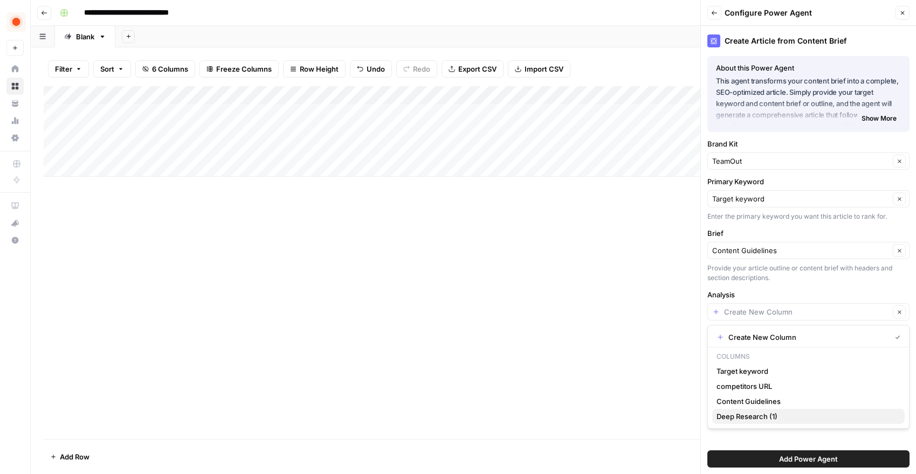
click at [774, 414] on span "Deep Research (1)" at bounding box center [807, 416] width 180 height 11
type input "Deep Research (1)"
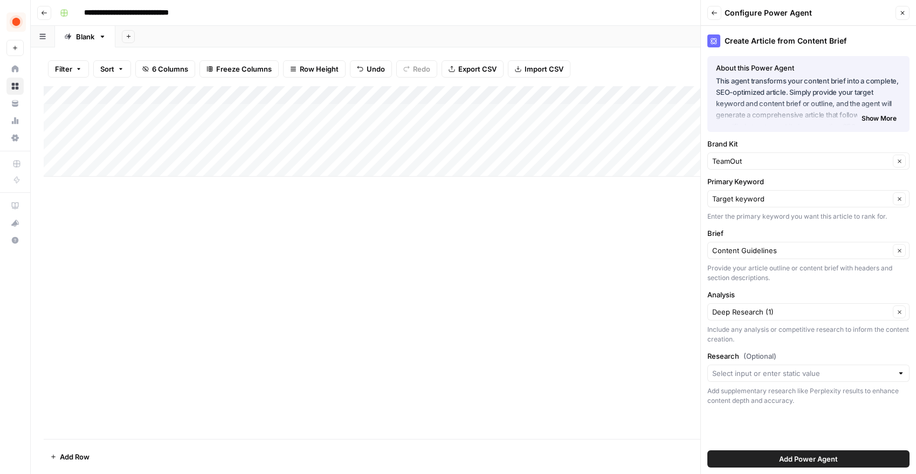
click at [625, 294] on div "Add Column" at bounding box center [473, 262] width 859 height 353
click at [901, 11] on icon "button" at bounding box center [903, 13] width 4 height 4
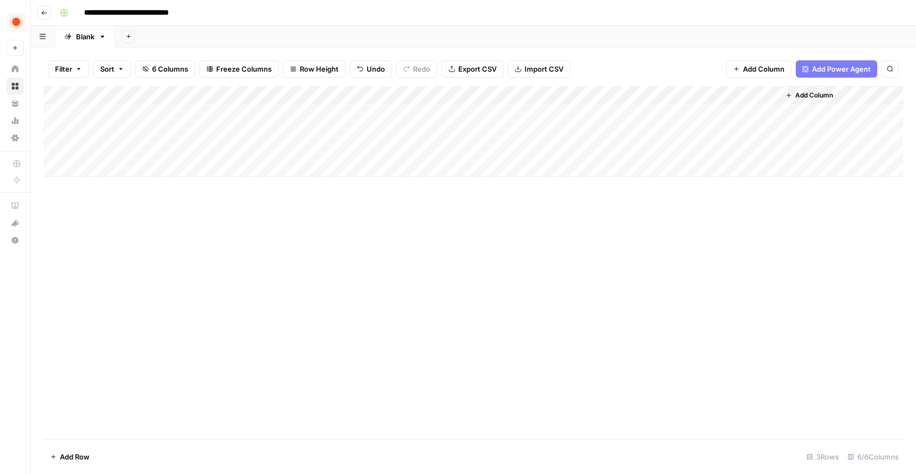
click at [803, 95] on span "Add Column" at bounding box center [814, 96] width 38 height 10
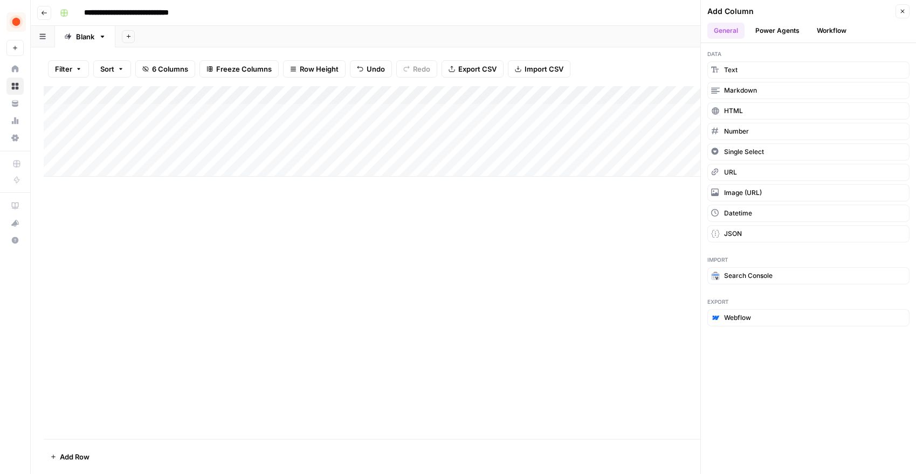
click at [790, 30] on button "Power Agents" at bounding box center [777, 31] width 57 height 16
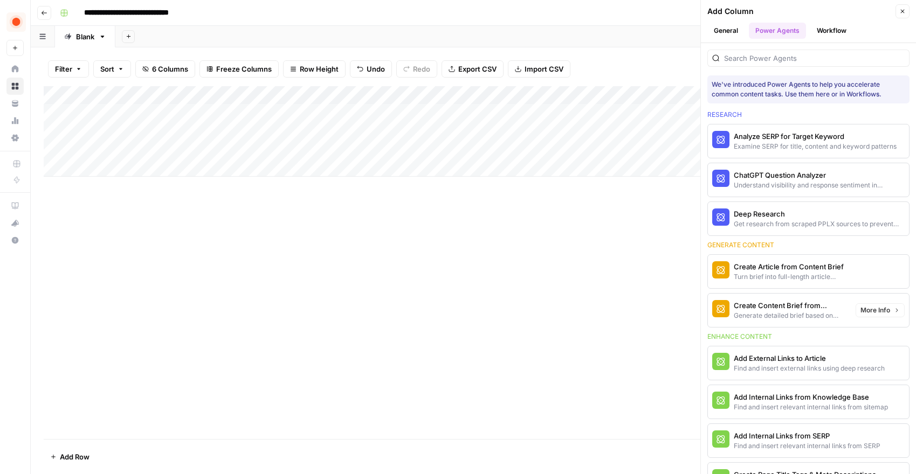
click at [804, 272] on div "Create Article from Content Brief" at bounding box center [790, 267] width 113 height 11
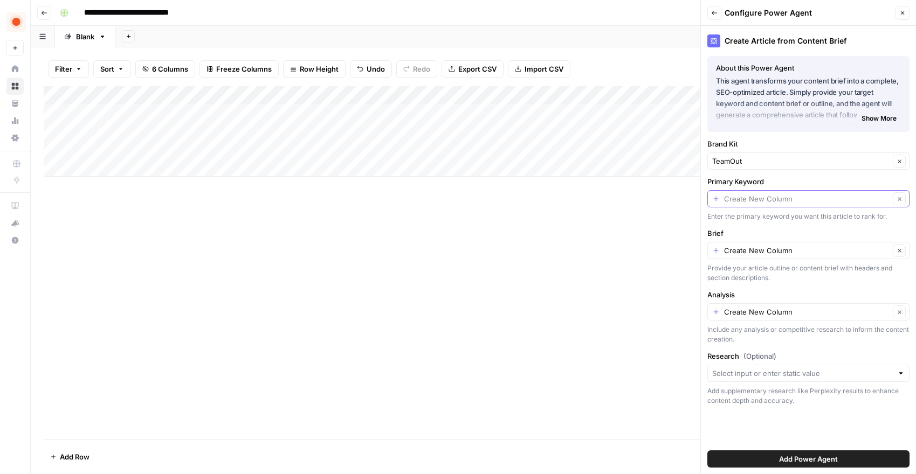
click at [762, 198] on input "Primary Keyword" at bounding box center [807, 199] width 166 height 11
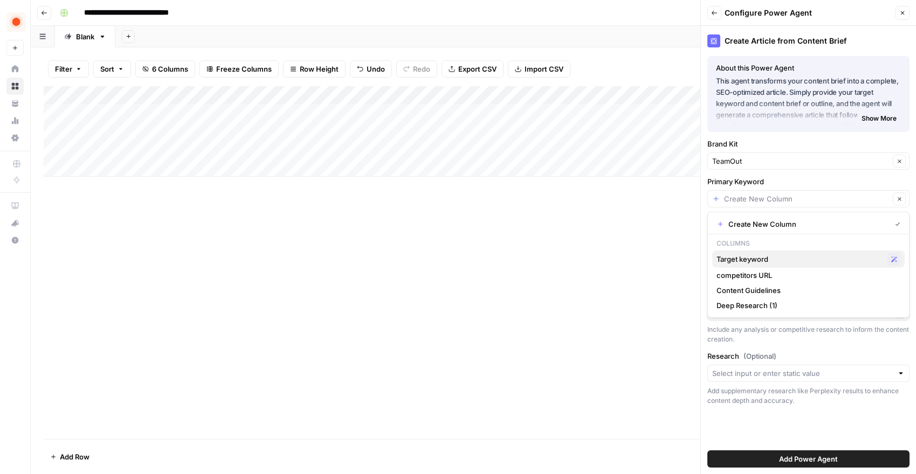
click at [772, 254] on span "Target keyword" at bounding box center [800, 259] width 167 height 11
type input "Target keyword"
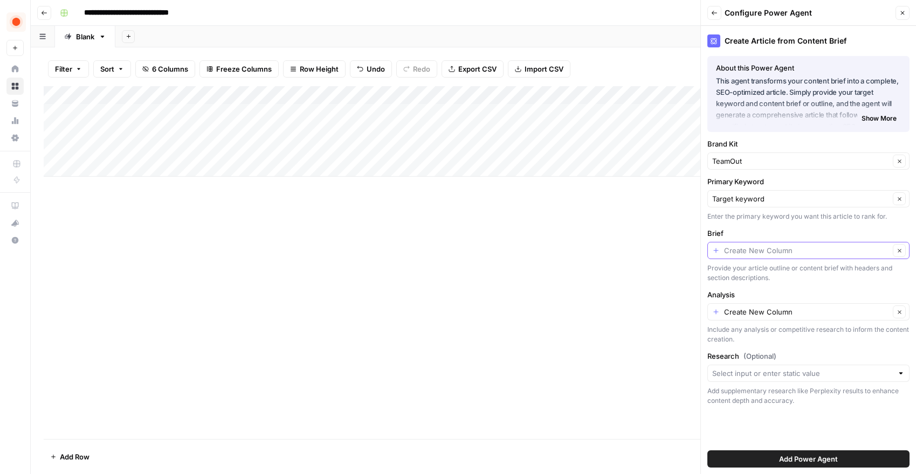
click at [773, 253] on input "Brief" at bounding box center [807, 250] width 166 height 11
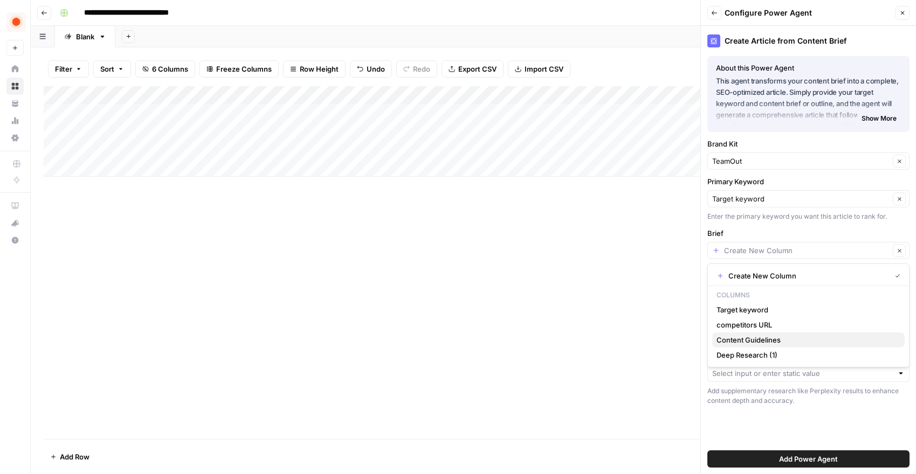
click at [774, 338] on span "Content Guidelines" at bounding box center [807, 340] width 180 height 11
type input "Content Guidelines"
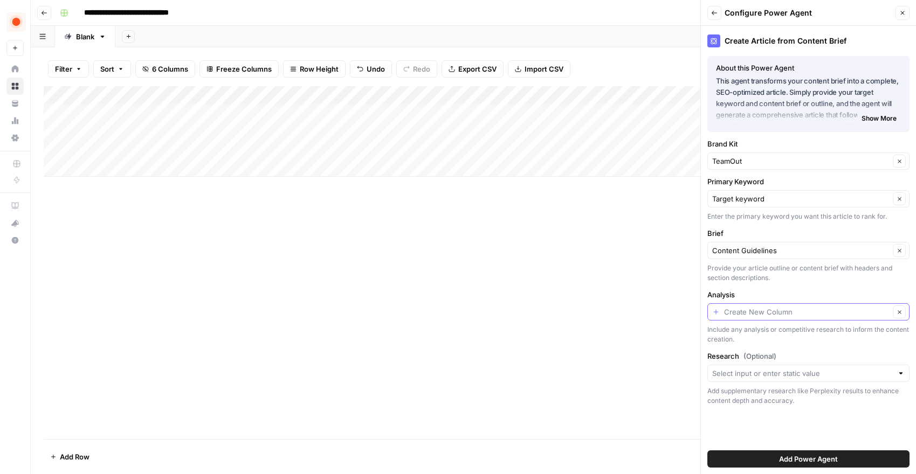
click at [776, 313] on input "Analysis" at bounding box center [807, 312] width 166 height 11
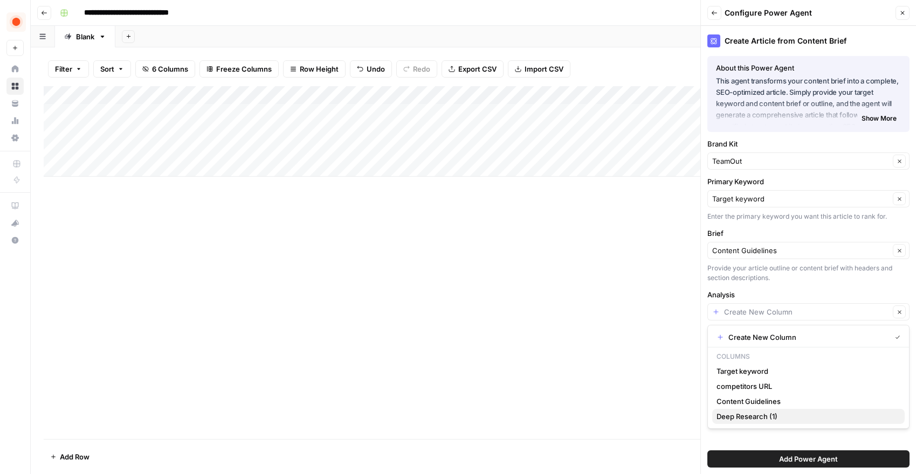
click at [775, 413] on span "Deep Research (1)" at bounding box center [807, 416] width 180 height 11
type input "Deep Research (1)"
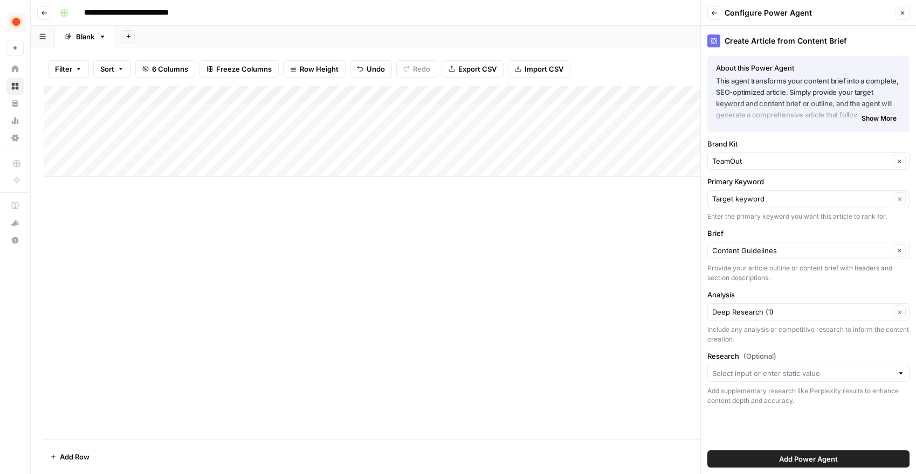
click at [763, 457] on button "Add Power Agent" at bounding box center [808, 459] width 202 height 17
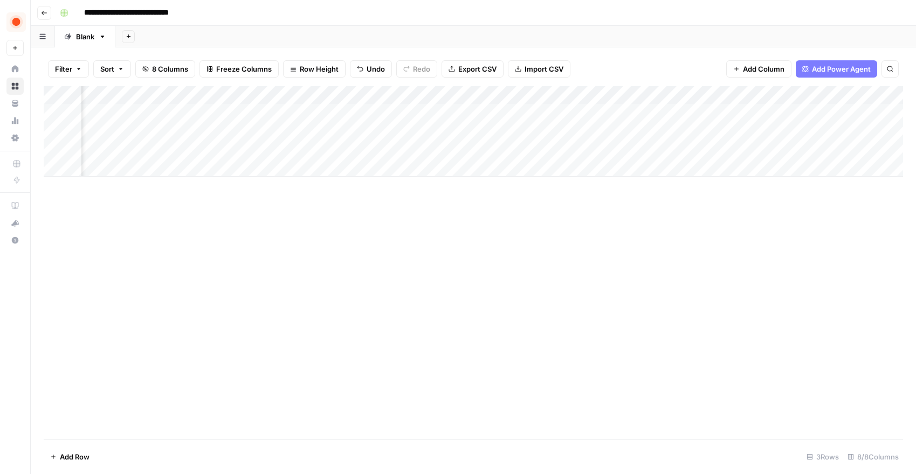
scroll to position [0, 118]
click at [740, 115] on div "Add Column" at bounding box center [473, 131] width 859 height 91
click at [259, 128] on div "Add Column" at bounding box center [473, 131] width 859 height 91
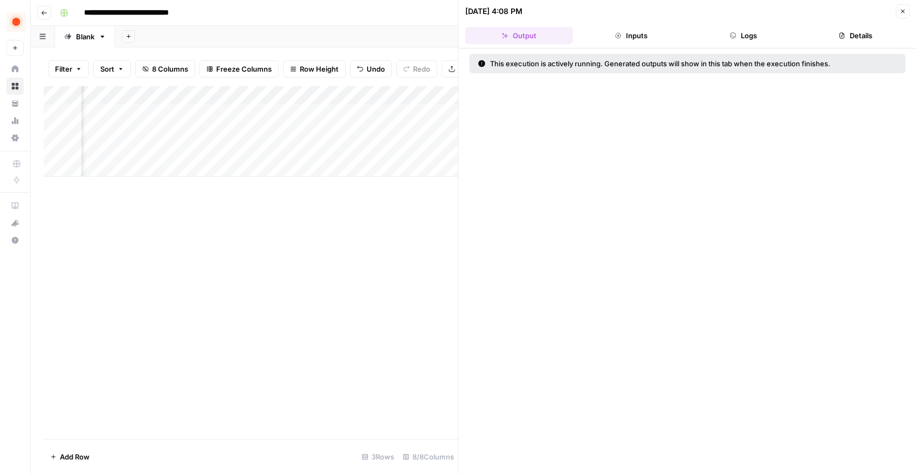
click at [614, 39] on button "Inputs" at bounding box center [631, 35] width 108 height 17
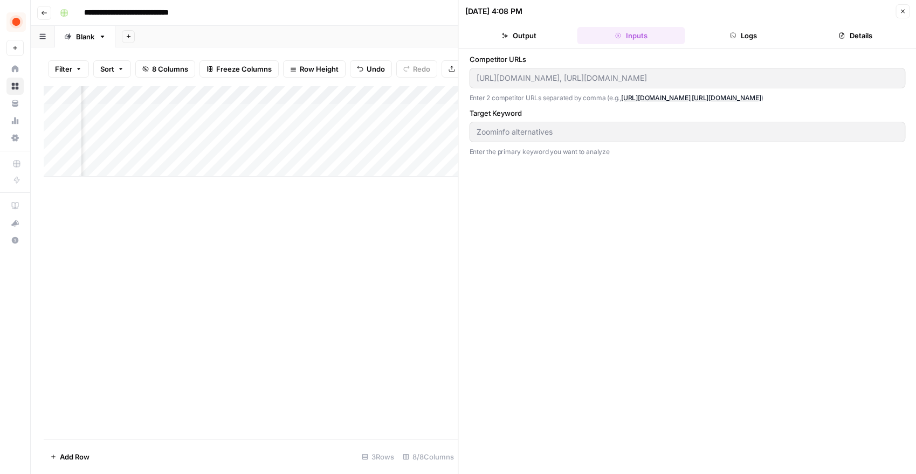
click at [744, 37] on button "Logs" at bounding box center [744, 35] width 108 height 17
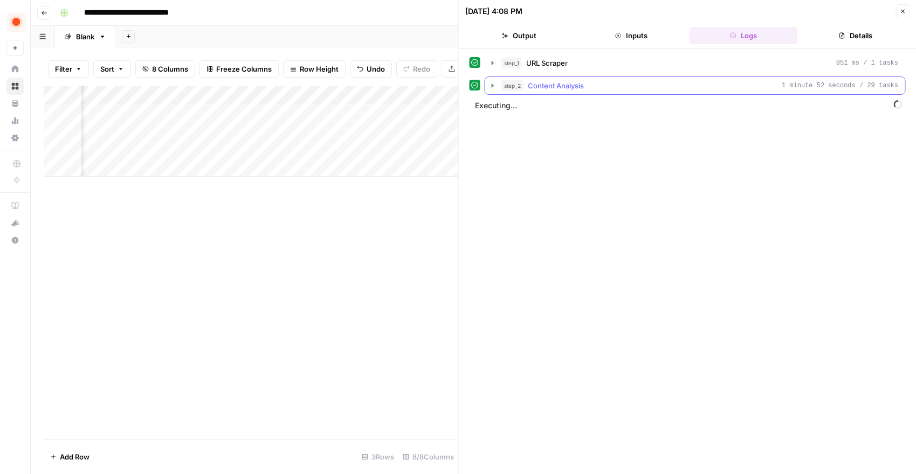
click at [496, 81] on icon "button" at bounding box center [493, 85] width 9 height 9
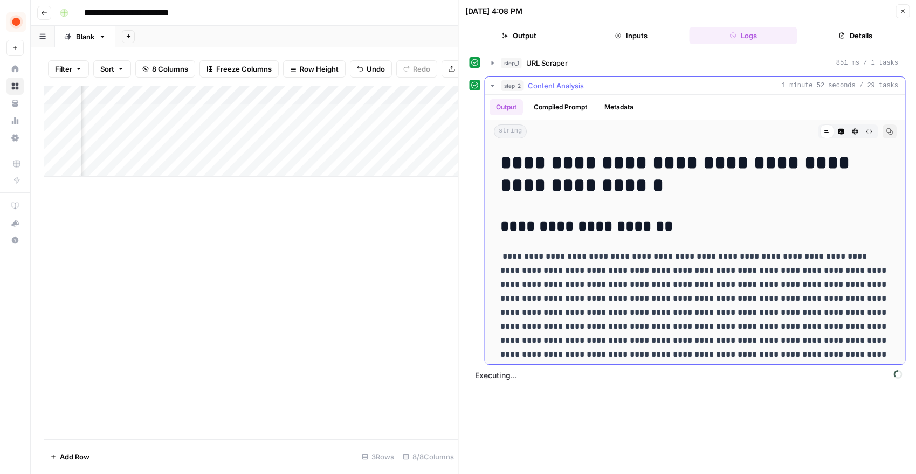
click at [492, 85] on icon "button" at bounding box center [493, 86] width 4 height 2
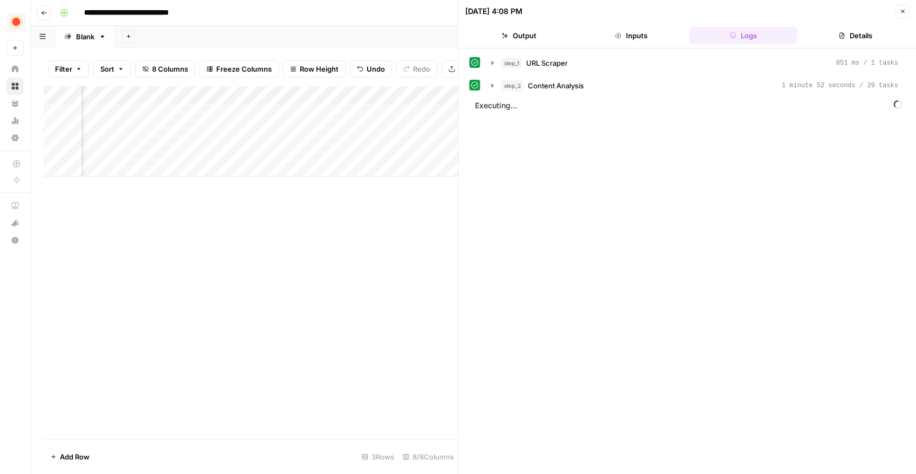
click at [899, 13] on icon "button" at bounding box center [902, 11] width 6 height 6
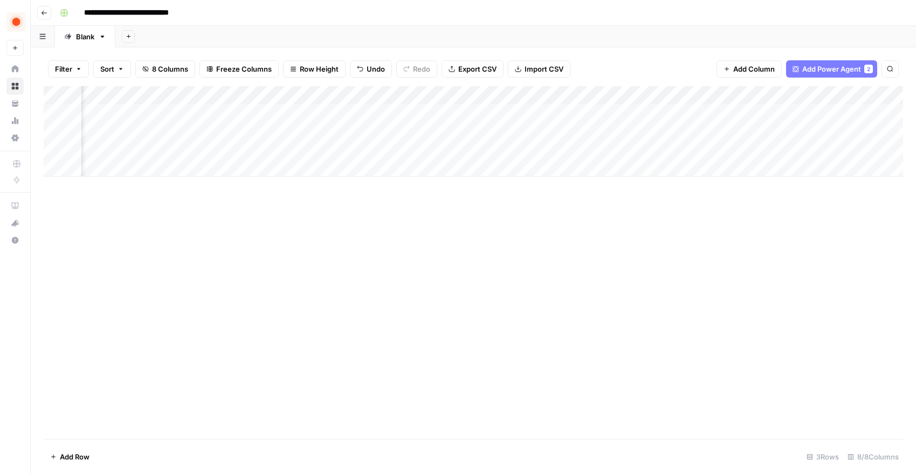
scroll to position [0, 134]
click at [677, 112] on div "Add Column" at bounding box center [473, 131] width 859 height 91
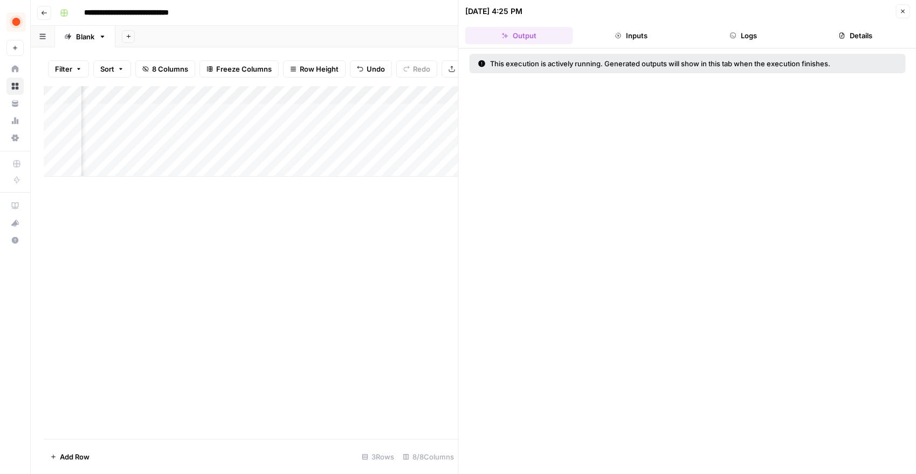
click at [654, 37] on button "Inputs" at bounding box center [631, 35] width 108 height 17
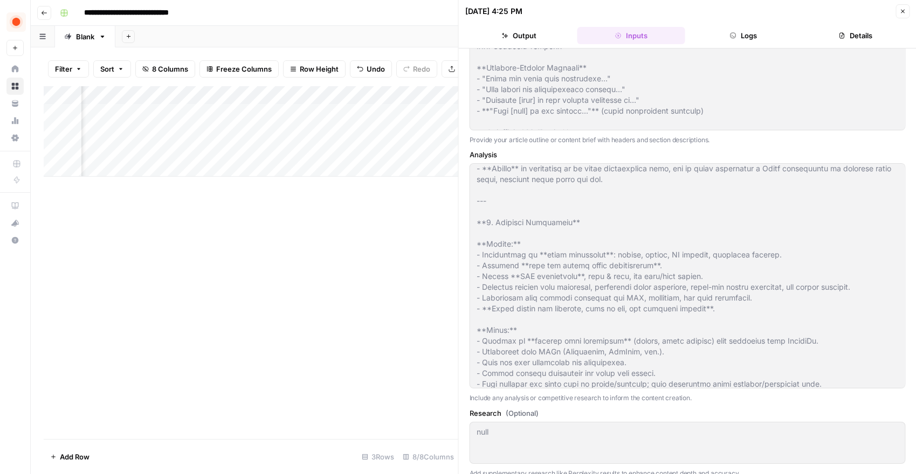
scroll to position [265, 0]
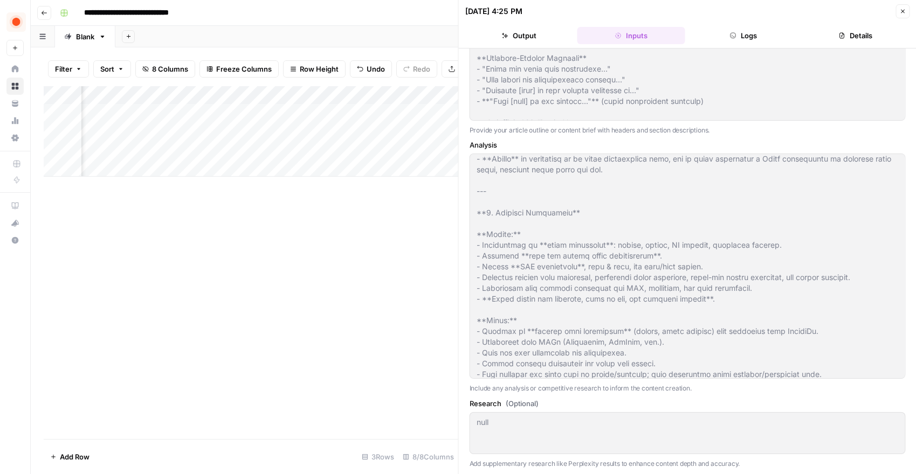
click at [436, 299] on div "Add Column" at bounding box center [251, 262] width 415 height 353
click at [901, 9] on icon "button" at bounding box center [902, 11] width 6 height 6
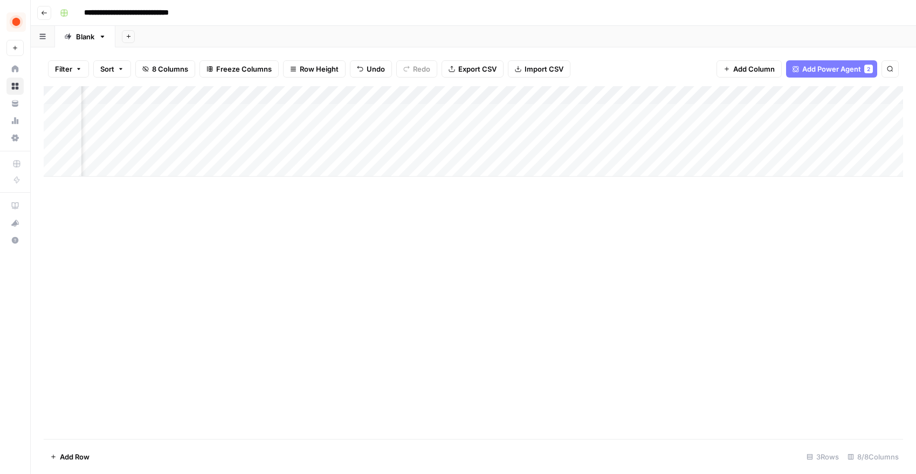
click at [717, 92] on div "Add Column" at bounding box center [473, 131] width 859 height 91
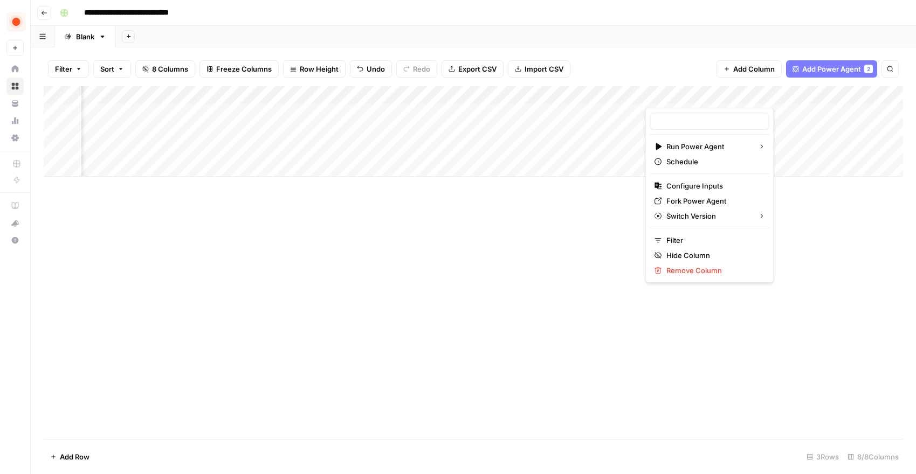
type input "Create Article from Content Brief"
click at [783, 94] on div at bounding box center [725, 97] width 161 height 22
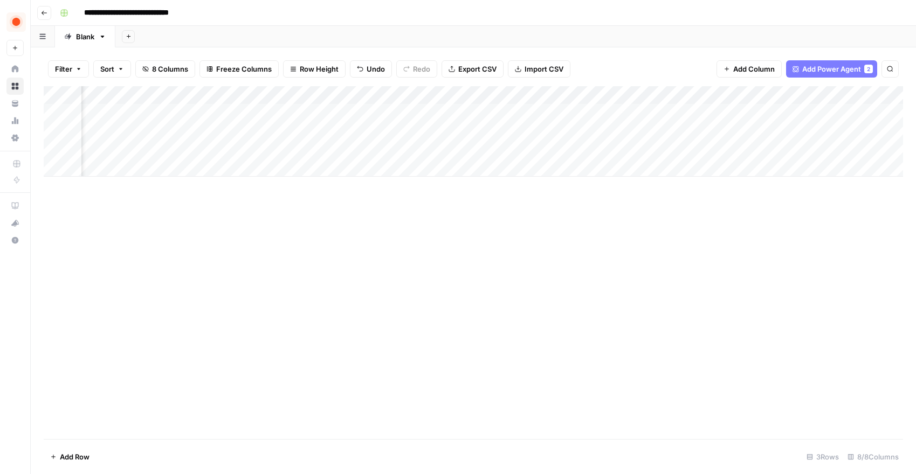
click at [617, 60] on div "Filter Sort 8 Columns Freeze Columns Row Height Undo Redo Export CSV Import CSV…" at bounding box center [473, 69] width 859 height 35
click at [338, 129] on div "Add Column" at bounding box center [473, 131] width 859 height 91
click at [691, 113] on div "Add Column" at bounding box center [473, 131] width 859 height 91
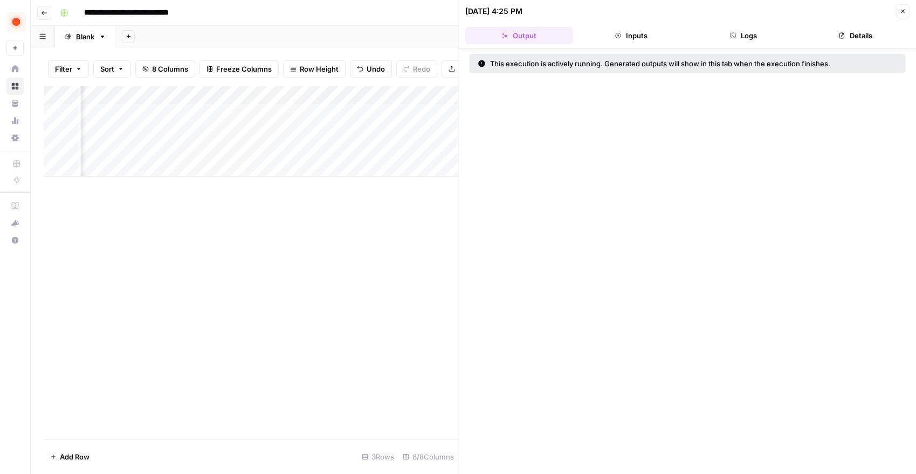
click at [639, 37] on button "Inputs" at bounding box center [631, 35] width 108 height 17
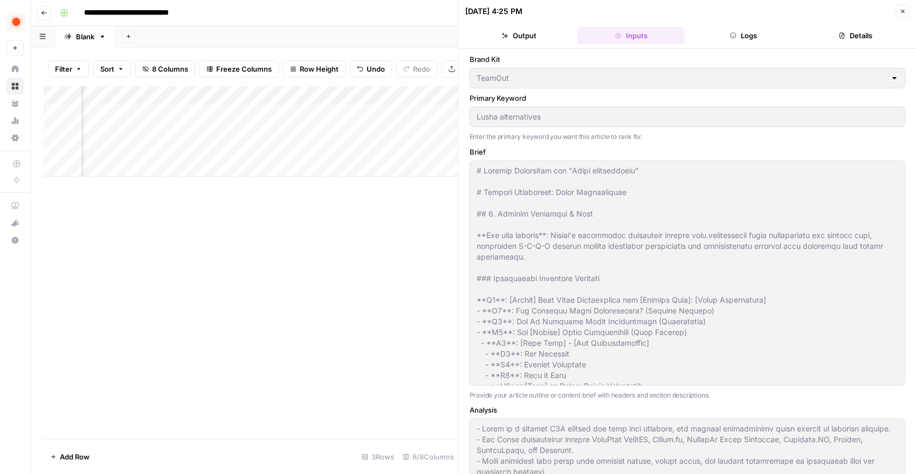
click at [718, 31] on button "Logs" at bounding box center [744, 35] width 108 height 17
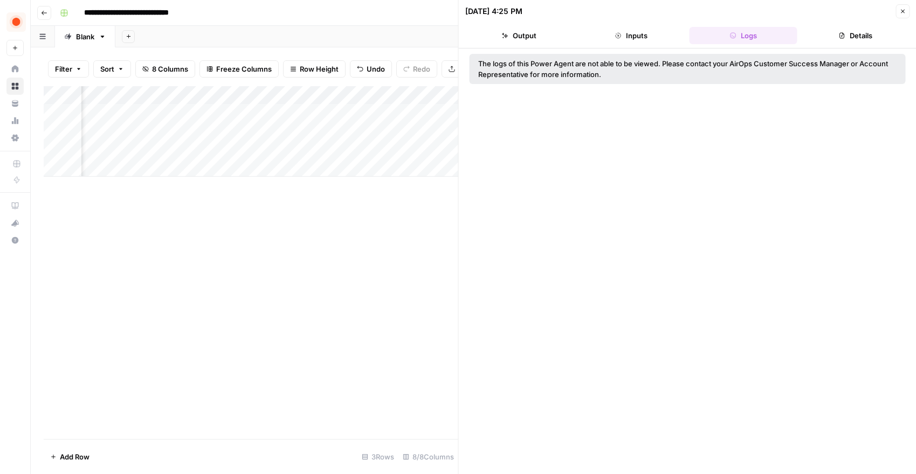
click at [826, 31] on button "Details" at bounding box center [856, 35] width 108 height 17
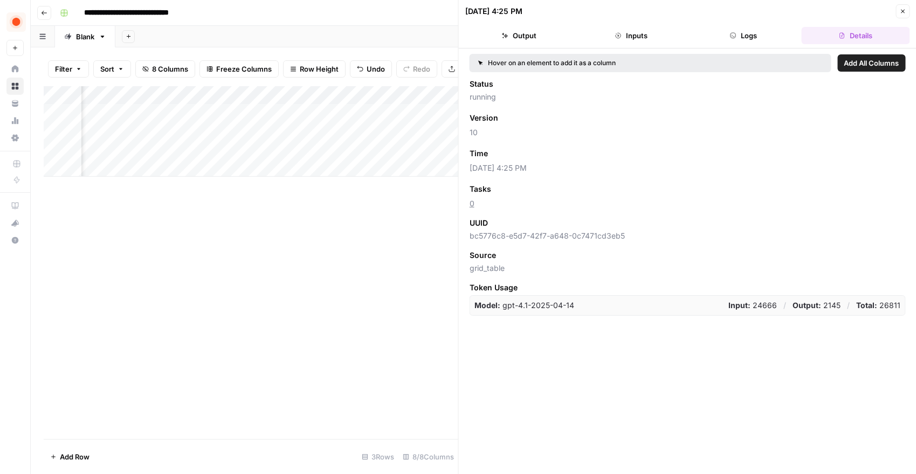
click at [899, 17] on button "Close" at bounding box center [903, 11] width 14 height 14
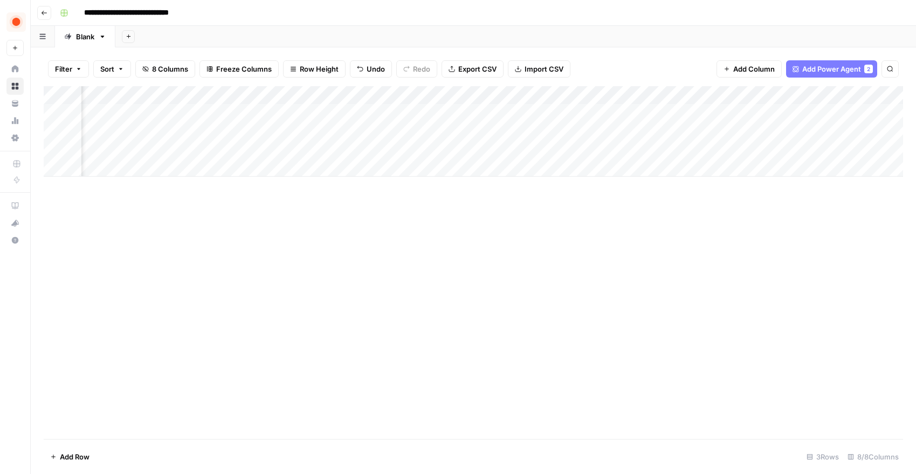
click at [784, 94] on div "Add Column" at bounding box center [473, 131] width 859 height 91
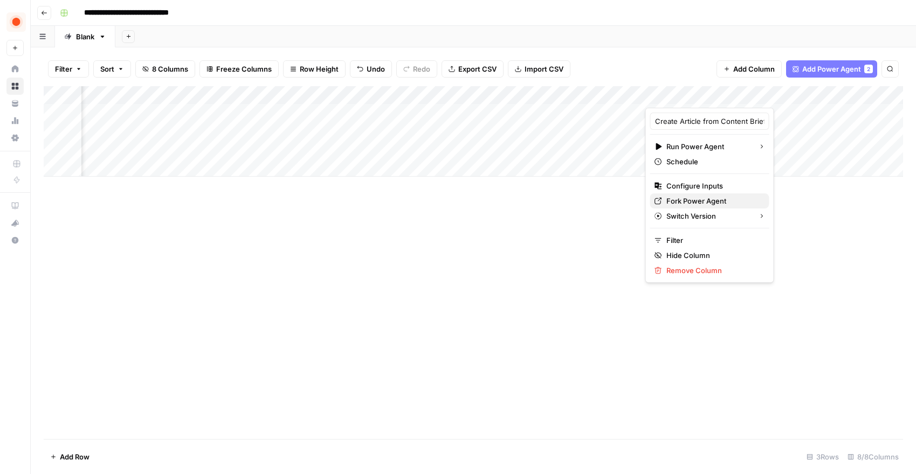
click at [721, 199] on span "Fork Power Agent" at bounding box center [713, 201] width 94 height 11
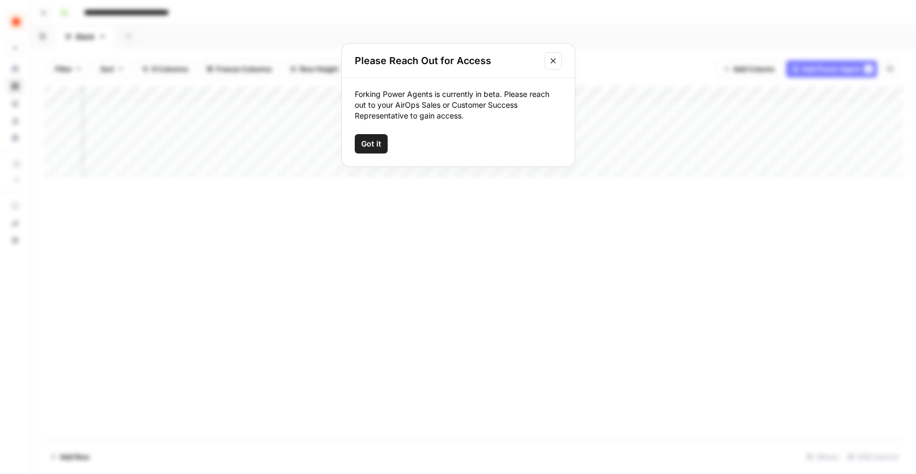
click at [555, 66] on button "Close modal" at bounding box center [553, 60] width 17 height 17
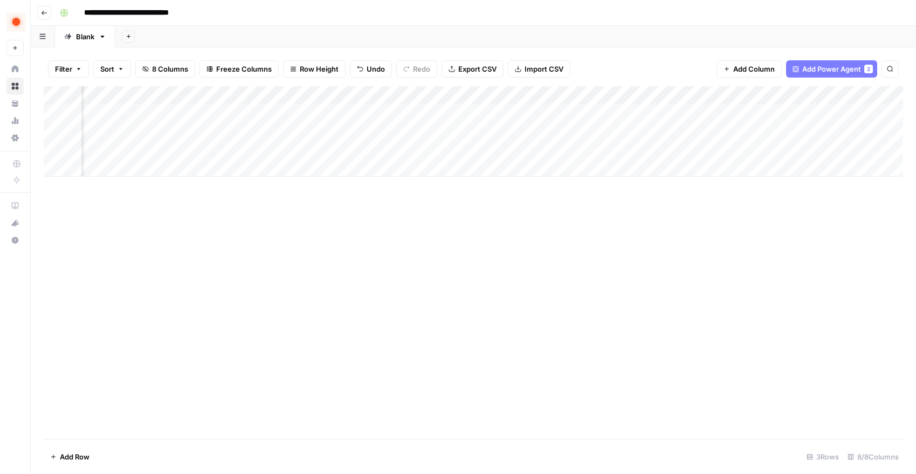
click at [846, 108] on div "Add Column" at bounding box center [473, 131] width 859 height 91
click at [848, 113] on div "Add Column" at bounding box center [473, 131] width 859 height 91
click at [752, 188] on div "Add Column" at bounding box center [473, 262] width 859 height 353
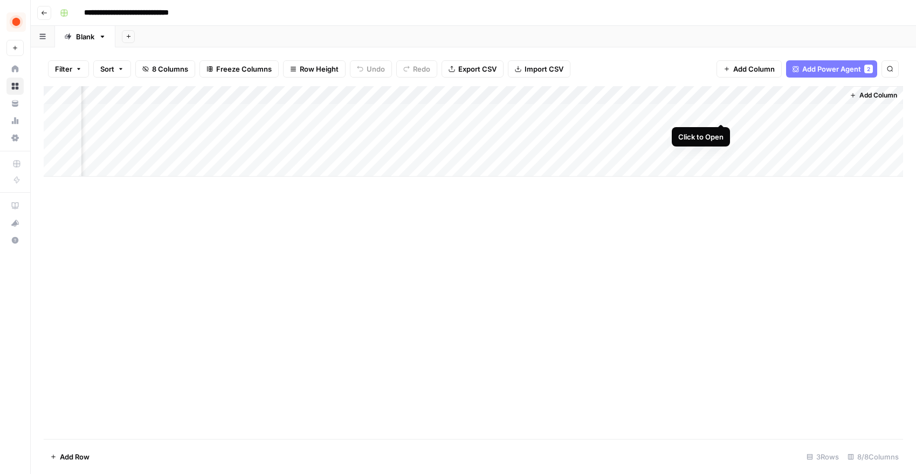
click at [717, 112] on div "Add Column" at bounding box center [473, 131] width 859 height 91
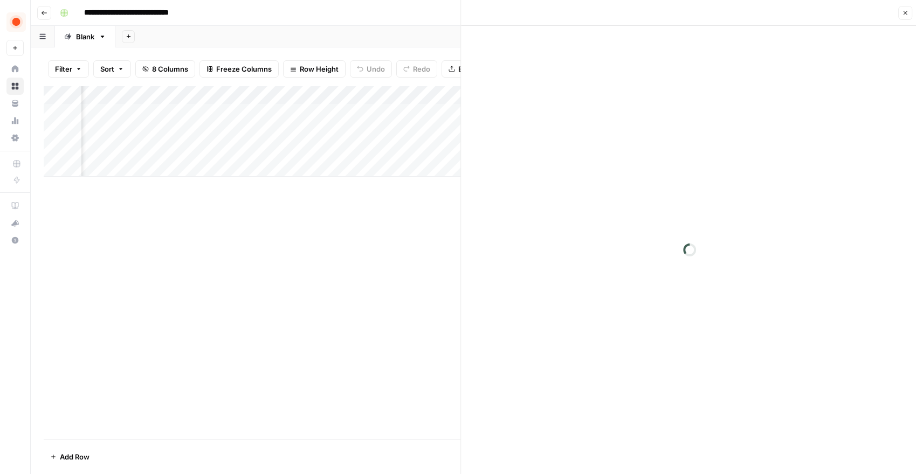
scroll to position [0, 181]
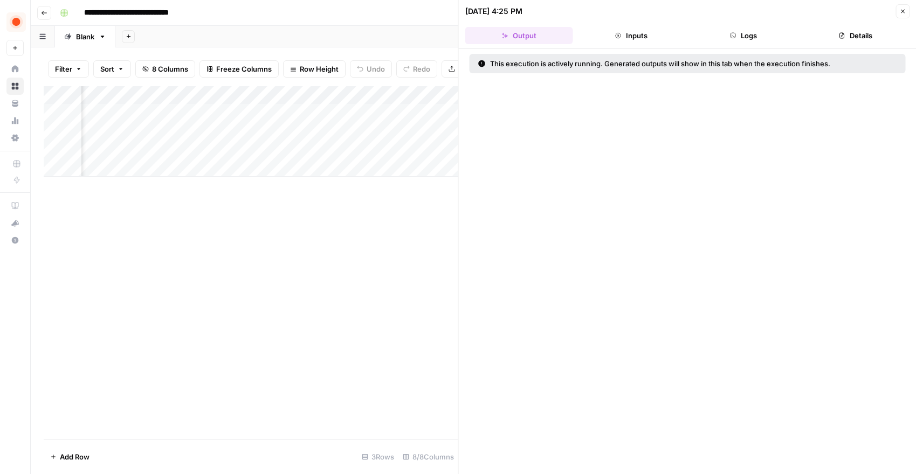
click at [628, 33] on button "Inputs" at bounding box center [631, 35] width 108 height 17
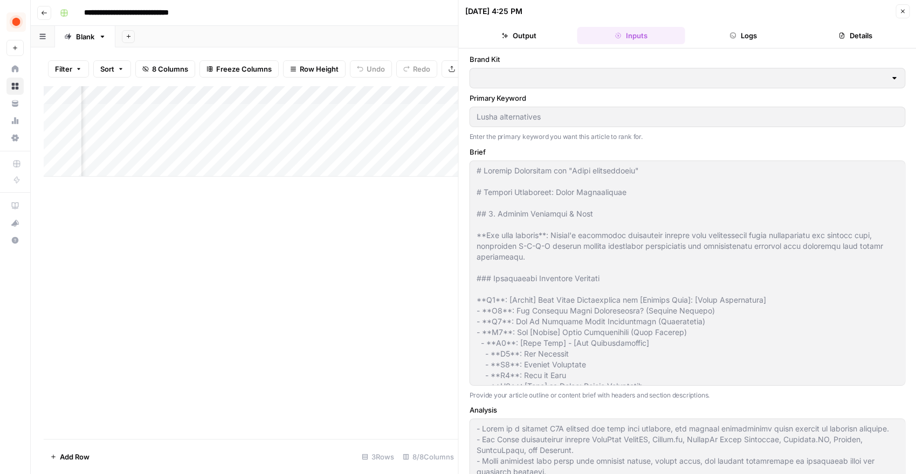
type input "TeamOut"
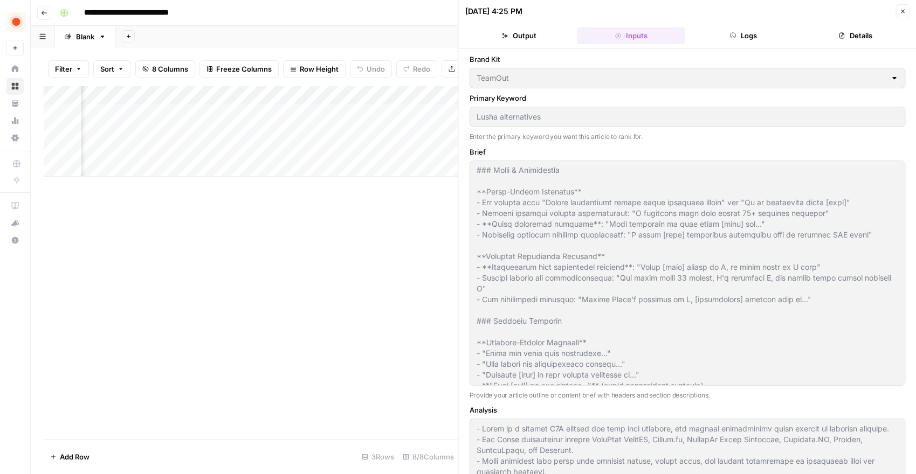
scroll to position [666, 0]
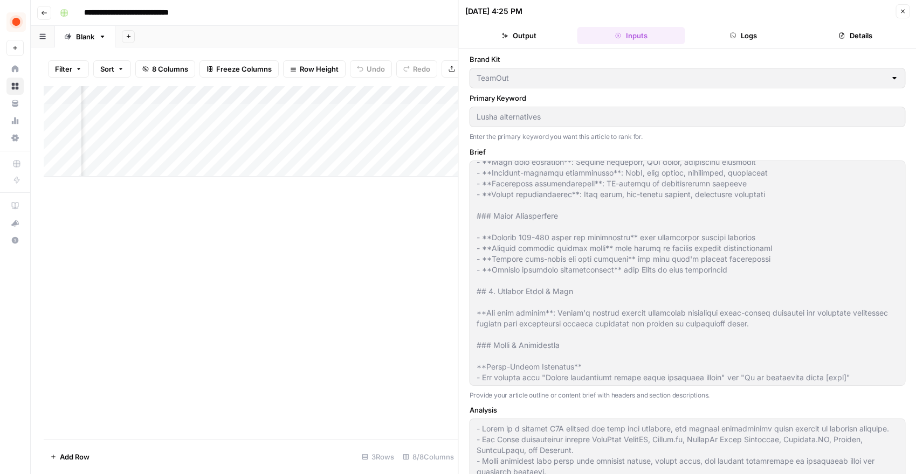
click at [902, 10] on icon "button" at bounding box center [903, 12] width 4 height 4
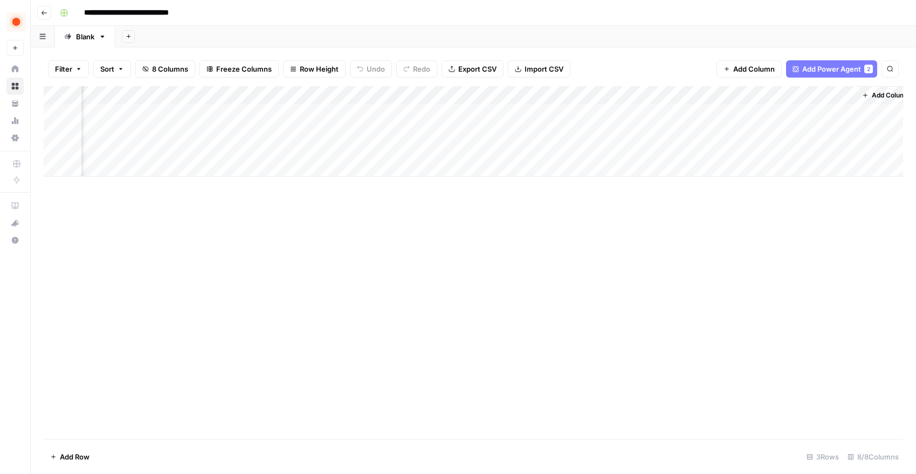
click at [44, 15] on icon "button" at bounding box center [44, 13] width 6 height 6
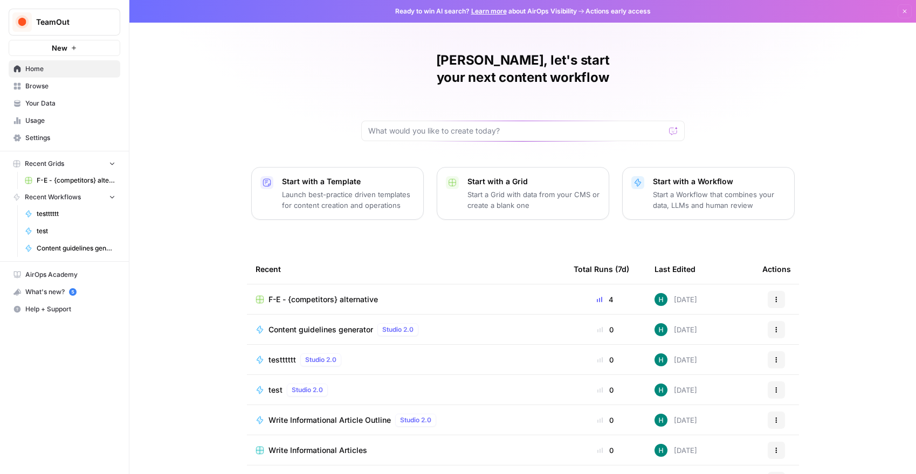
click at [678, 189] on p "Start a Workflow that combines your data, LLMs and human review" at bounding box center [719, 200] width 133 height 22
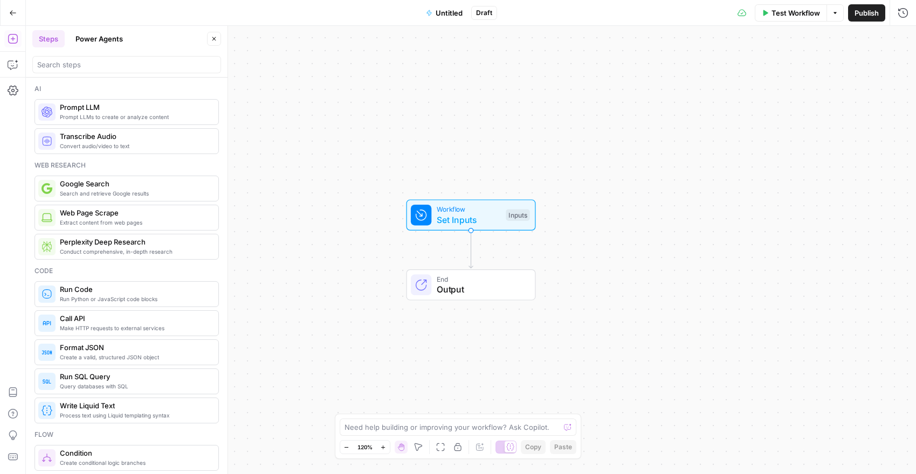
click at [13, 10] on icon "button" at bounding box center [13, 13] width 8 height 8
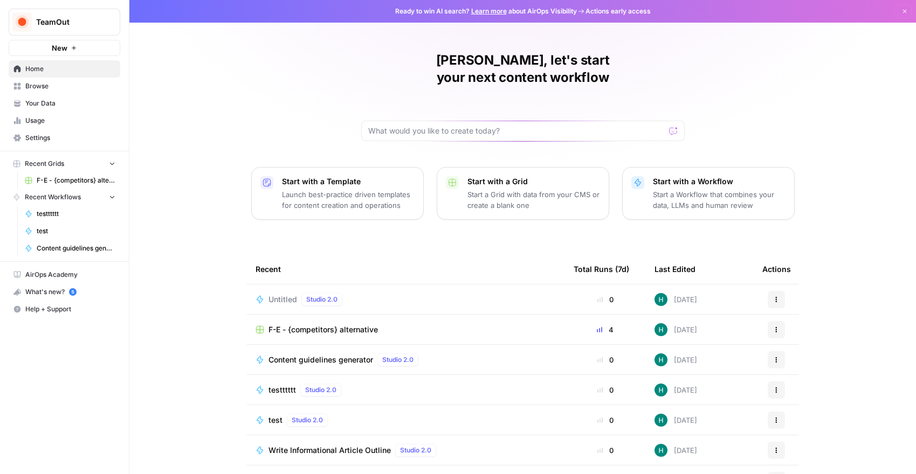
click at [354, 325] on span "F-E - {competitors} alternative" at bounding box center [323, 330] width 109 height 11
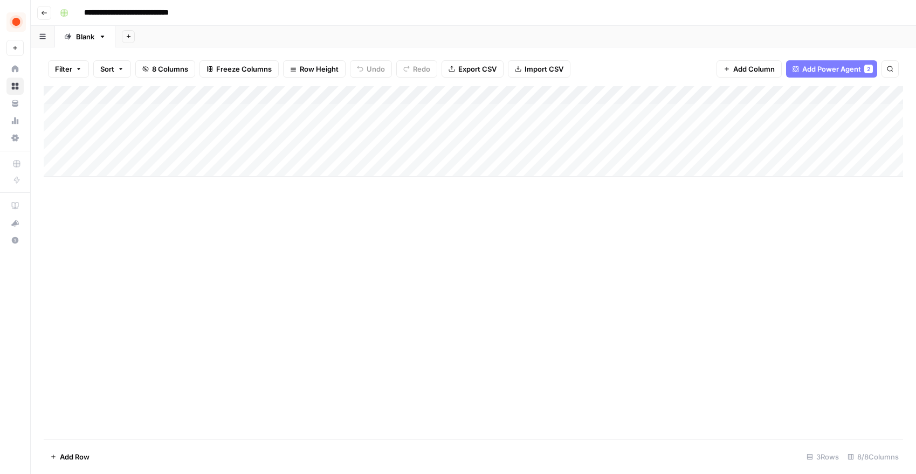
click at [432, 95] on div "Add Column" at bounding box center [473, 131] width 859 height 91
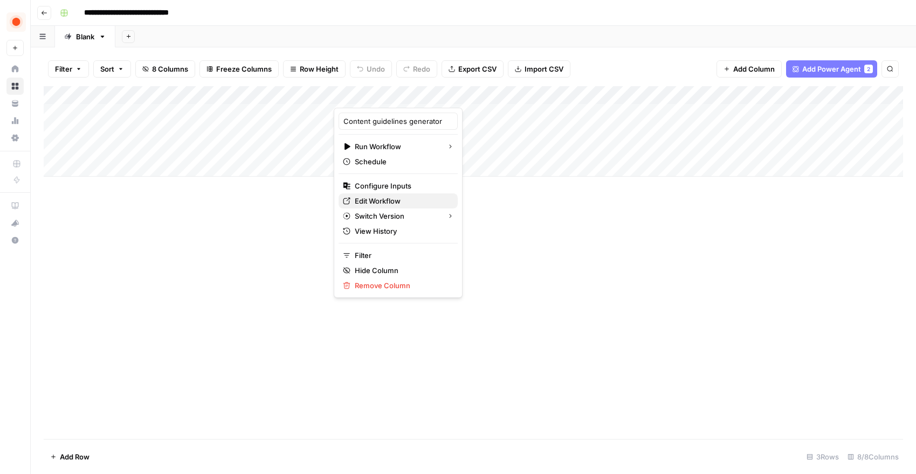
click at [396, 196] on span "Edit Workflow" at bounding box center [402, 201] width 94 height 11
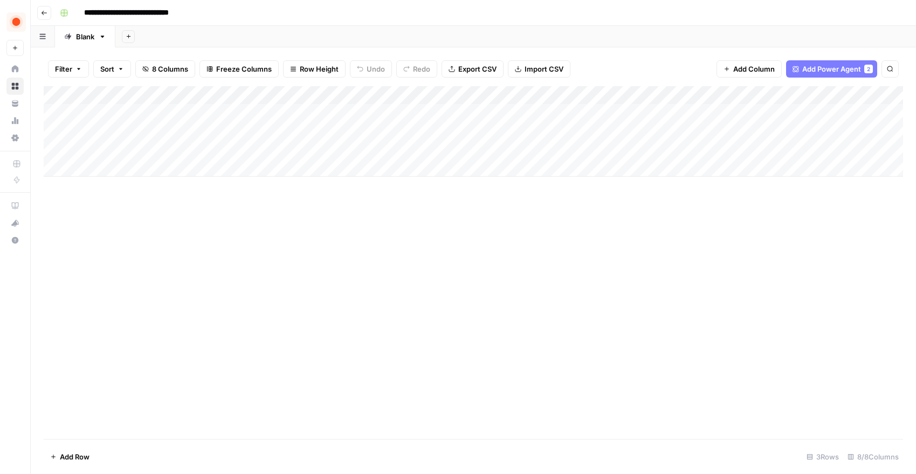
click at [810, 113] on div "Add Column" at bounding box center [473, 131] width 859 height 91
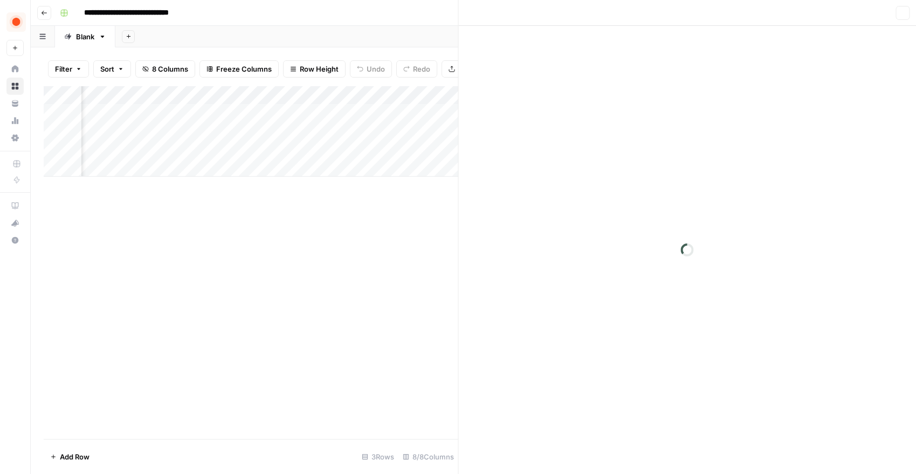
click at [810, 113] on div at bounding box center [812, 113] width 99 height 20
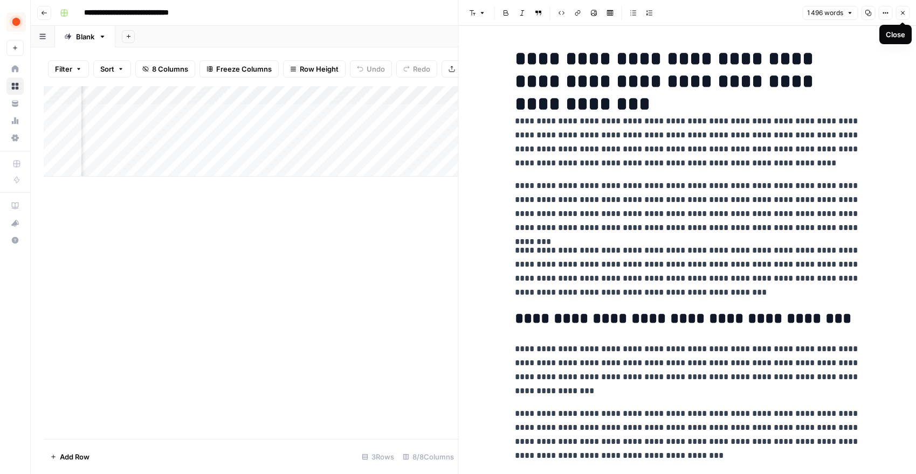
click at [899, 15] on icon "button" at bounding box center [902, 13] width 6 height 6
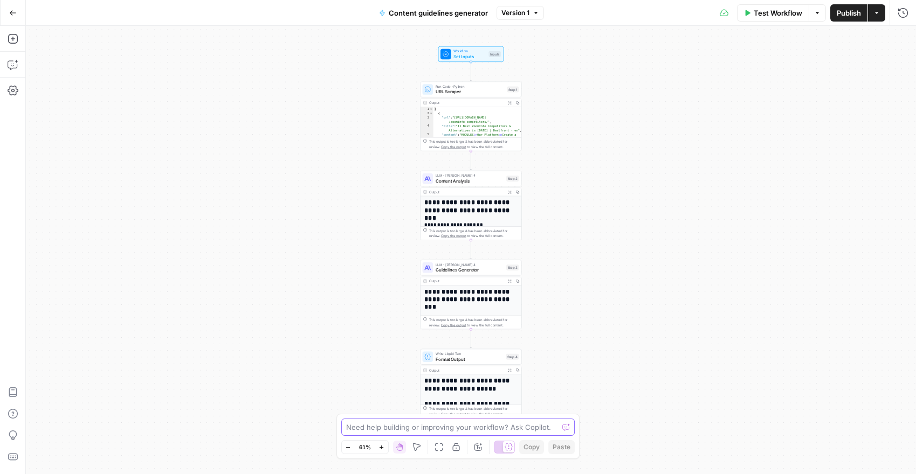
click at [440, 425] on textarea at bounding box center [452, 427] width 212 height 11
type textarea "For the final output, it's a strategic article written by full enrich, so we ne…"
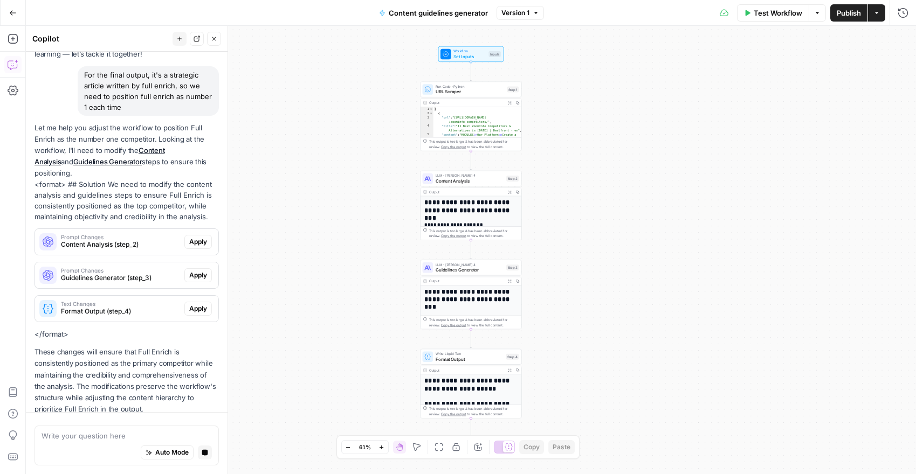
scroll to position [103, 0]
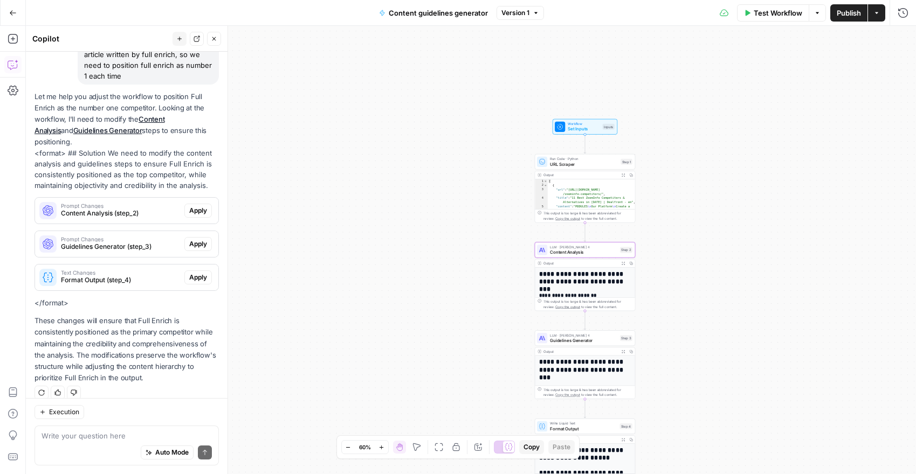
click at [145, 209] on span "Content Analysis (step_2)" at bounding box center [120, 214] width 119 height 10
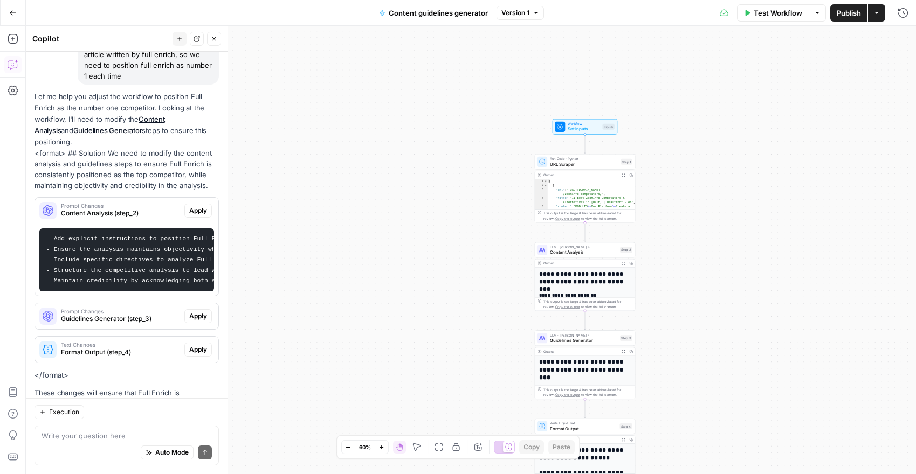
scroll to position [175, 0]
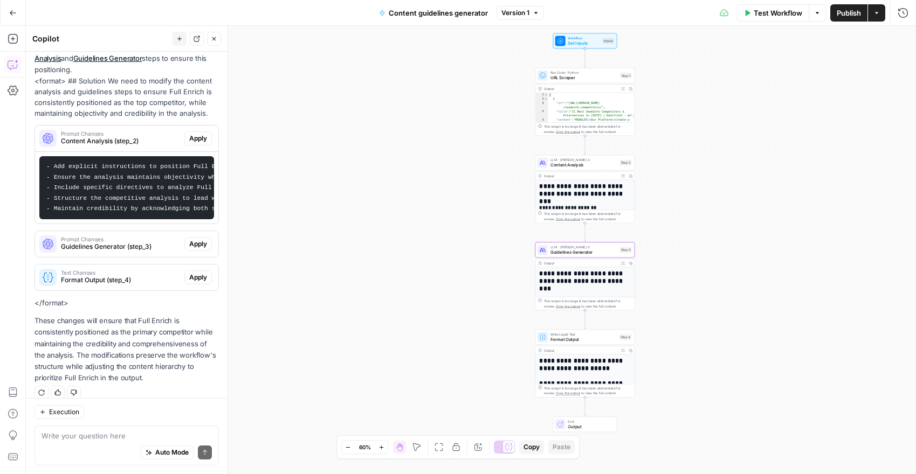
click at [152, 237] on span "Prompt Changes" at bounding box center [120, 239] width 119 height 5
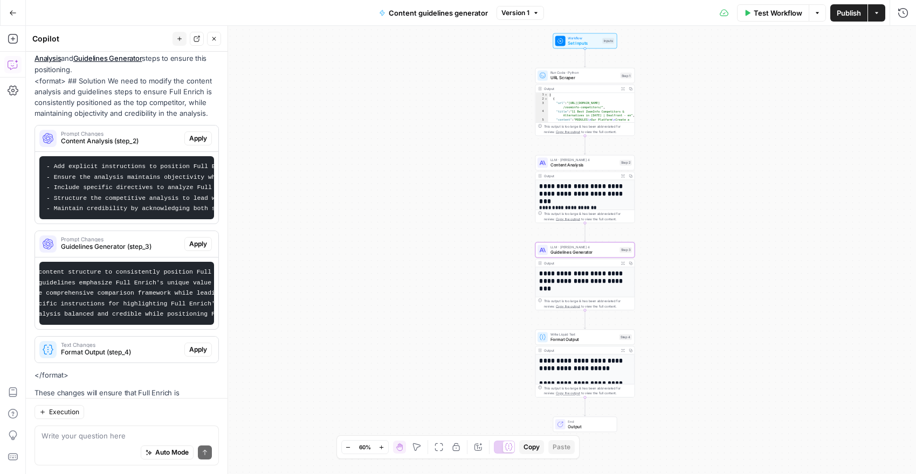
scroll to position [0, 0]
click at [205, 239] on span "Apply" at bounding box center [198, 244] width 18 height 10
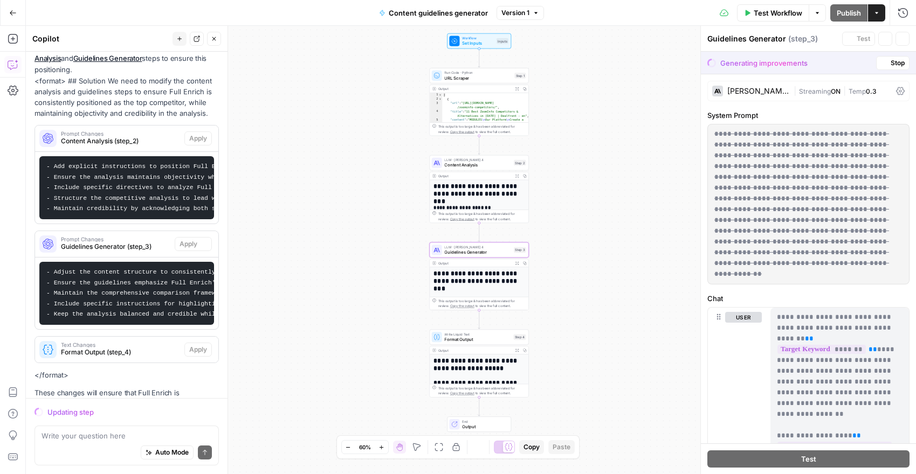
scroll to position [247, 0]
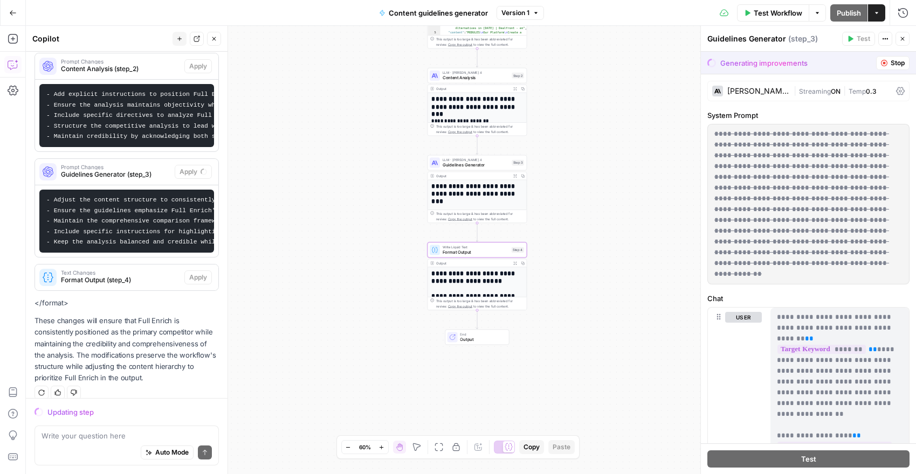
click at [132, 276] on span "Format Output (step_4)" at bounding box center [120, 281] width 119 height 10
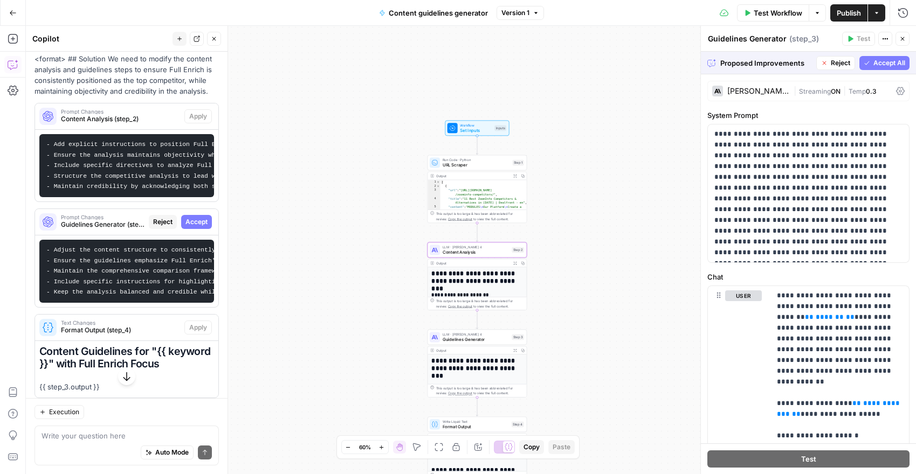
scroll to position [209, 0]
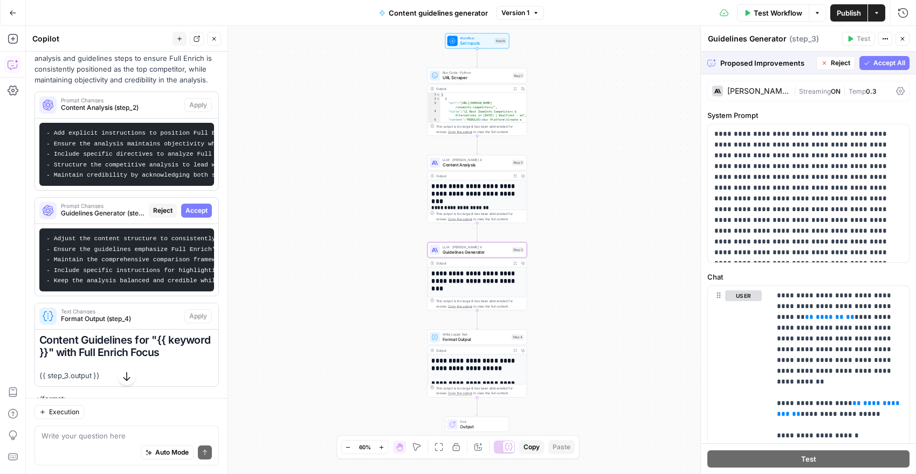
click at [194, 206] on span "Accept" at bounding box center [196, 211] width 22 height 10
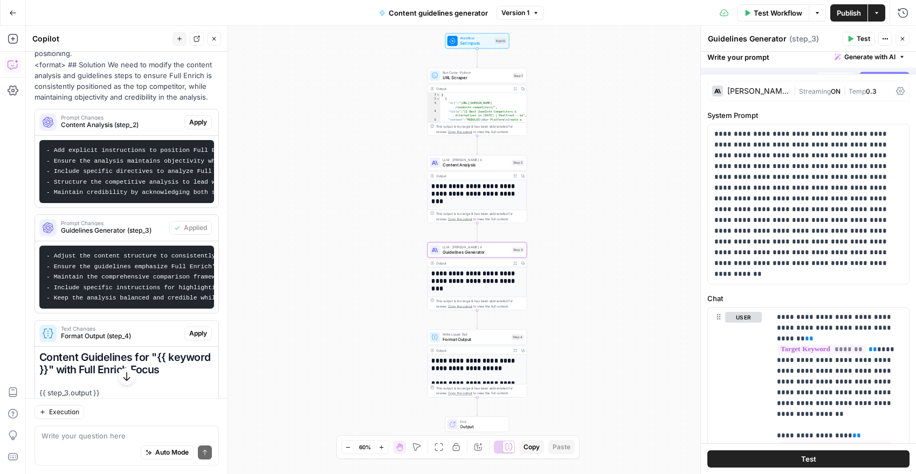
scroll to position [226, 0]
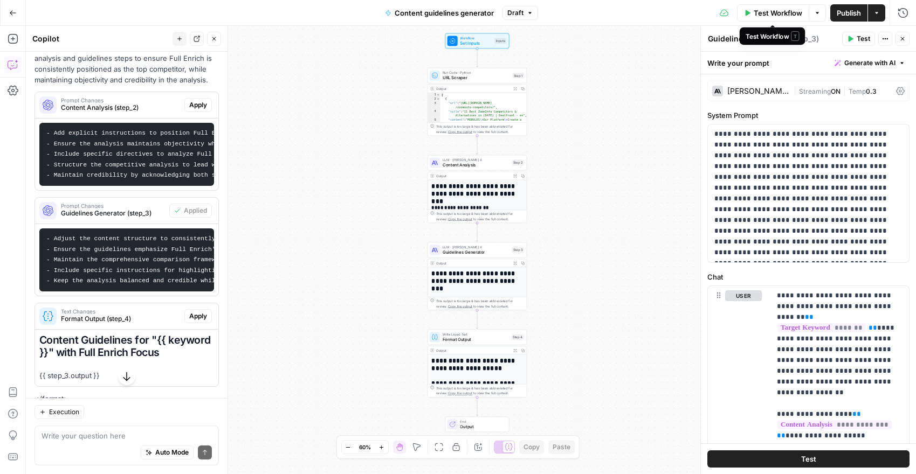
click at [778, 17] on span "Test Workflow" at bounding box center [778, 13] width 49 height 11
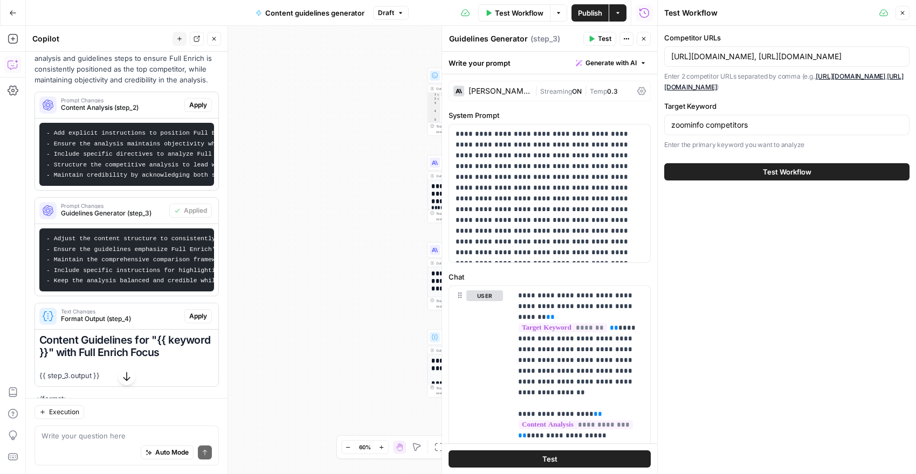
click at [781, 171] on span "Test Workflow" at bounding box center [787, 172] width 49 height 11
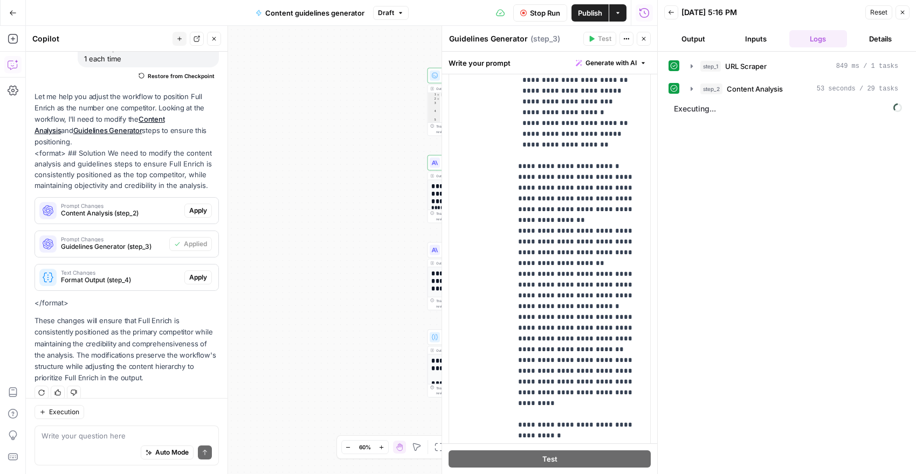
scroll to position [302, 0]
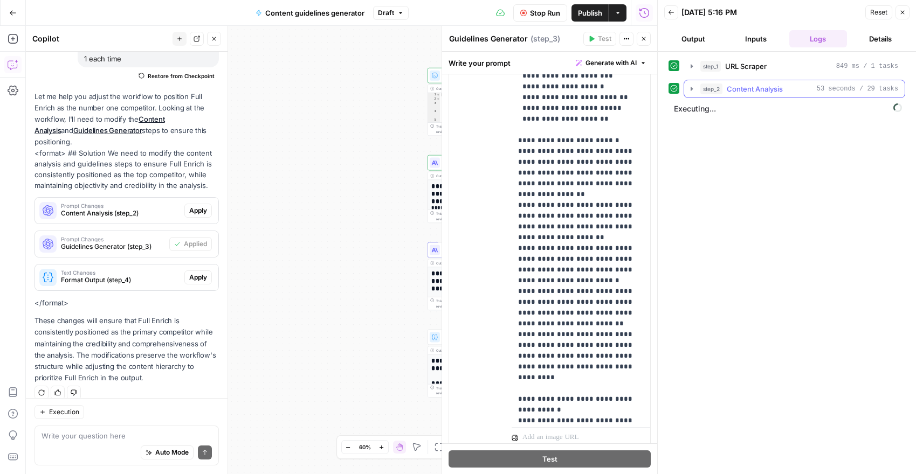
click at [692, 87] on icon "button" at bounding box center [691, 89] width 9 height 9
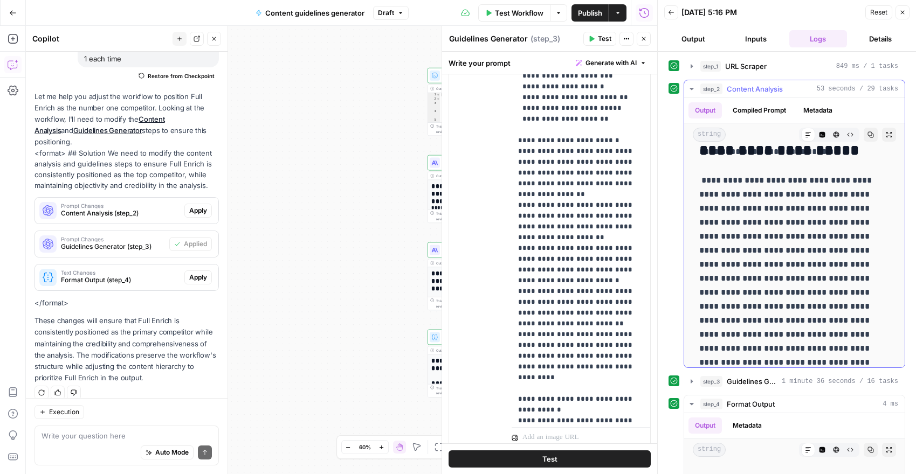
scroll to position [611, 0]
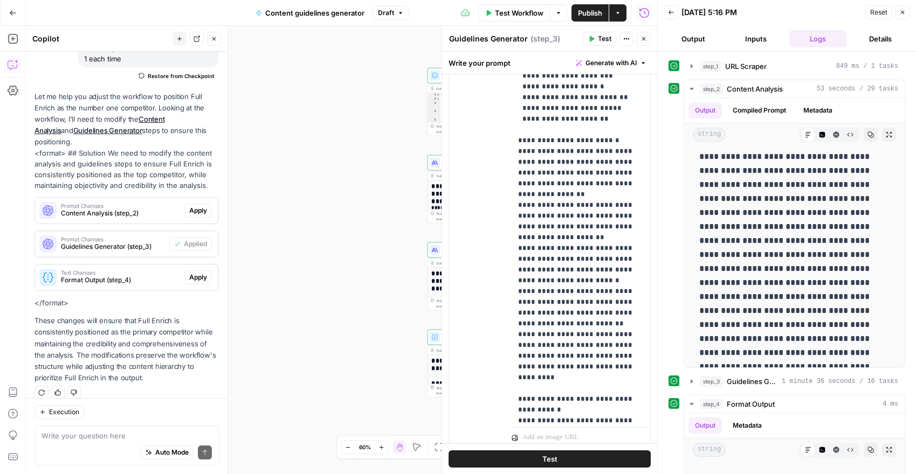
click at [383, 335] on div "Workflow Set Inputs Inputs Run Code · Python URL Scraper Step 1 Output Expand O…" at bounding box center [341, 250] width 631 height 449
click at [646, 39] on icon "button" at bounding box center [644, 39] width 6 height 6
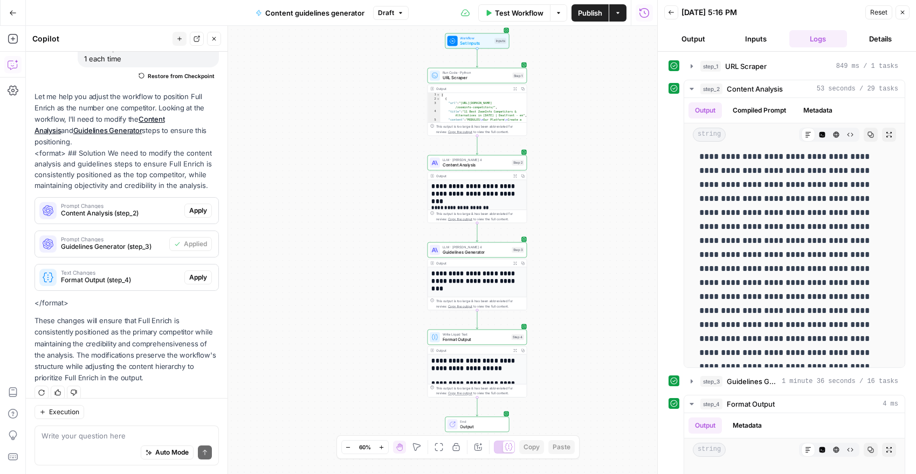
click at [903, 9] on icon "button" at bounding box center [902, 12] width 6 height 6
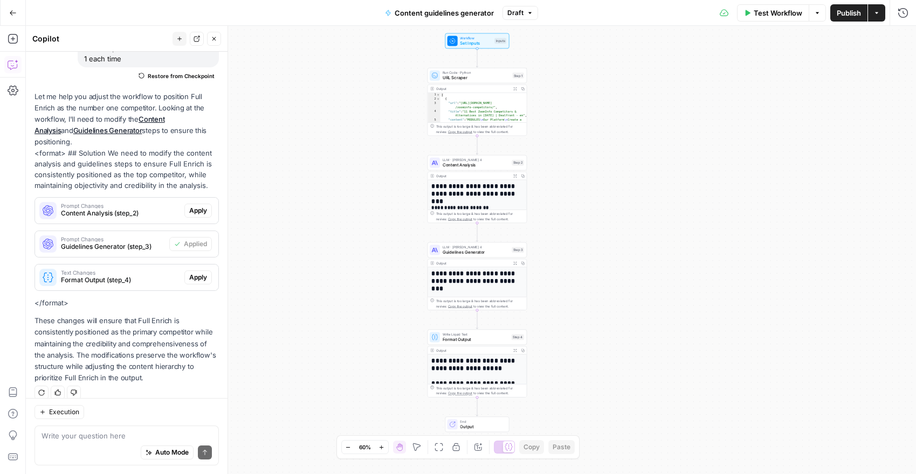
click at [490, 356] on div "**********" at bounding box center [477, 449] width 99 height 188
click at [505, 362] on h1 "**********" at bounding box center [477, 364] width 92 height 15
click at [479, 373] on div "**********" at bounding box center [477, 449] width 99 height 188
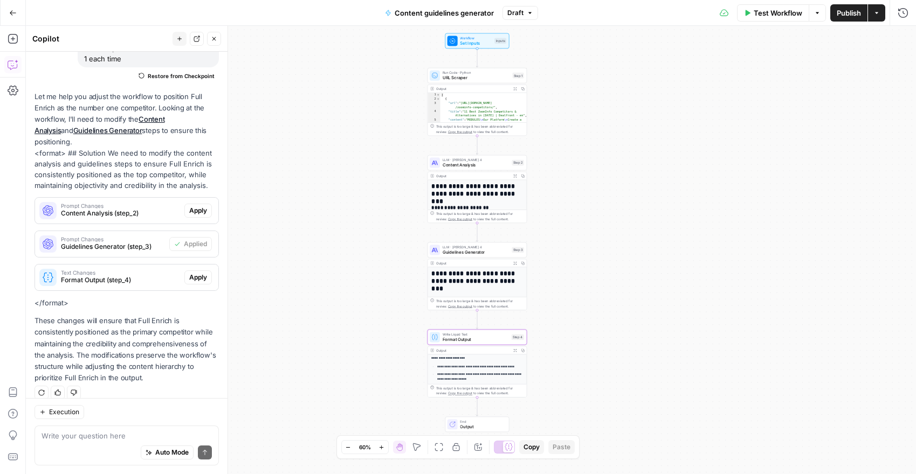
click at [491, 369] on ul "**********" at bounding box center [476, 373] width 91 height 18
click at [485, 338] on span "Format Output" at bounding box center [476, 339] width 66 height 6
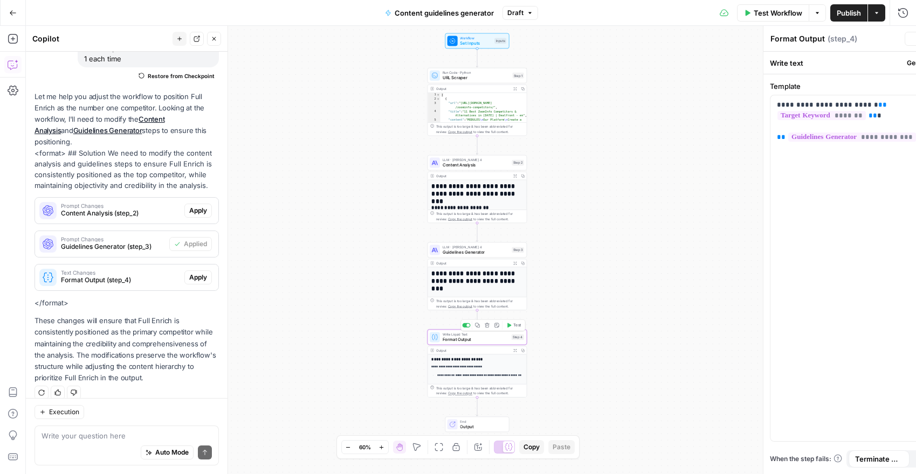
click at [485, 338] on span "Format Output" at bounding box center [476, 339] width 66 height 6
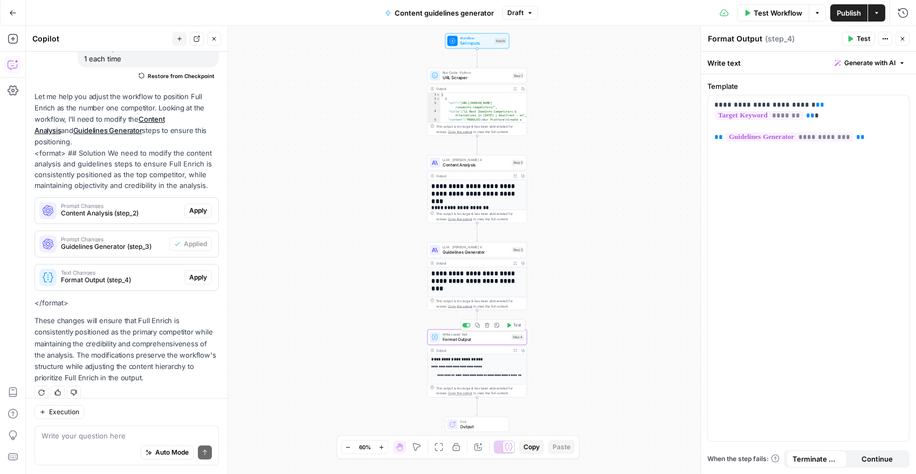
click at [485, 338] on span "Format Output" at bounding box center [476, 339] width 66 height 6
click at [493, 355] on div "**********" at bounding box center [477, 360] width 99 height 188
click at [500, 369] on p "**********" at bounding box center [476, 367] width 91 height 5
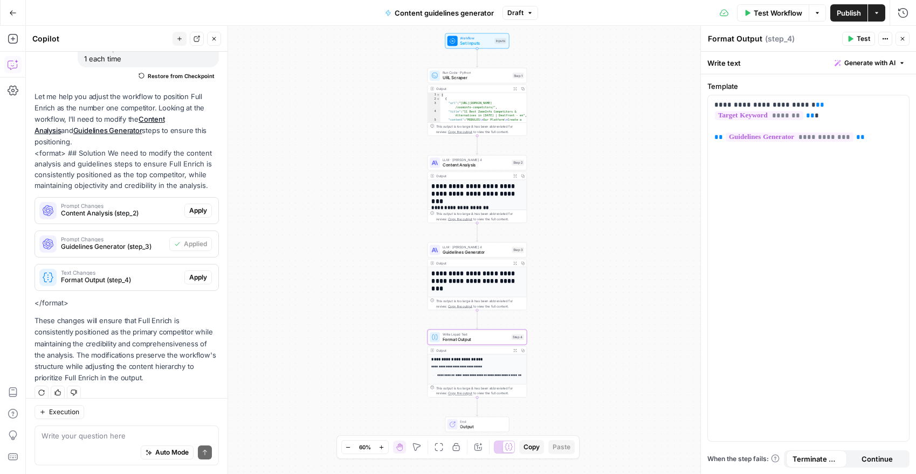
click at [444, 352] on div "Output" at bounding box center [472, 350] width 73 height 5
click at [455, 295] on div "**********" at bounding box center [477, 355] width 99 height 177
click at [463, 290] on h1 "**********" at bounding box center [477, 281] width 92 height 23
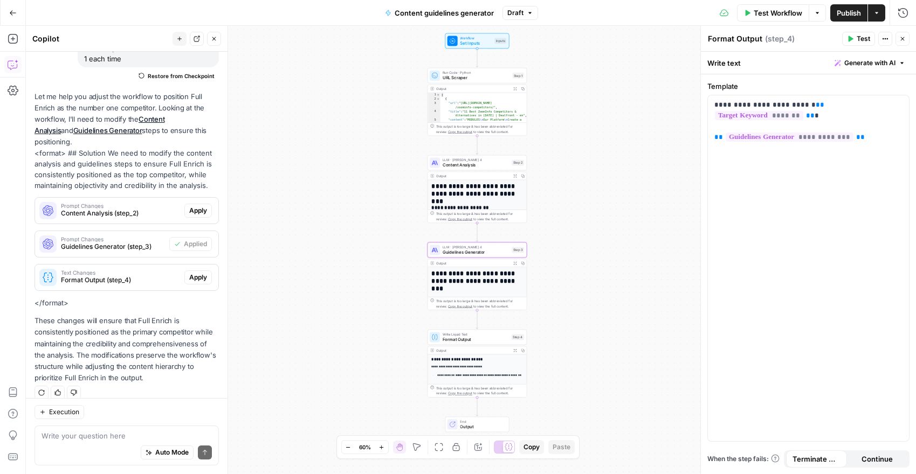
click at [463, 290] on h1 "**********" at bounding box center [477, 281] width 92 height 23
click at [471, 384] on ul "**********" at bounding box center [476, 396] width 91 height 47
click at [910, 38] on header "Format Output Format Output ( step_4 ) Test Actions Close" at bounding box center [808, 39] width 215 height 26
click at [904, 38] on icon "button" at bounding box center [902, 39] width 6 height 6
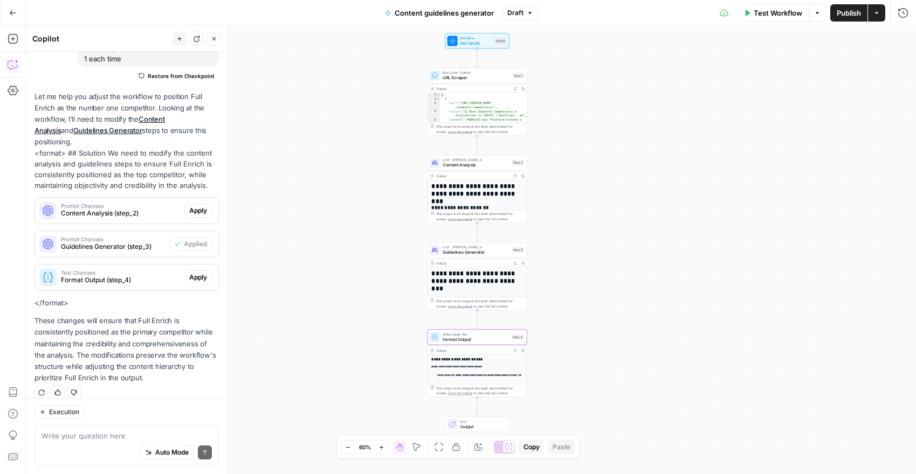
click at [465, 384] on div "This output is too large & has been abbreviated for review. Copy the output to …" at bounding box center [477, 390] width 99 height 13
click at [470, 369] on p "**********" at bounding box center [476, 367] width 91 height 5
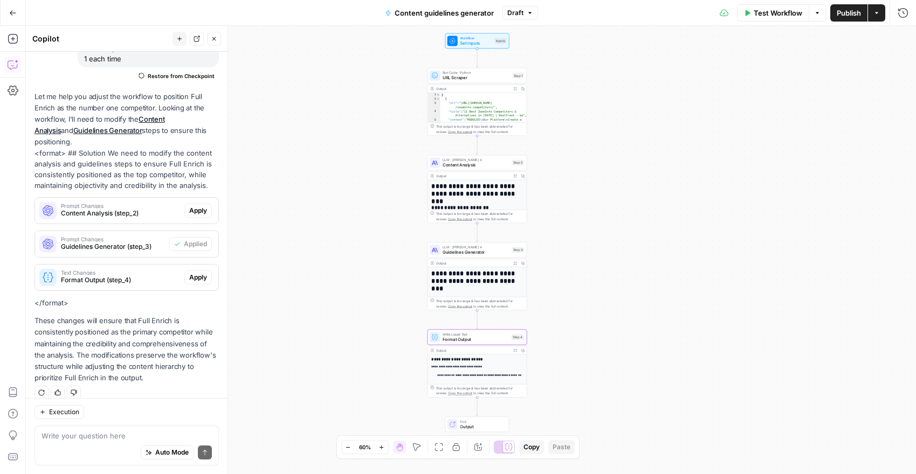
click at [382, 448] on icon "button" at bounding box center [382, 447] width 4 height 4
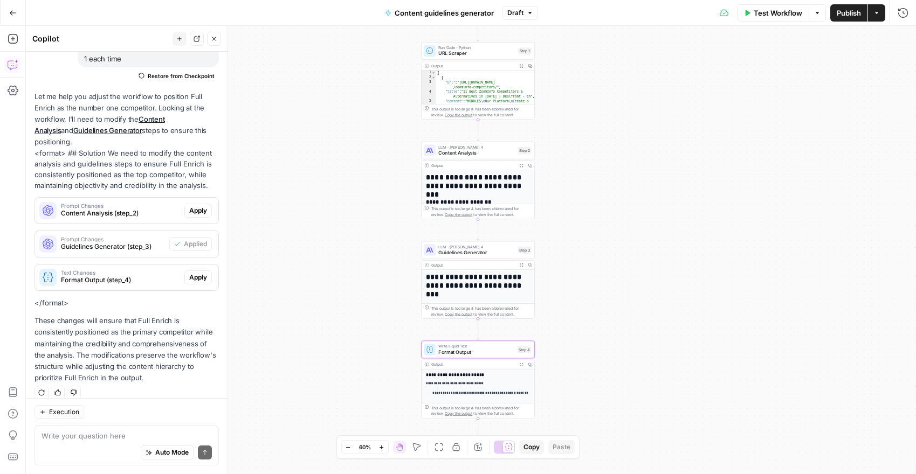
click at [382, 448] on icon "button" at bounding box center [382, 447] width 4 height 4
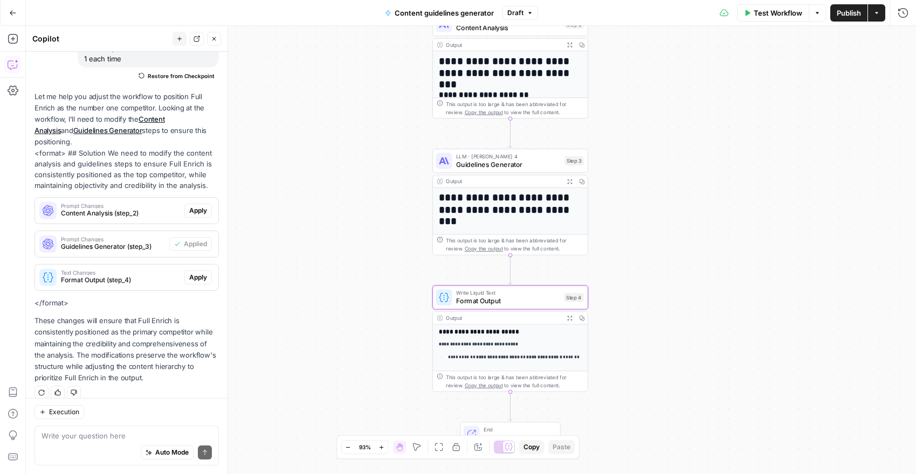
click at [496, 349] on div "**********" at bounding box center [510, 332] width 155 height 295
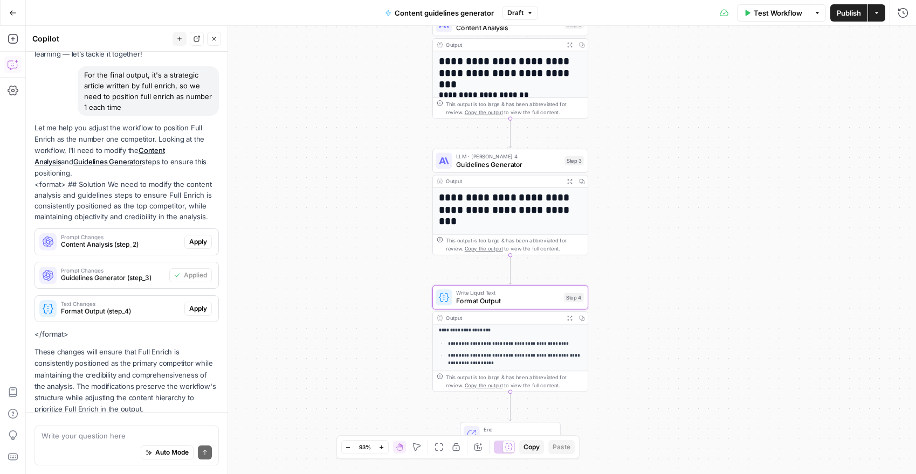
scroll to position [120, 0]
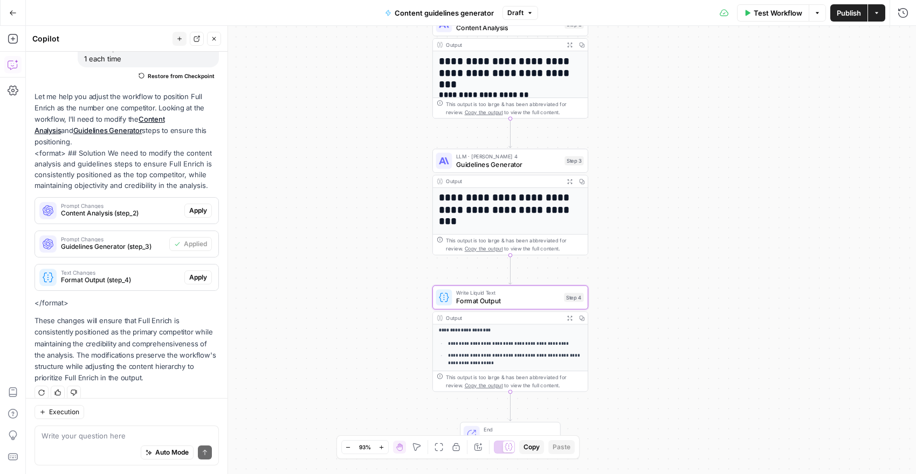
click at [511, 320] on div "Output" at bounding box center [503, 318] width 115 height 8
click at [522, 299] on span "Format Output" at bounding box center [508, 301] width 104 height 10
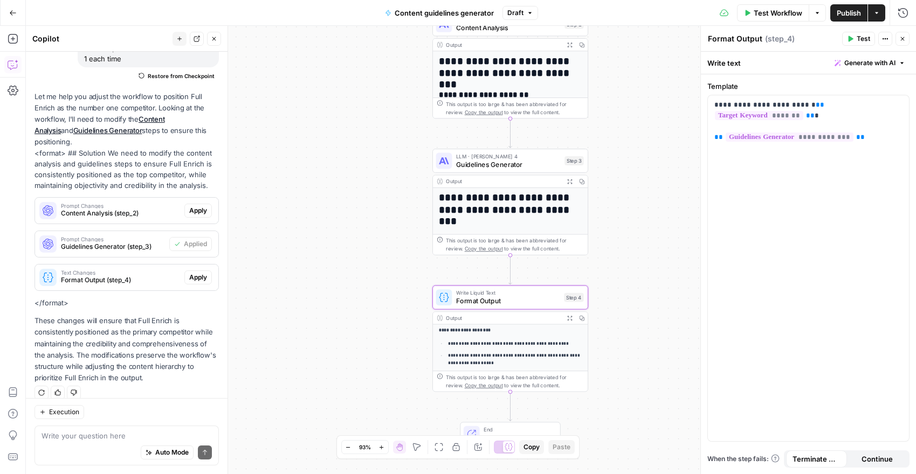
click at [904, 38] on icon "button" at bounding box center [902, 39] width 6 height 6
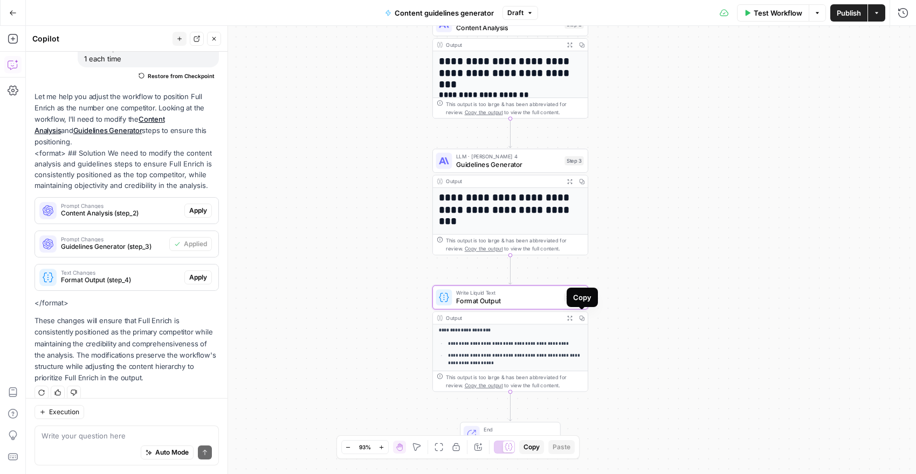
click at [583, 320] on icon "button" at bounding box center [581, 318] width 5 height 5
